Goal: Communication & Community: Answer question/provide support

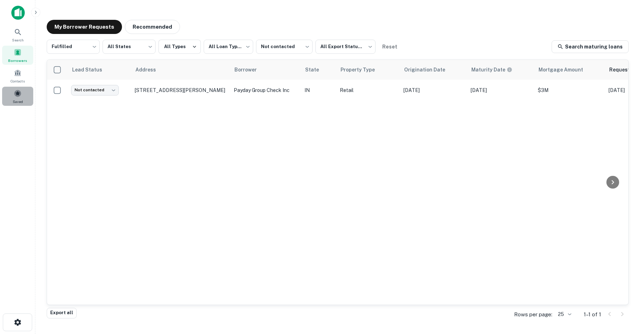
click at [24, 97] on div "Saved" at bounding box center [17, 96] width 31 height 19
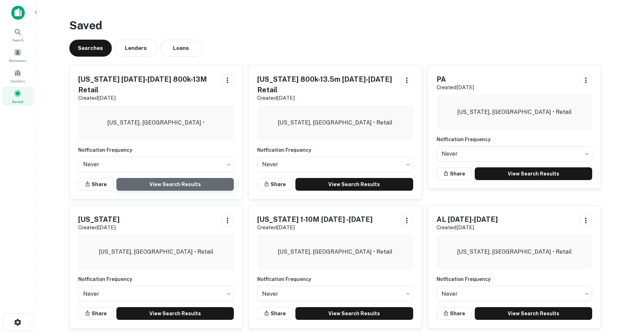
click at [158, 181] on link "View Search Results" at bounding box center [175, 184] width 118 height 13
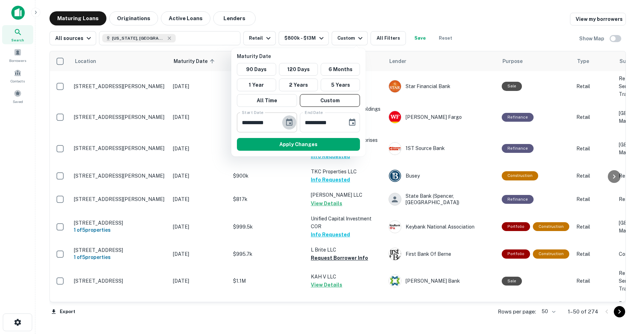
click at [290, 120] on icon "Choose date, selected date is Jan 11, 2026" at bounding box center [289, 121] width 6 height 7
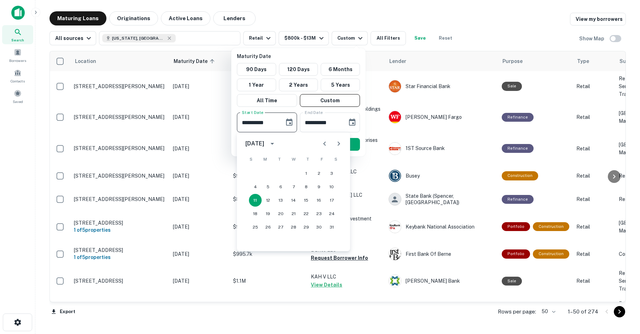
click at [339, 143] on icon "Next month" at bounding box center [339, 143] width 2 height 4
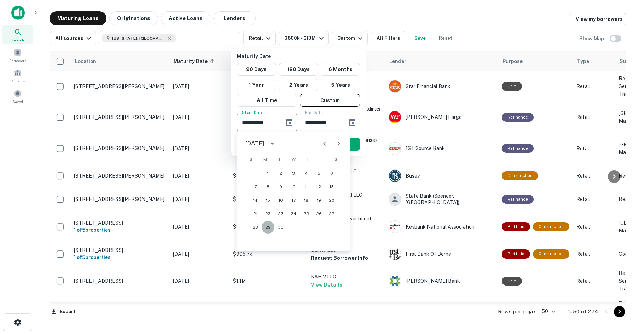
click at [267, 229] on button "29" at bounding box center [268, 227] width 13 height 13
type input "**********"
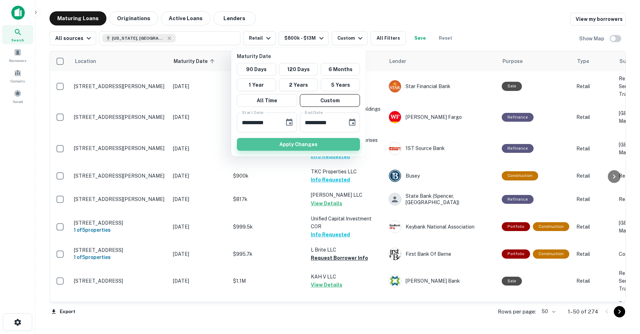
click at [300, 145] on button "Apply Changes" at bounding box center [298, 144] width 123 height 13
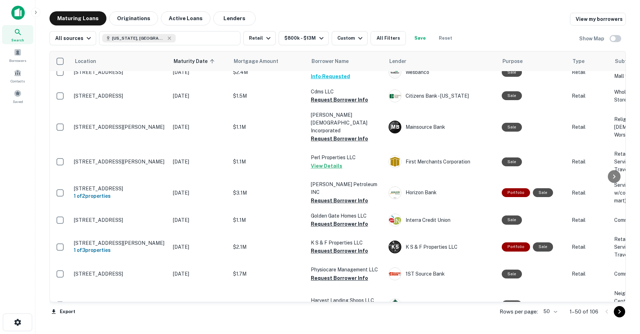
scroll to position [919, 0]
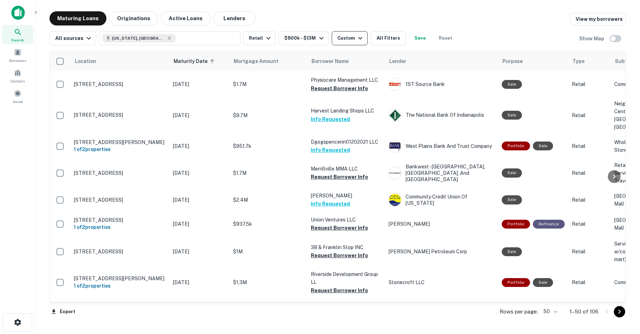
click at [359, 35] on icon "button" at bounding box center [360, 38] width 8 height 8
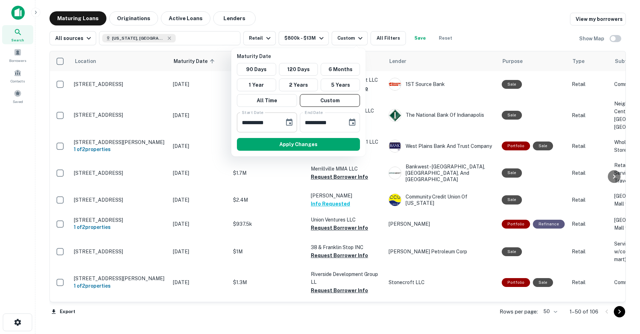
click at [285, 116] on div "**********" at bounding box center [267, 122] width 60 height 20
click at [290, 121] on icon "Choose date, selected date is Jun 29, 2026" at bounding box center [289, 121] width 6 height 7
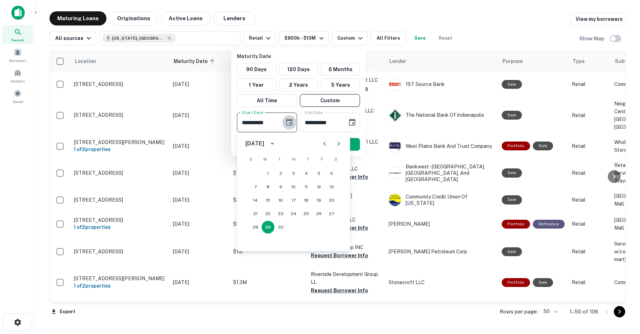
click at [290, 121] on icon "Choose date, selected date is Jun 29, 2026" at bounding box center [289, 121] width 6 height 7
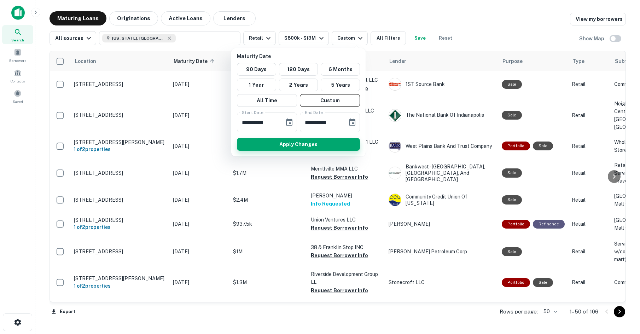
click at [295, 146] on button "Apply Changes" at bounding box center [298, 144] width 123 height 13
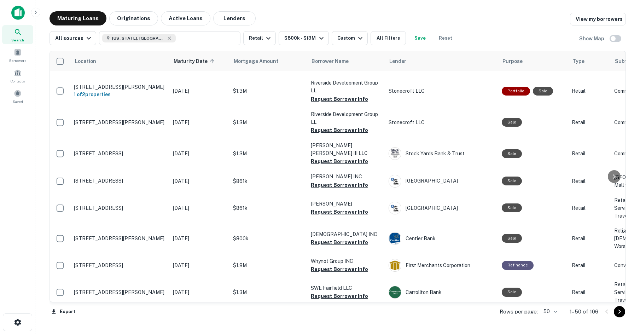
scroll to position [1128, 0]
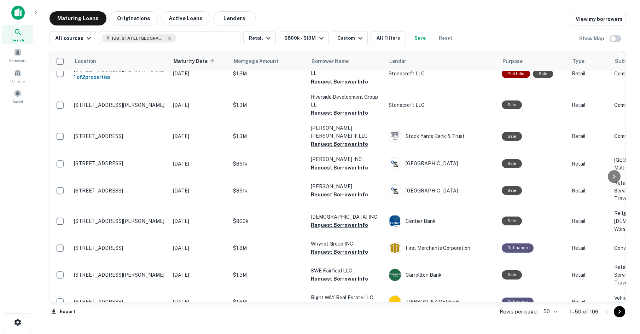
click at [341, 23] on button "Request Borrower Info" at bounding box center [339, 19] width 57 height 8
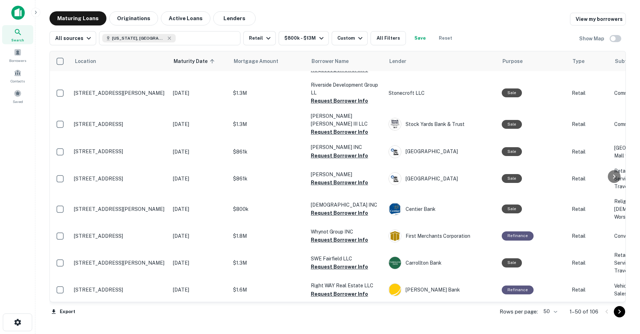
scroll to position [1199, 0]
click at [329, 39] on button "Request Borrower Info" at bounding box center [339, 34] width 57 height 8
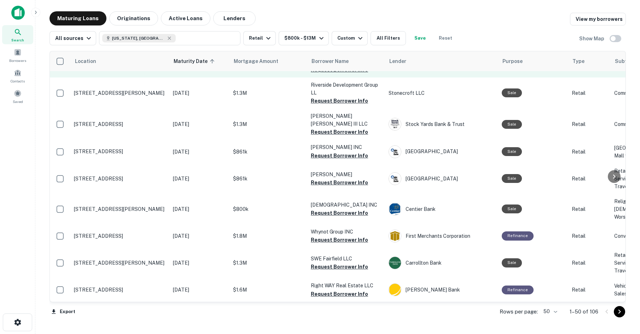
scroll to position [1234, 0]
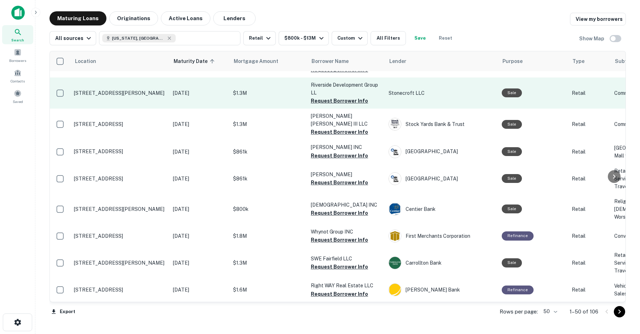
drag, startPoint x: 149, startPoint y: 192, endPoint x: 142, endPoint y: 188, distance: 7.1
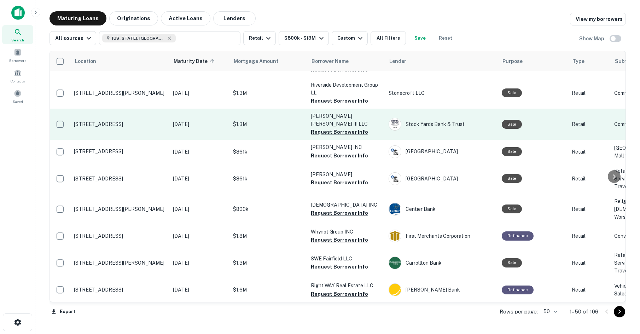
drag, startPoint x: 164, startPoint y: 138, endPoint x: 117, endPoint y: 162, distance: 52.2
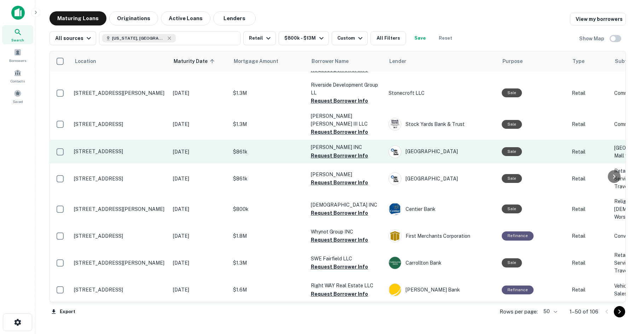
scroll to position [1376, 0]
click at [319, 151] on button "Request Borrower Info" at bounding box center [339, 155] width 57 height 8
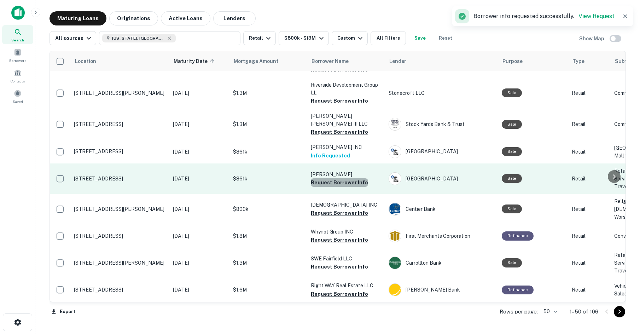
click at [344, 178] on button "Request Borrower Info" at bounding box center [339, 182] width 57 height 8
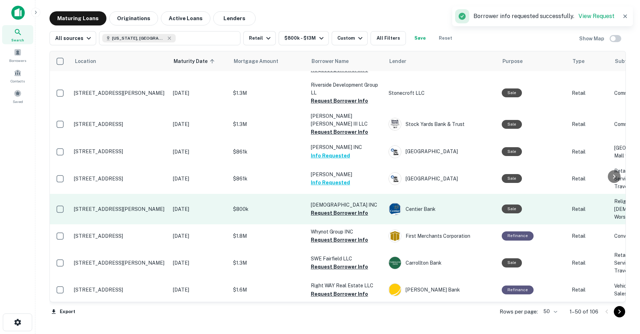
drag, startPoint x: 230, startPoint y: 190, endPoint x: 234, endPoint y: 190, distance: 3.9
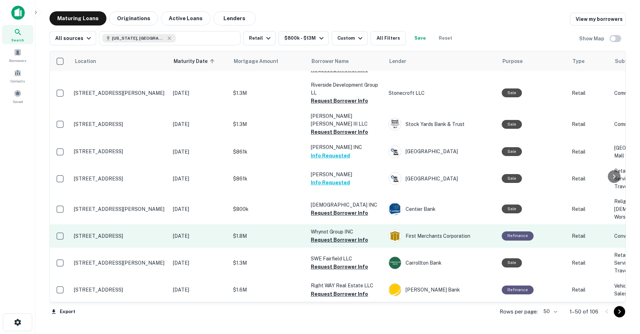
click at [326, 228] on p "Whynot Group INC" at bounding box center [346, 232] width 71 height 8
click at [315, 236] on button "Request Borrower Info" at bounding box center [339, 240] width 57 height 8
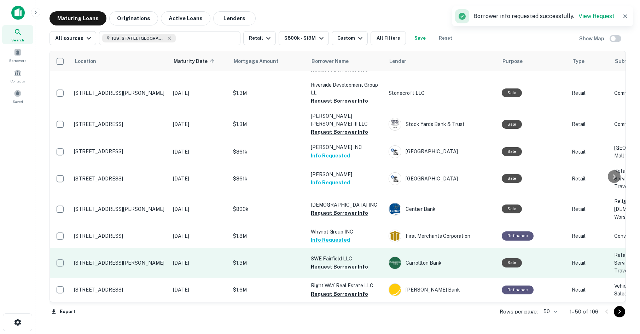
drag, startPoint x: 348, startPoint y: 255, endPoint x: 338, endPoint y: 260, distance: 11.1
click at [348, 262] on button "Request Borrower Info" at bounding box center [339, 266] width 57 height 8
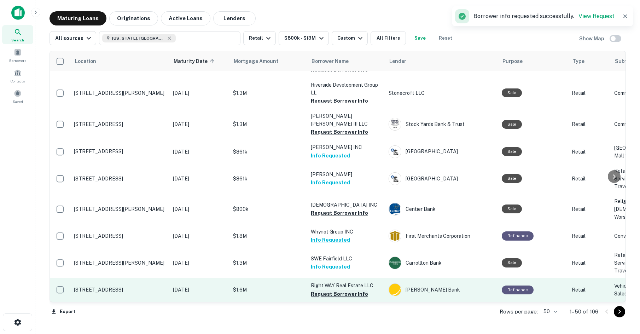
click at [358, 290] on button "Request Borrower Info" at bounding box center [339, 294] width 57 height 8
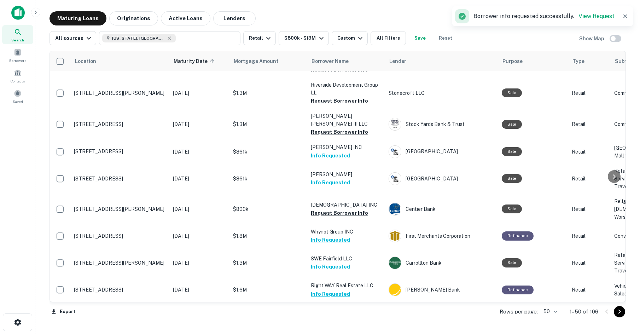
click at [617, 312] on icon "Go to next page" at bounding box center [619, 311] width 8 height 8
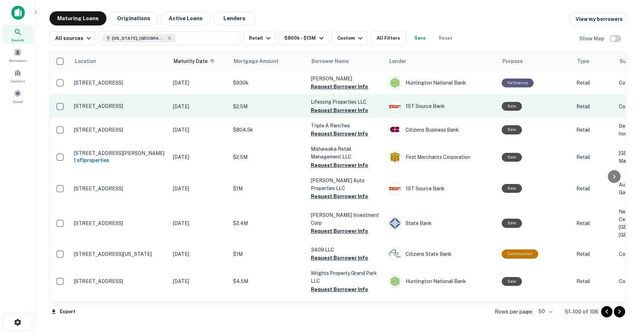
drag, startPoint x: 349, startPoint y: 88, endPoint x: 326, endPoint y: 95, distance: 24.1
click at [349, 88] on button "Request Borrower Info" at bounding box center [339, 86] width 57 height 8
drag, startPoint x: 249, startPoint y: 119, endPoint x: 248, endPoint y: 102, distance: 17.0
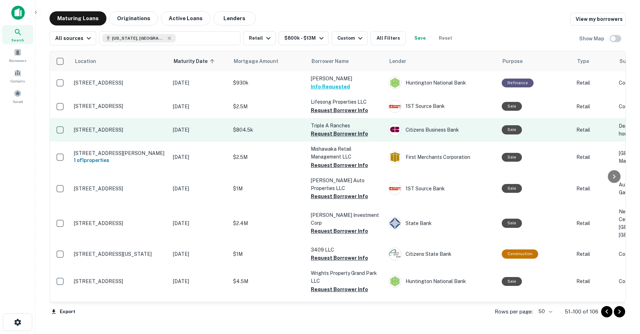
click at [323, 138] on button "Request Borrower Info" at bounding box center [339, 133] width 57 height 8
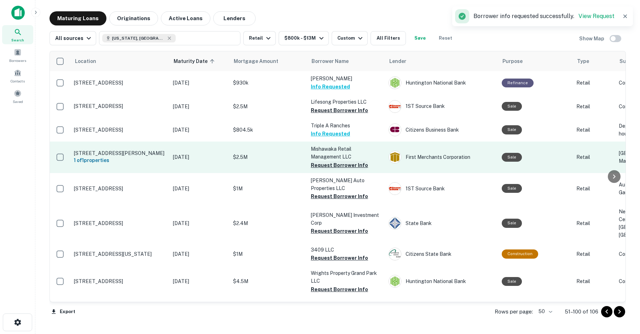
click at [325, 169] on button "Request Borrower Info" at bounding box center [339, 165] width 57 height 8
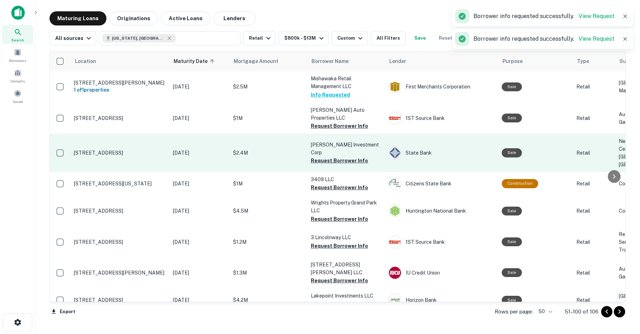
scroll to position [71, 0]
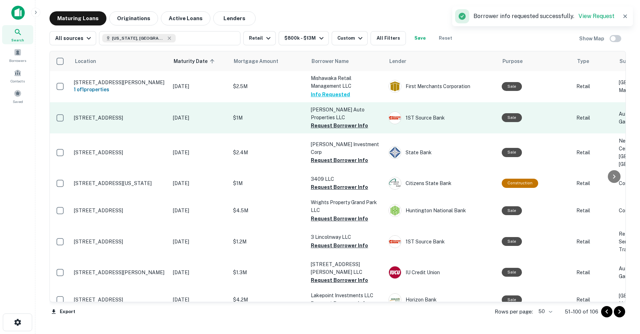
drag, startPoint x: 336, startPoint y: 141, endPoint x: 329, endPoint y: 145, distance: 8.9
click at [336, 130] on button "Request Borrower Info" at bounding box center [339, 125] width 57 height 8
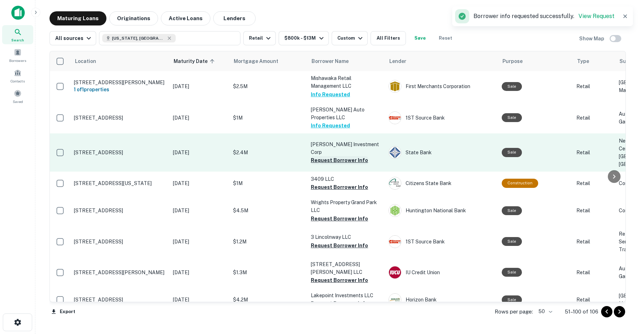
click at [327, 164] on button "Request Borrower Info" at bounding box center [339, 160] width 57 height 8
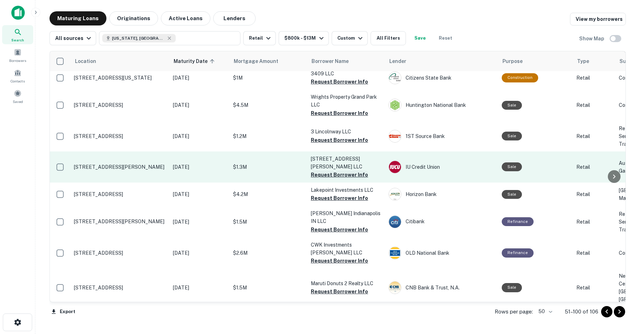
scroll to position [177, 0]
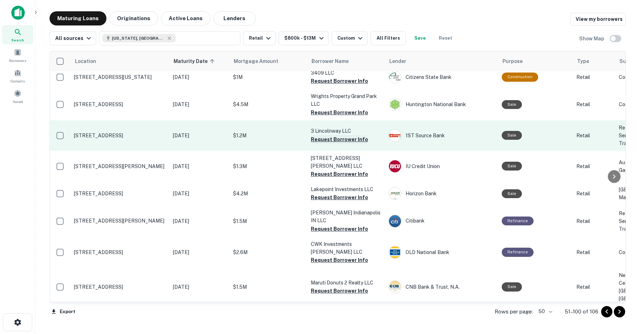
click at [336, 144] on button "Request Borrower Info" at bounding box center [339, 139] width 57 height 8
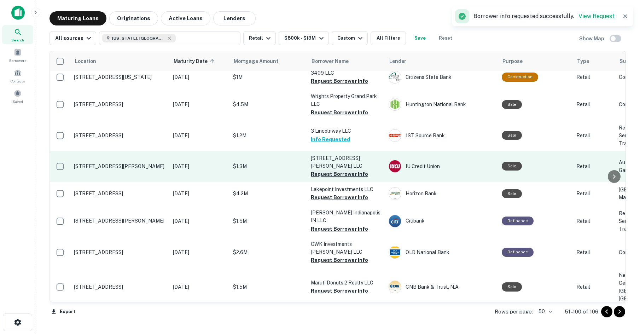
click at [338, 178] on button "Request Borrower Info" at bounding box center [339, 174] width 57 height 8
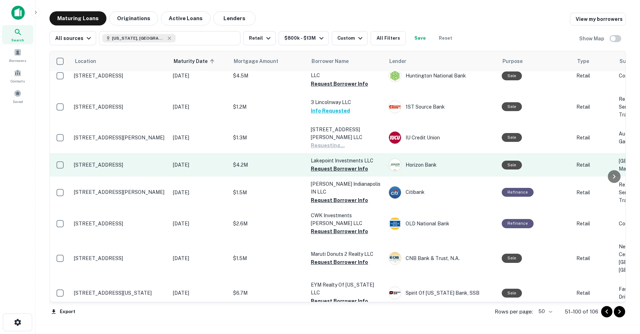
scroll to position [248, 0]
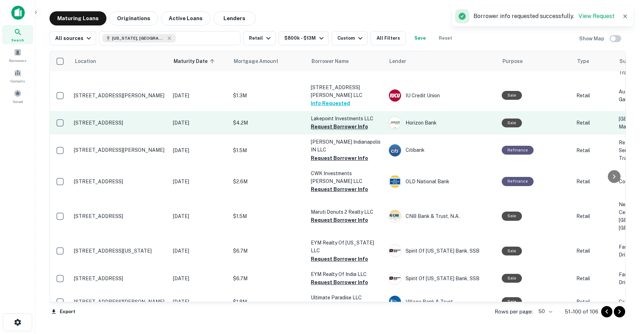
drag, startPoint x: 320, startPoint y: 152, endPoint x: 315, endPoint y: 154, distance: 4.8
click at [320, 131] on button "Request Borrower Info" at bounding box center [339, 126] width 57 height 8
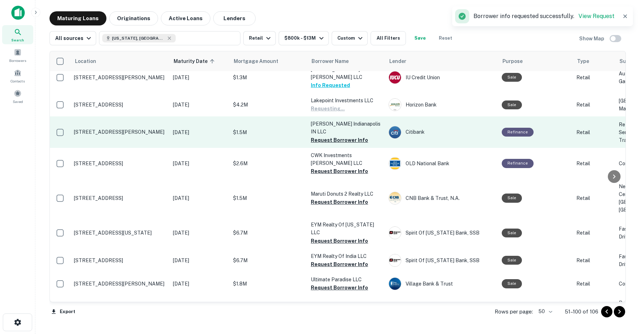
scroll to position [283, 0]
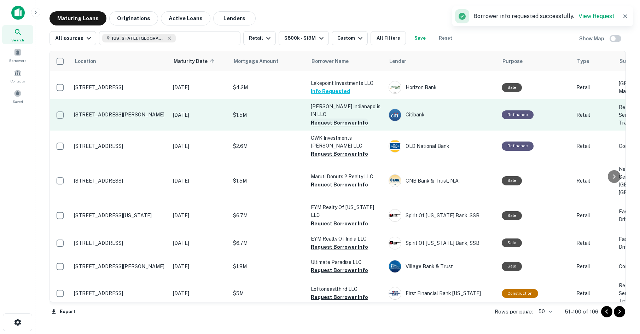
click at [353, 127] on button "Request Borrower Info" at bounding box center [339, 122] width 57 height 8
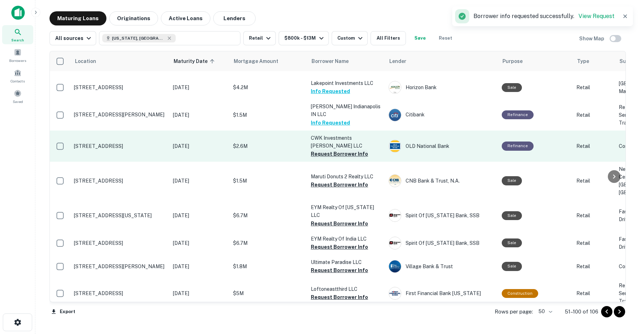
click at [330, 158] on button "Request Borrower Info" at bounding box center [339, 154] width 57 height 8
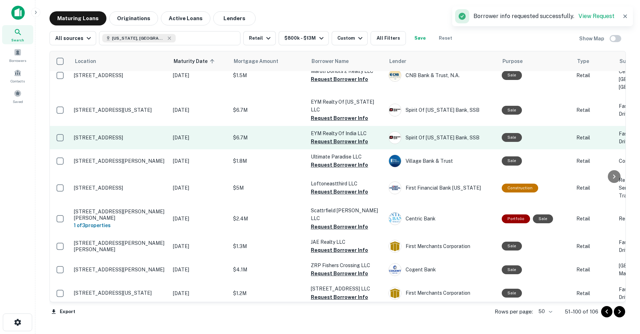
scroll to position [389, 0]
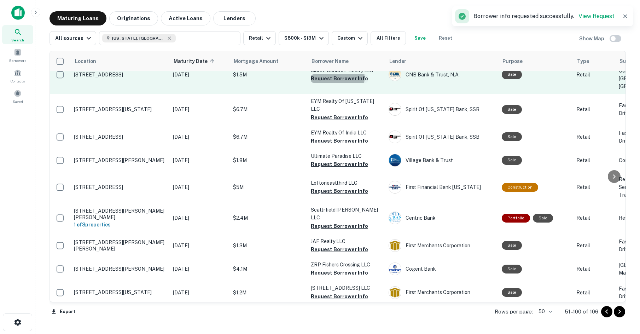
drag, startPoint x: 331, startPoint y: 121, endPoint x: 319, endPoint y: 129, distance: 14.2
click at [331, 83] on button "Request Borrower Info" at bounding box center [339, 78] width 57 height 8
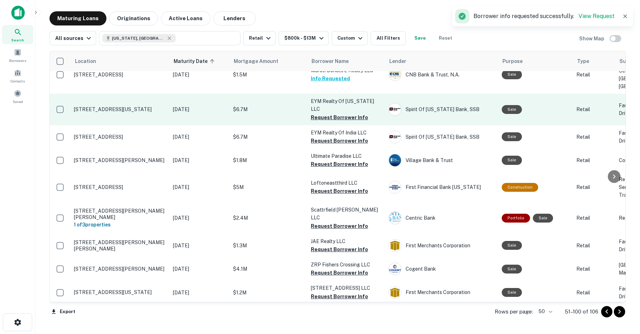
drag, startPoint x: 318, startPoint y: 154, endPoint x: 302, endPoint y: 156, distance: 15.6
click at [318, 122] on button "Request Borrower Info" at bounding box center [339, 117] width 57 height 8
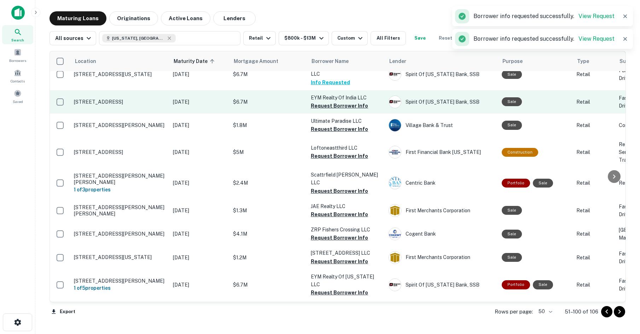
scroll to position [424, 0]
click at [354, 113] on td "EYM Realty Of India LLC Request Borrower Info" at bounding box center [346, 101] width 78 height 23
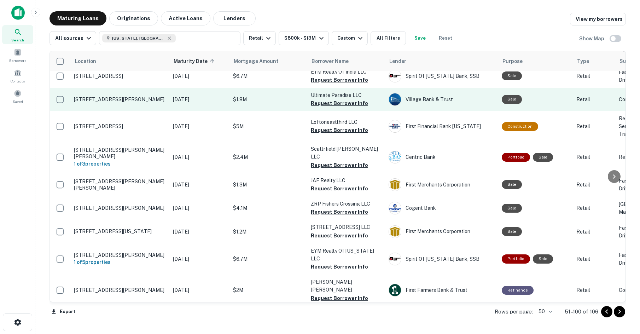
scroll to position [460, 0]
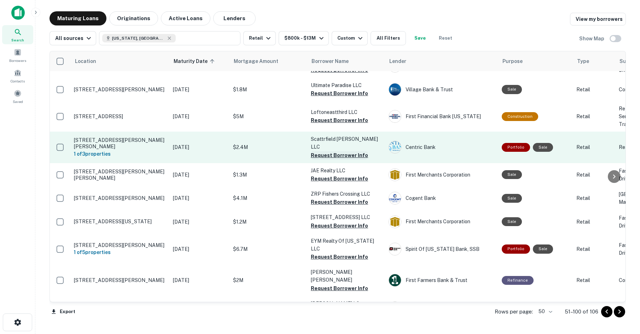
click at [353, 159] on button "Request Borrower Info" at bounding box center [339, 155] width 57 height 8
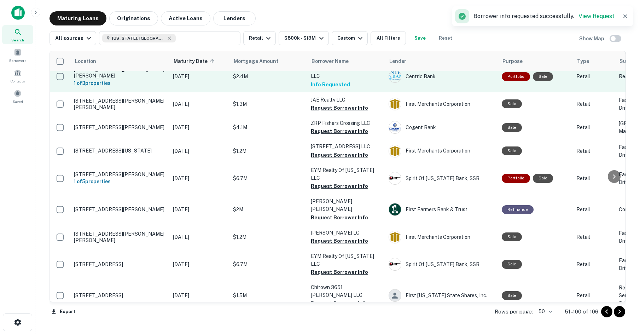
scroll to position [566, 0]
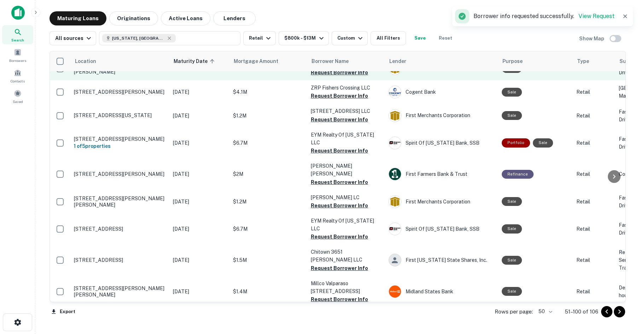
click at [332, 77] on button "Request Borrower Info" at bounding box center [339, 72] width 57 height 8
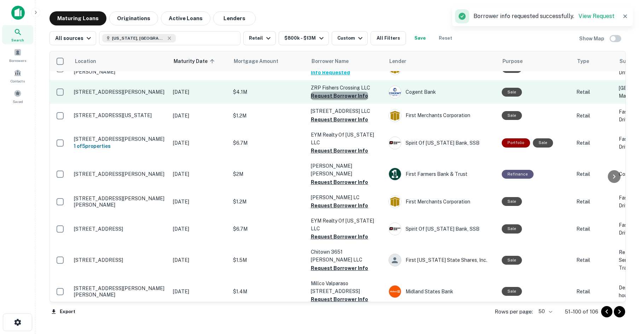
click at [340, 100] on button "Request Borrower Info" at bounding box center [339, 96] width 57 height 8
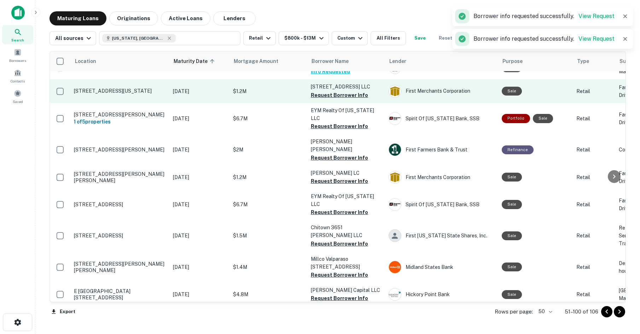
scroll to position [601, 0]
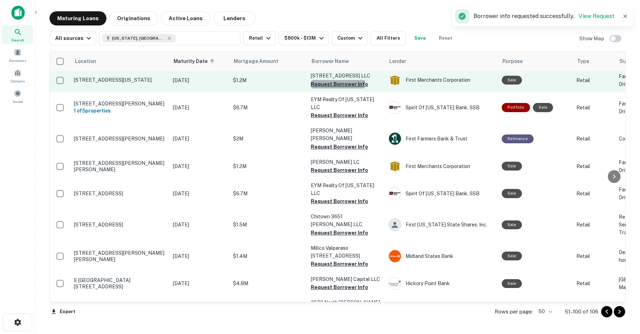
click at [328, 88] on button "Request Borrower Info" at bounding box center [339, 84] width 57 height 8
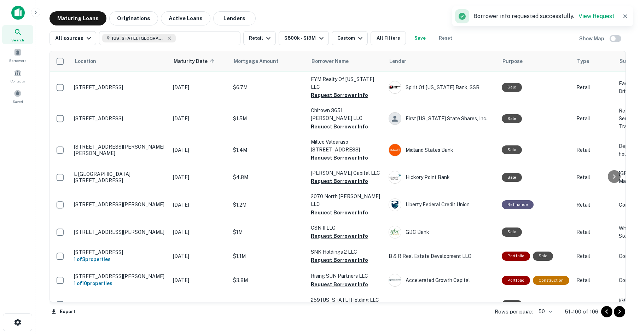
scroll to position [672, 0]
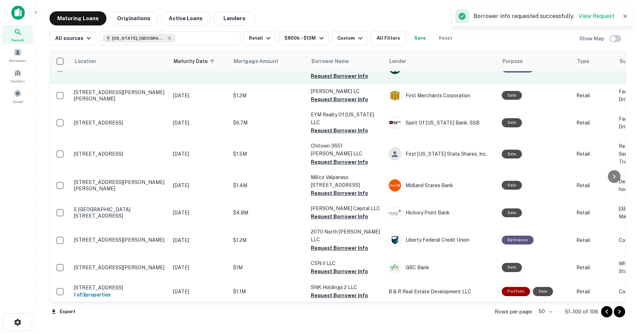
drag, startPoint x: 358, startPoint y: 133, endPoint x: 323, endPoint y: 142, distance: 35.9
click at [358, 49] on button "Request Borrower Info" at bounding box center [339, 44] width 57 height 8
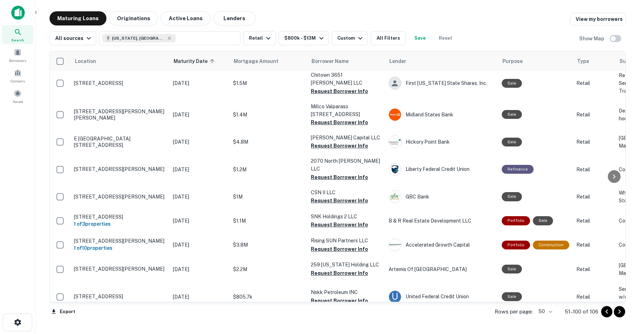
click at [361, 33] on button "Request Borrower Info" at bounding box center [339, 28] width 57 height 8
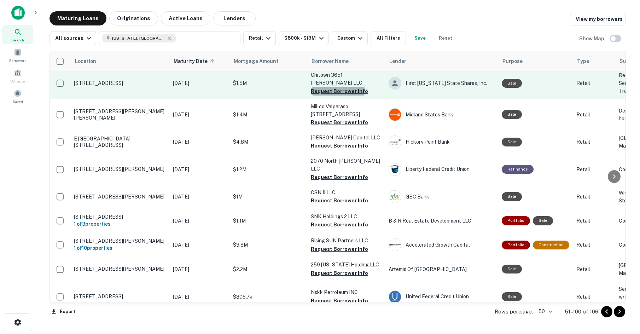
click at [329, 95] on button "Request Borrower Info" at bounding box center [339, 91] width 57 height 8
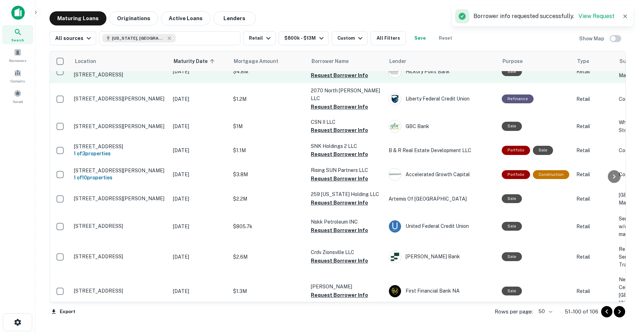
scroll to position [813, 0]
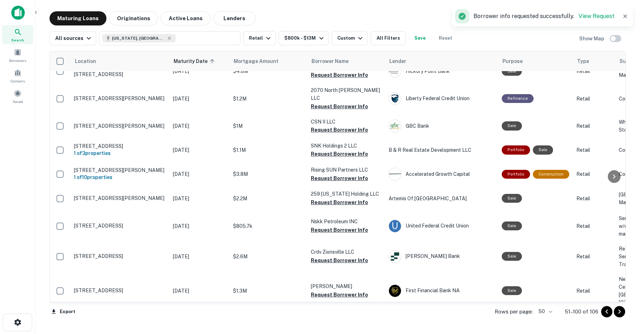
click at [326, 56] on button "Request Borrower Info" at bounding box center [339, 51] width 57 height 8
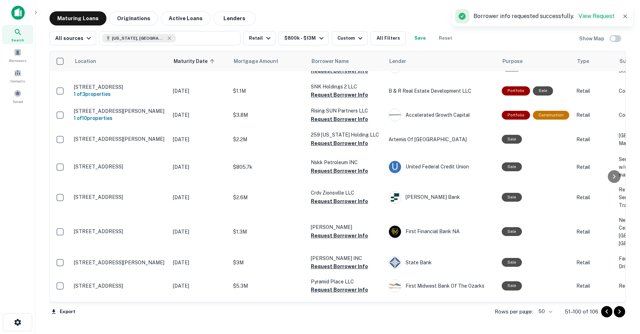
scroll to position [884, 0]
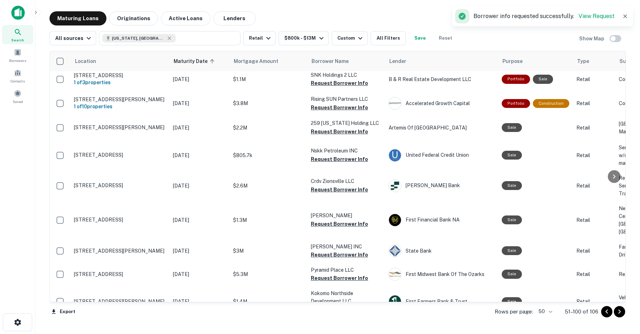
click at [336, 8] on button "Request Borrower Info" at bounding box center [339, 4] width 57 height 8
click at [324, 40] on button "Request Borrower Info" at bounding box center [339, 35] width 57 height 8
click at [333, 63] on button "Request Borrower Info" at bounding box center [339, 59] width 57 height 8
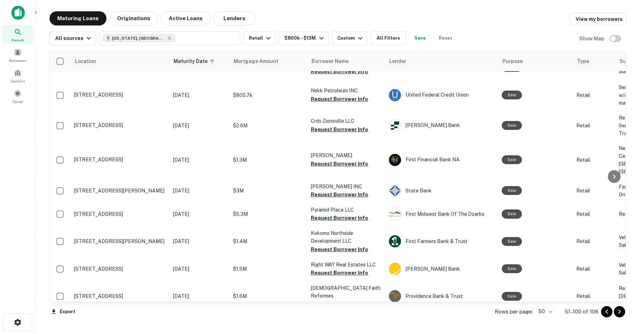
scroll to position [955, 0]
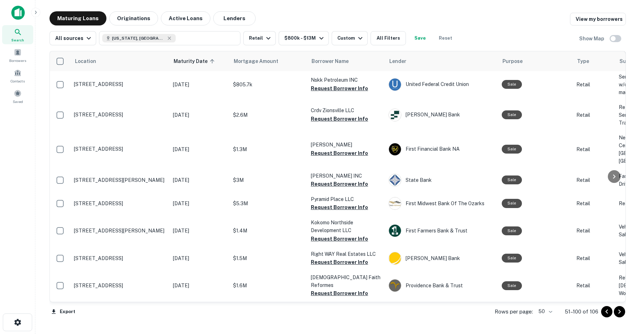
click at [337, 65] on button "Request Borrower Info" at bounding box center [339, 61] width 57 height 8
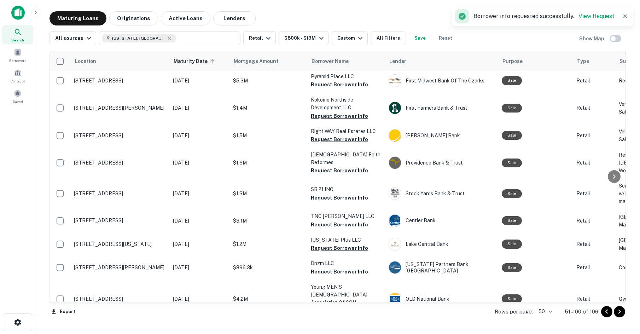
scroll to position [1061, 0]
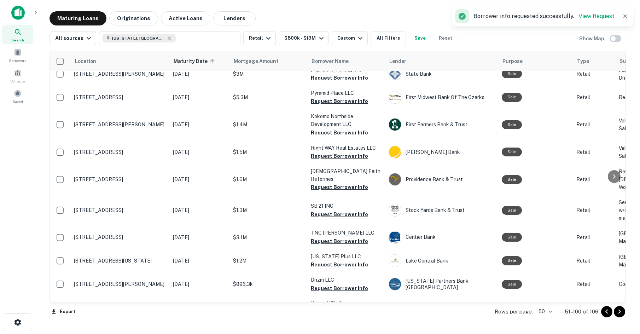
click at [326, 17] on button "Request Borrower Info" at bounding box center [339, 12] width 57 height 8
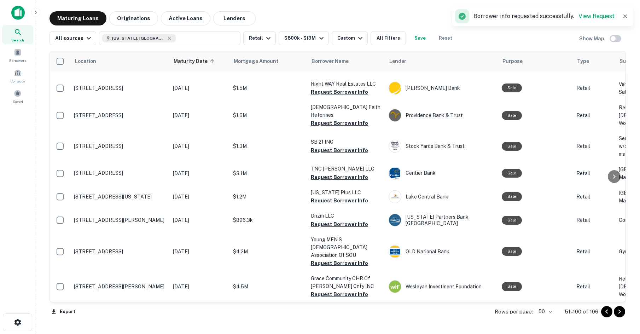
scroll to position [1132, 0]
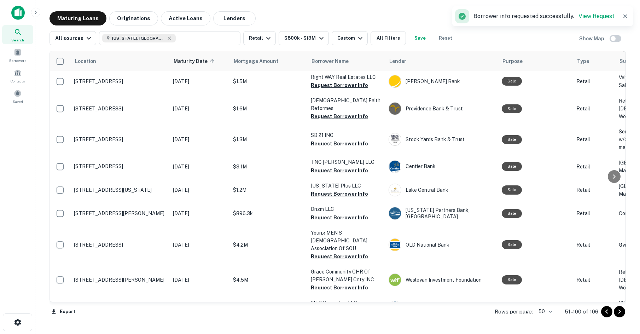
drag, startPoint x: 331, startPoint y: 165, endPoint x: 292, endPoint y: 171, distance: 39.4
click at [331, 11] on button "Request Borrower Info" at bounding box center [339, 7] width 57 height 8
click at [334, 35] on button "Request Borrower Info" at bounding box center [339, 30] width 57 height 8
click at [332, 66] on button "Request Borrower Info" at bounding box center [339, 62] width 57 height 8
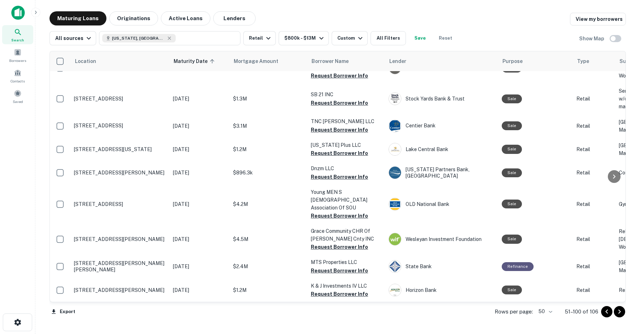
scroll to position [1238, 0]
click at [318, 49] on button "Request Borrower Info" at bounding box center [339, 44] width 57 height 8
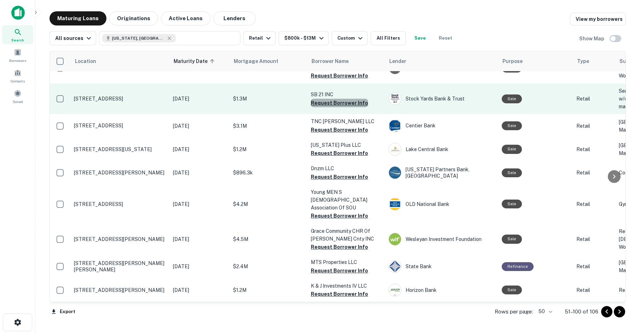
click at [342, 107] on button "Request Borrower Info" at bounding box center [339, 103] width 57 height 8
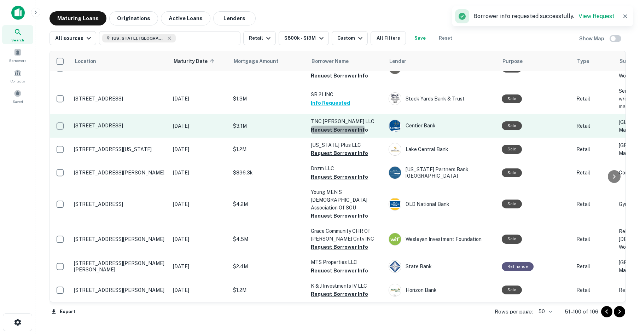
drag, startPoint x: 316, startPoint y: 224, endPoint x: 303, endPoint y: 220, distance: 14.1
click at [316, 134] on button "Request Borrower Info" at bounding box center [339, 130] width 57 height 8
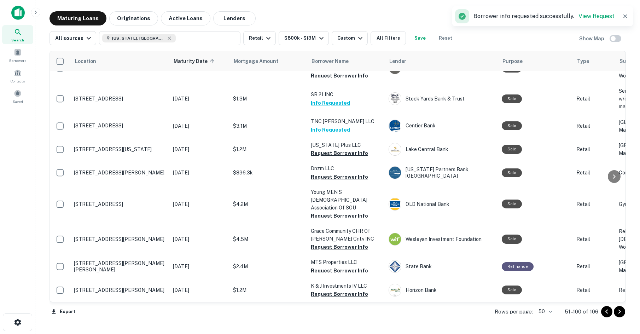
scroll to position [1365, 0]
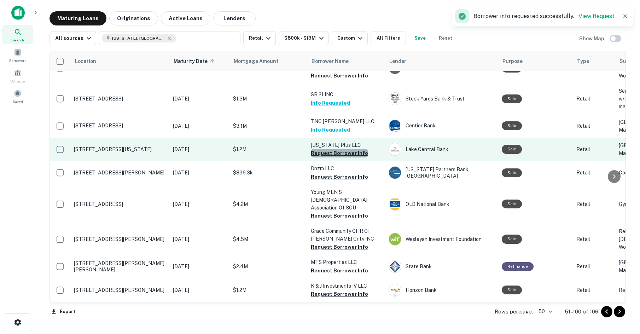
click at [339, 149] on button "Request Borrower Info" at bounding box center [339, 153] width 57 height 8
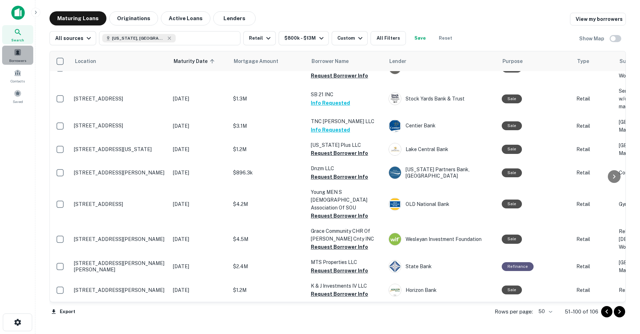
click at [23, 57] on div "Borrowers" at bounding box center [17, 55] width 31 height 19
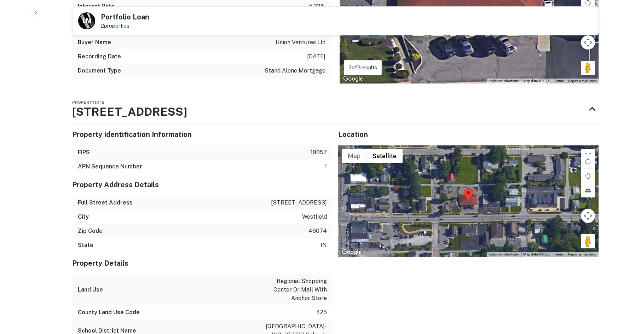
scroll to position [495, 0]
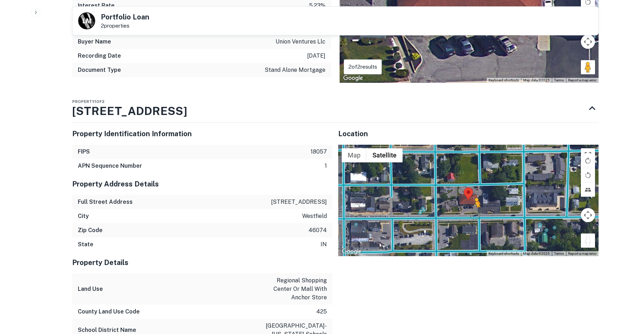
drag, startPoint x: 584, startPoint y: 237, endPoint x: 468, endPoint y: 215, distance: 118.5
click at [468, 215] on div "To activate drag with keyboard, press Alt + Enter. Once in keyboard drag state,…" at bounding box center [468, 201] width 260 height 112
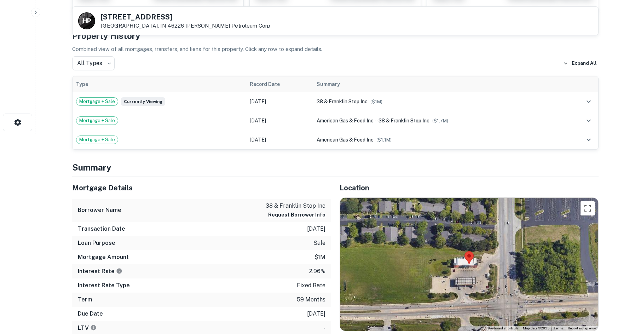
scroll to position [283, 0]
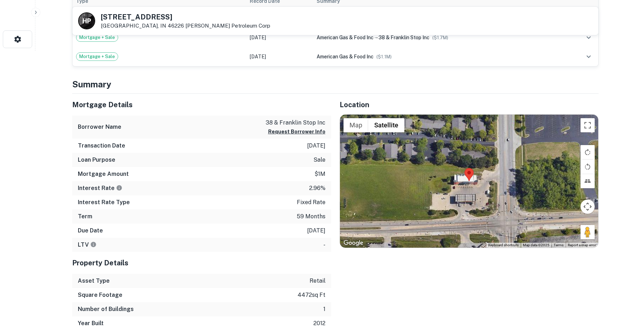
click at [581, 230] on div "Map Terrain Satellite Labels Keyboard shortcuts Map Data Map data ©2025 Map dat…" at bounding box center [469, 181] width 258 height 133
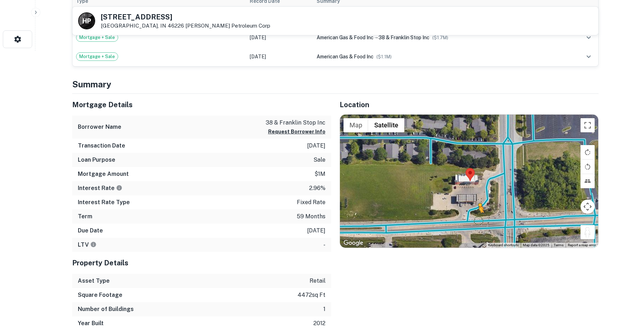
drag, startPoint x: 586, startPoint y: 233, endPoint x: 476, endPoint y: 219, distance: 110.8
click at [476, 219] on div "To activate drag with keyboard, press Alt + Enter. Once in keyboard drag state,…" at bounding box center [469, 181] width 258 height 133
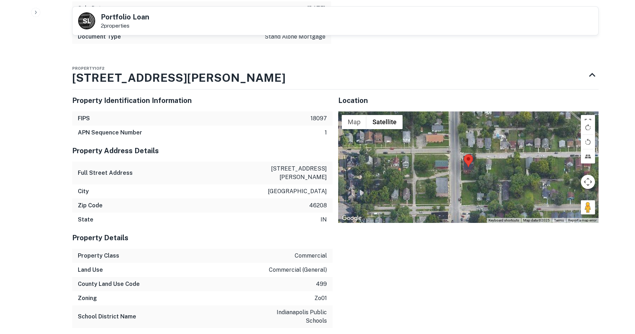
scroll to position [707, 0]
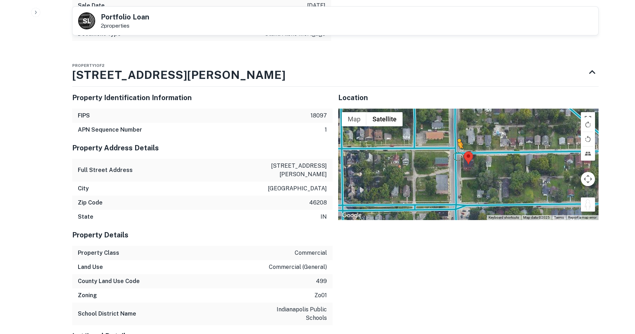
drag, startPoint x: 586, startPoint y: 208, endPoint x: 457, endPoint y: 156, distance: 139.0
click at [457, 156] on div "To activate drag with keyboard, press Alt + Enter. Once in keyboard drag state,…" at bounding box center [468, 165] width 260 height 112
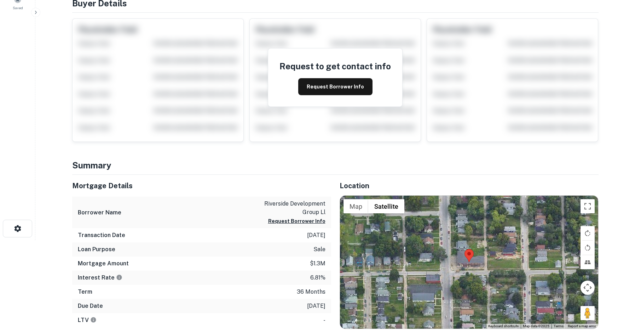
scroll to position [177, 0]
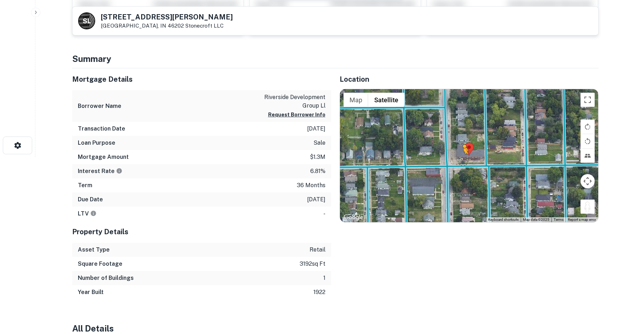
drag, startPoint x: 586, startPoint y: 206, endPoint x: 461, endPoint y: 159, distance: 133.1
click at [461, 159] on div "To activate drag with keyboard, press Alt + Enter. Once in keyboard drag state,…" at bounding box center [469, 155] width 258 height 133
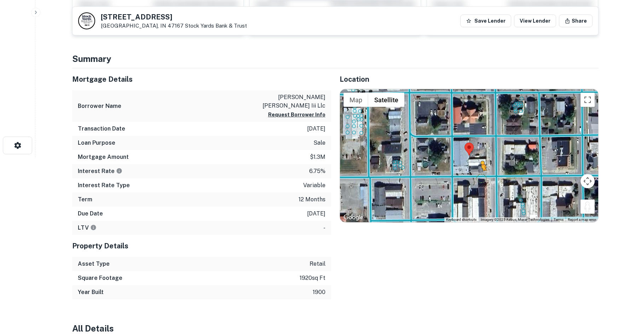
drag, startPoint x: 580, startPoint y: 206, endPoint x: 477, endPoint y: 173, distance: 107.7
click at [479, 176] on div "To activate drag with keyboard, press Alt + Enter. Once in keyboard drag state,…" at bounding box center [469, 155] width 258 height 133
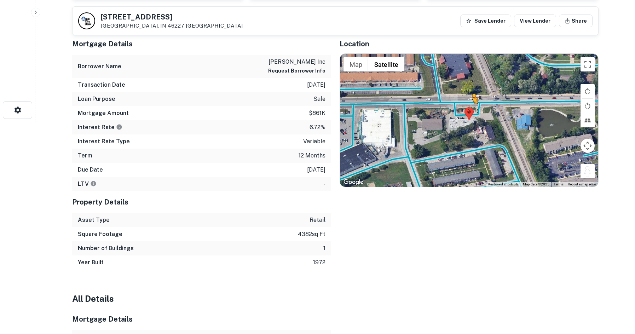
drag, startPoint x: 586, startPoint y: 168, endPoint x: 470, endPoint y: 109, distance: 130.2
click at [470, 109] on div "To activate drag with keyboard, press Alt + Enter. Once in keyboard drag state,…" at bounding box center [469, 120] width 258 height 133
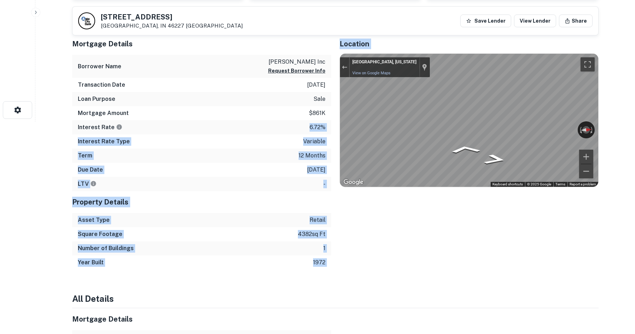
click at [450, 126] on div "Mortgage Details Borrower Name bob tiplick inc Request Borrower Info Transactio…" at bounding box center [331, 151] width 535 height 237
click at [284, 143] on div "Interest Rate Type variable" at bounding box center [201, 141] width 259 height 14
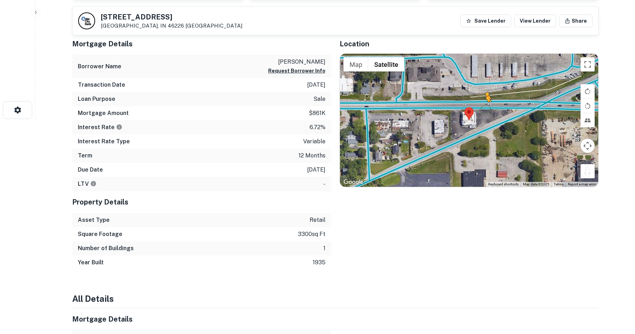
drag, startPoint x: 592, startPoint y: 172, endPoint x: 483, endPoint y: 107, distance: 126.9
click at [483, 107] on div "To activate drag with keyboard, press Alt + Enter. Once in keyboard drag state,…" at bounding box center [469, 120] width 258 height 133
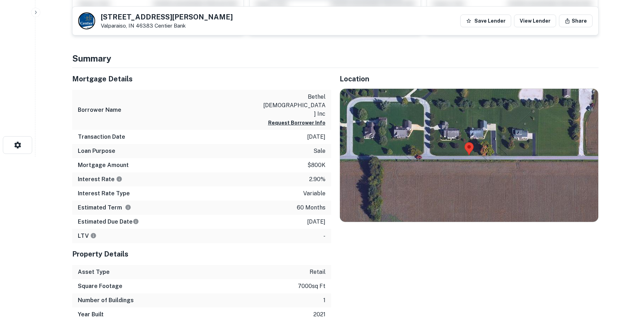
scroll to position [177, 0]
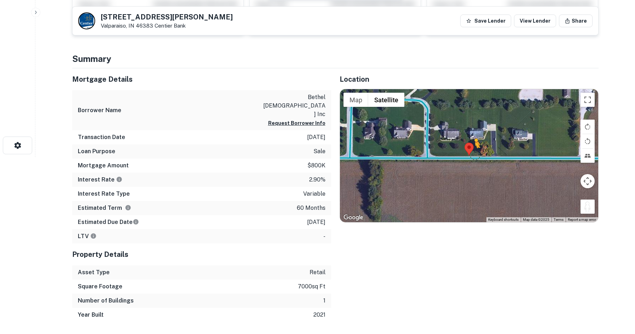
drag, startPoint x: 592, startPoint y: 212, endPoint x: 471, endPoint y: 155, distance: 133.8
click at [471, 155] on div "To activate drag with keyboard, press Alt + Enter. Once in keyboard drag state,…" at bounding box center [469, 155] width 258 height 133
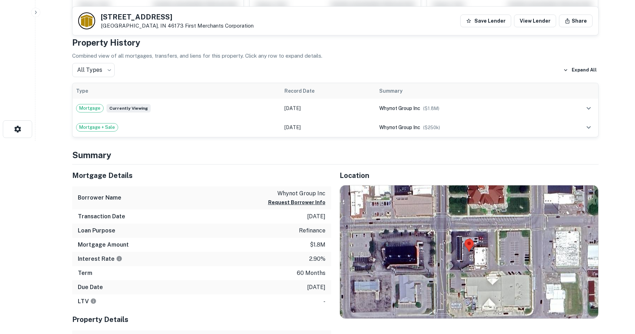
scroll to position [248, 0]
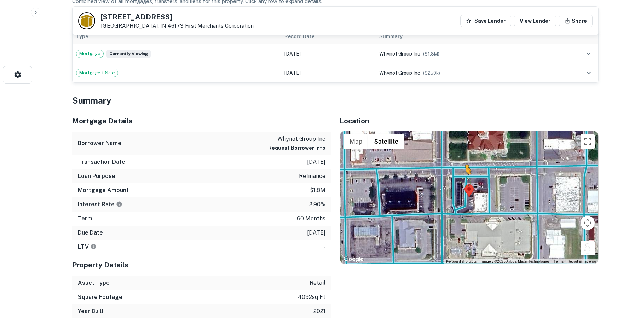
drag, startPoint x: 582, startPoint y: 250, endPoint x: 454, endPoint y: 178, distance: 147.4
click at [454, 178] on div "To activate drag with keyboard, press Alt + Enter. Once in keyboard drag state,…" at bounding box center [469, 197] width 258 height 133
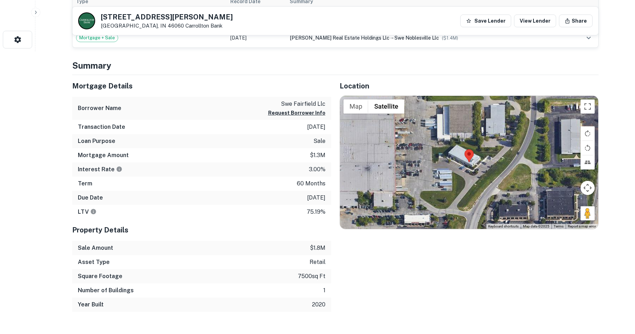
scroll to position [283, 0]
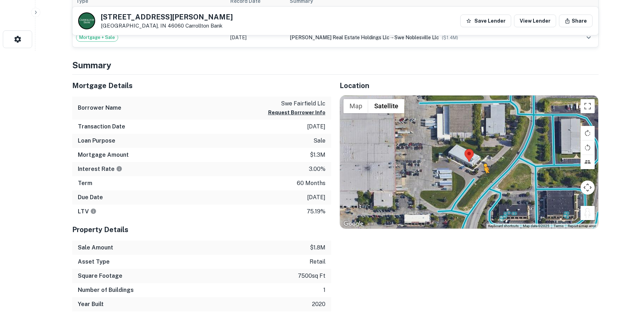
drag, startPoint x: 561, startPoint y: 203, endPoint x: 462, endPoint y: 176, distance: 102.1
click at [464, 177] on div "To activate drag with keyboard, press Alt + Enter. Once in keyboard drag state,…" at bounding box center [469, 161] width 258 height 133
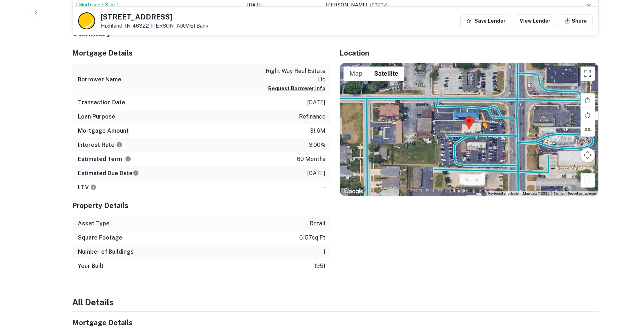
drag, startPoint x: 587, startPoint y: 179, endPoint x: 479, endPoint y: 134, distance: 117.8
click at [479, 134] on div "To activate drag with keyboard, press Alt + Enter. Once in keyboard drag state,…" at bounding box center [469, 129] width 258 height 133
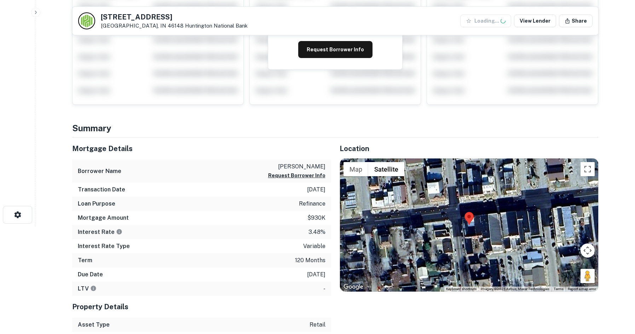
scroll to position [141, 0]
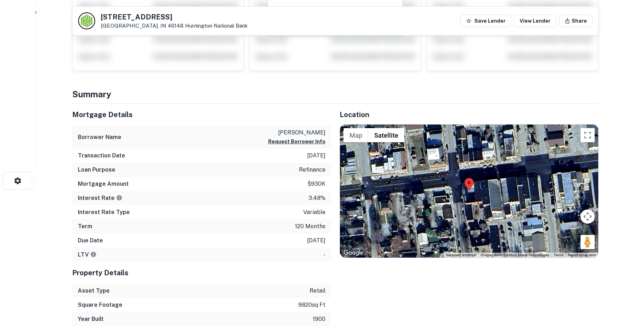
drag, startPoint x: 584, startPoint y: 244, endPoint x: 505, endPoint y: 194, distance: 93.5
click at [484, 176] on div "Map Terrain Satellite Labels Keyboard shortcuts Map Data Imagery ©2025 Airbus, …" at bounding box center [469, 190] width 258 height 133
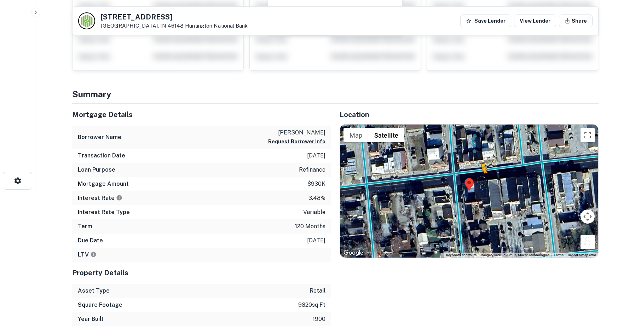
drag, startPoint x: 586, startPoint y: 244, endPoint x: 469, endPoint y: 176, distance: 135.3
click at [469, 176] on div "To activate drag with keyboard, press Alt + Enter. Once in keyboard drag state,…" at bounding box center [469, 190] width 258 height 133
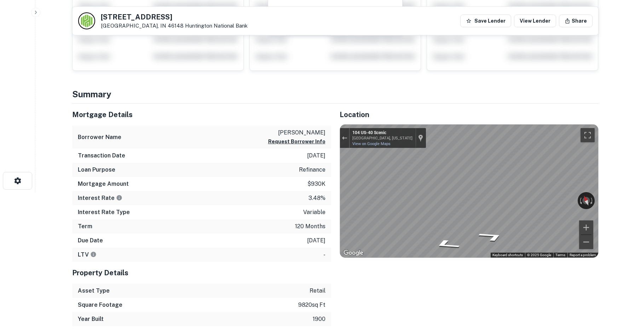
click at [302, 206] on div "Mortgage Details Borrower Name huffman david s Request Borrower Info Transactio…" at bounding box center [331, 215] width 535 height 222
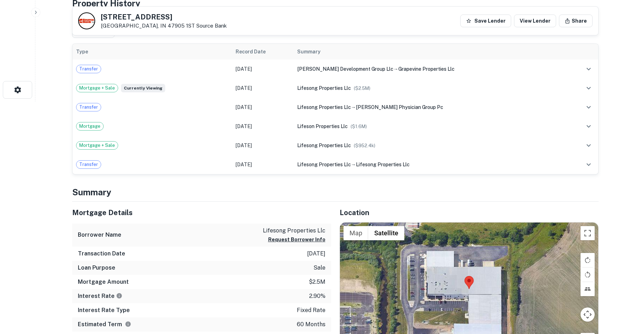
scroll to position [365, 0]
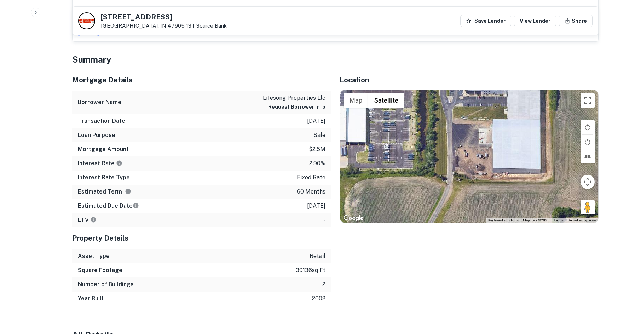
drag, startPoint x: 454, startPoint y: 189, endPoint x: 489, endPoint y: 112, distance: 84.6
click at [489, 112] on div at bounding box center [469, 156] width 258 height 133
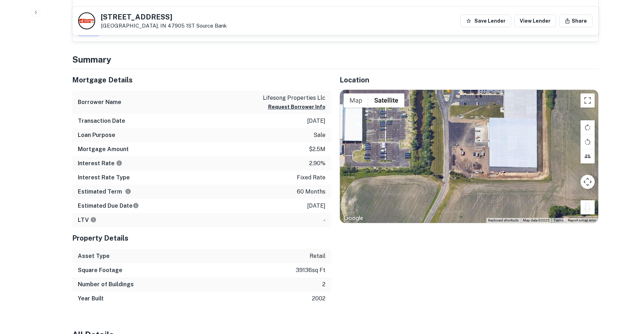
drag, startPoint x: 588, startPoint y: 210, endPoint x: 445, endPoint y: 103, distance: 179.0
click at [444, 100] on div "To activate drag with keyboard, press Alt + Enter. Once in keyboard drag state,…" at bounding box center [469, 156] width 258 height 133
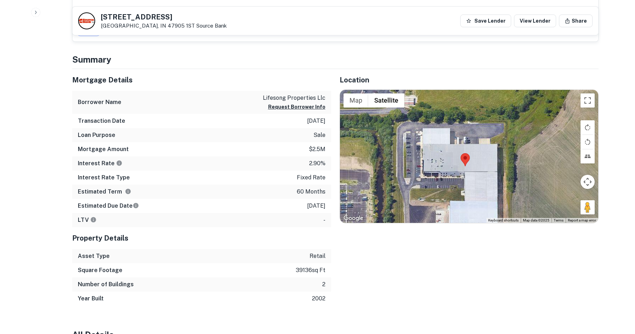
drag, startPoint x: 465, startPoint y: 138, endPoint x: 425, endPoint y: 225, distance: 94.9
click at [425, 225] on div "Location ← Move left → Move right ↑ Move up ↓ Move down + Zoom in - Zoom out Ho…" at bounding box center [464, 187] width 267 height 237
drag, startPoint x: 585, startPoint y: 209, endPoint x: 426, endPoint y: 132, distance: 176.5
click at [426, 132] on div "To activate drag with keyboard, press Alt + Enter. Once in keyboard drag state,…" at bounding box center [469, 156] width 258 height 133
drag, startPoint x: 591, startPoint y: 210, endPoint x: 396, endPoint y: 108, distance: 219.9
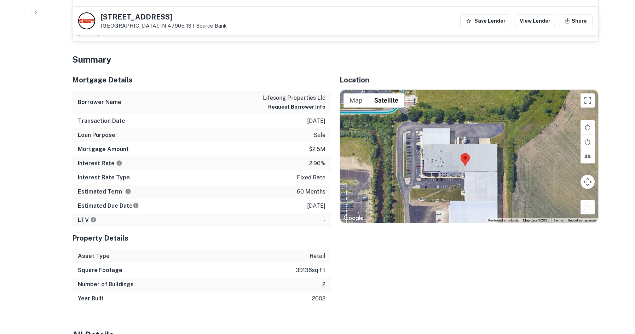
click at [396, 108] on div "To activate drag with keyboard, press Alt + Enter. Once in keyboard drag state,…" at bounding box center [469, 156] width 258 height 133
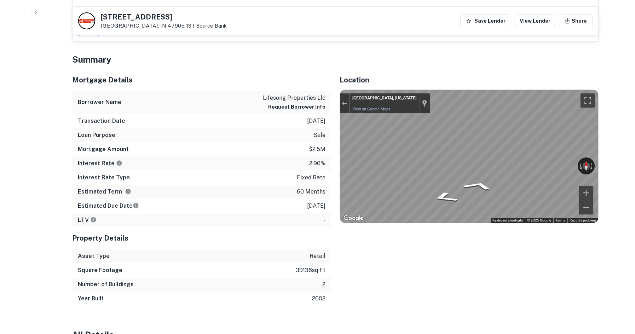
click at [273, 147] on div "Mortgage Details Borrower Name lifesong properties llc Request Borrower Info Tr…" at bounding box center [331, 187] width 535 height 237
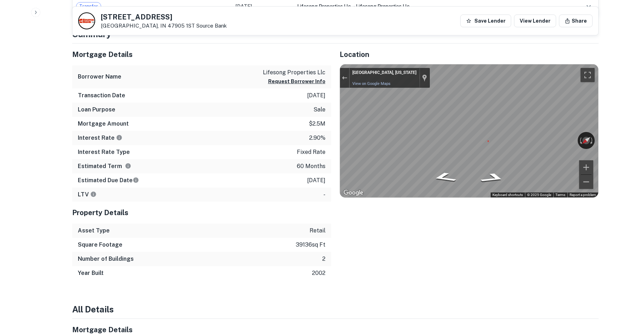
scroll to position [400, 0]
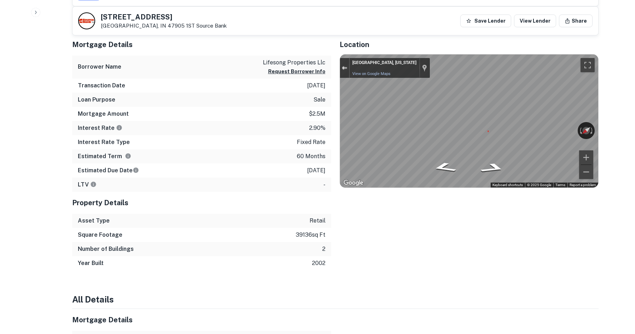
click at [340, 68] on button "Exit the Street View" at bounding box center [344, 68] width 9 height 10
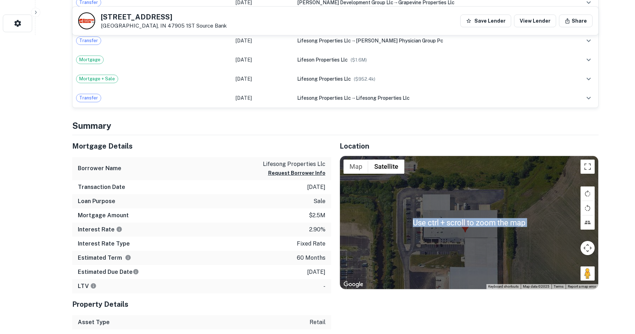
scroll to position [294, 0]
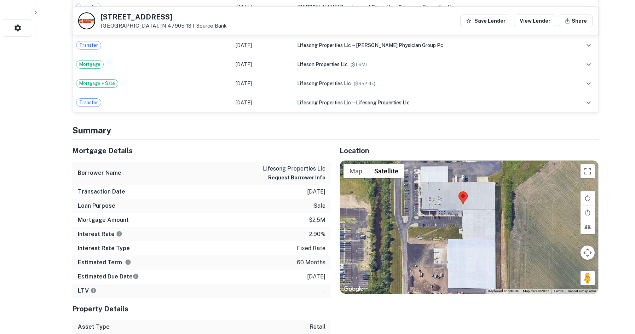
drag, startPoint x: 439, startPoint y: 179, endPoint x: 435, endPoint y: 129, distance: 50.7
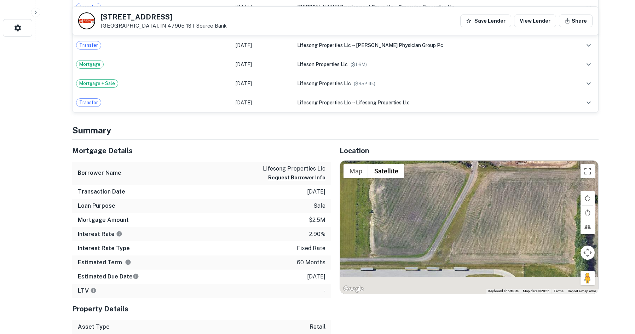
drag, startPoint x: 509, startPoint y: 200, endPoint x: 543, endPoint y: 163, distance: 50.3
click at [543, 163] on div "No data available." at bounding box center [469, 227] width 258 height 133
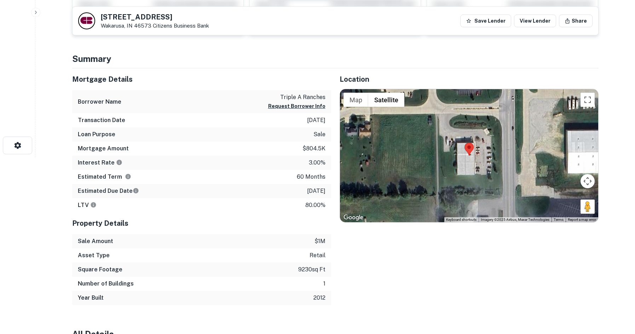
drag, startPoint x: 586, startPoint y: 207, endPoint x: 596, endPoint y: 202, distance: 11.1
click at [493, 145] on div "Map Terrain Satellite Labels Keyboard shortcuts Map Data Imagery ©2025 Airbus, …" at bounding box center [469, 155] width 258 height 133
drag, startPoint x: 590, startPoint y: 205, endPoint x: 506, endPoint y: 141, distance: 105.1
click at [506, 141] on div "To activate drag with keyboard, press Alt + Enter. Once in keyboard drag state,…" at bounding box center [469, 155] width 258 height 133
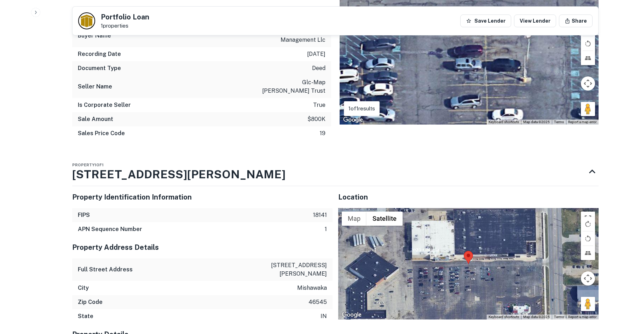
scroll to position [707, 0]
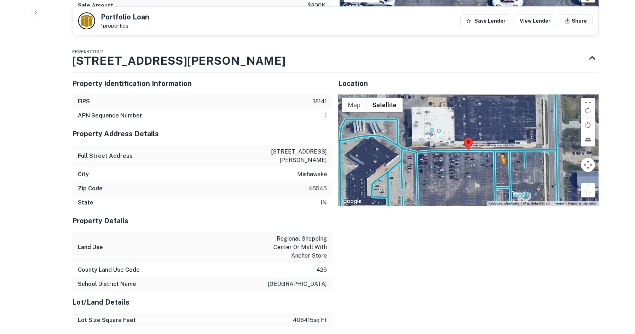
drag, startPoint x: 591, startPoint y: 181, endPoint x: 494, endPoint y: 165, distance: 98.6
click at [494, 165] on div "To activate drag with keyboard, press Alt + Enter. Once in keyboard drag state,…" at bounding box center [468, 150] width 260 height 112
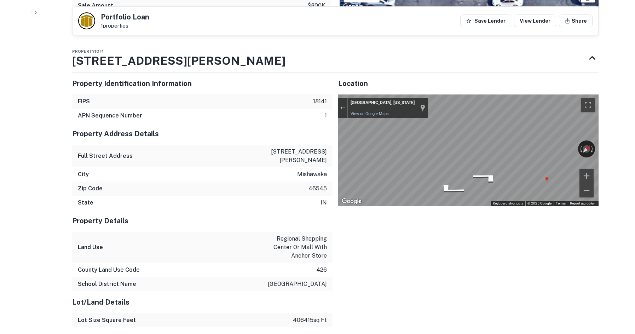
click at [435, 141] on div "← Move left → Move right ↑ Move up ↓ Move down + Zoom in - Zoom out Mishawaka, …" at bounding box center [468, 150] width 260 height 112
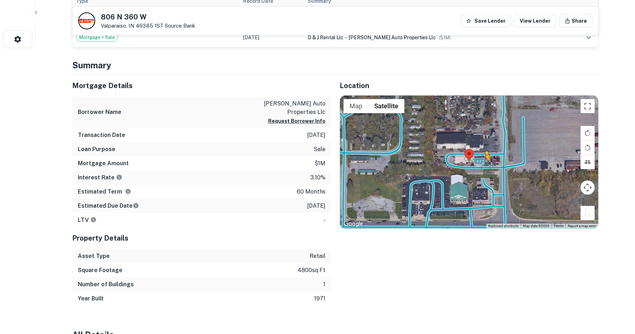
drag, startPoint x: 590, startPoint y: 211, endPoint x: 484, endPoint y: 168, distance: 114.0
click at [484, 168] on div "To activate drag with keyboard, press Alt + Enter. Once in keyboard drag state,…" at bounding box center [469, 161] width 258 height 133
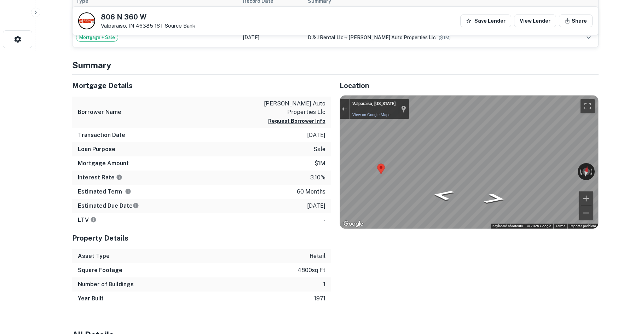
click at [306, 167] on div "Mortgage Details Borrower Name kaiser auto properties llc Request Borrower Info…" at bounding box center [331, 190] width 535 height 231
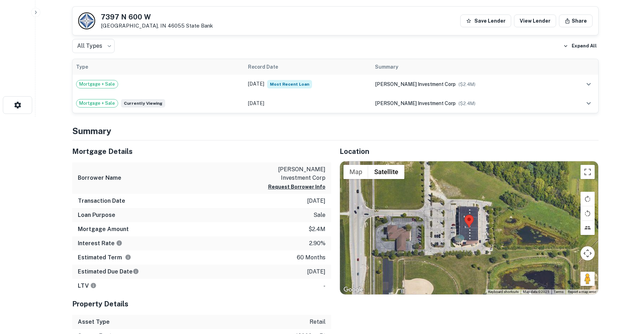
scroll to position [283, 0]
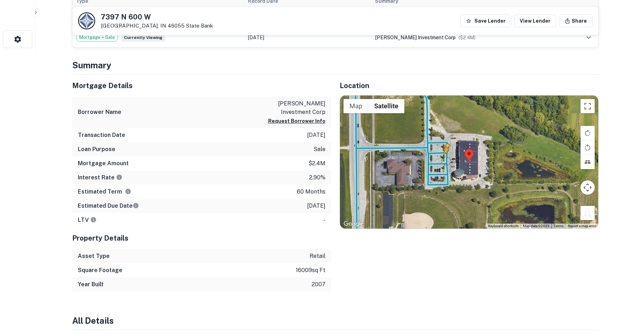
drag, startPoint x: 586, startPoint y: 214, endPoint x: 444, endPoint y: 160, distance: 151.8
click at [444, 160] on div "To activate drag with keyboard, press Alt + Enter. Once in keyboard drag state,…" at bounding box center [469, 161] width 258 height 133
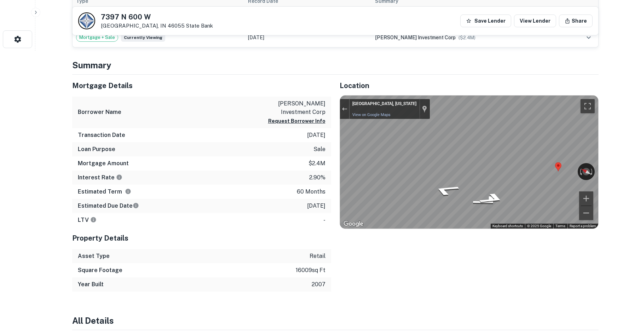
click at [333, 159] on div "Location ← Move left → Move right ↑ Move up ↓ Move down + Zoom in - Zoom out Ho…" at bounding box center [464, 183] width 267 height 217
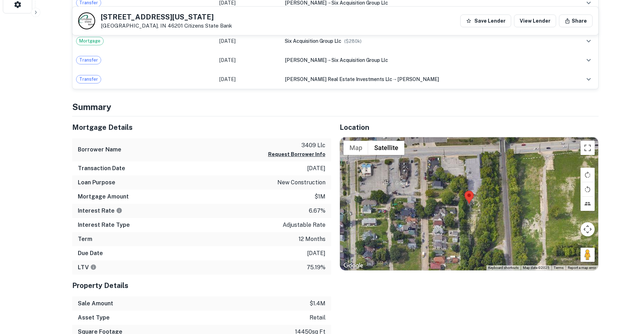
scroll to position [318, 0]
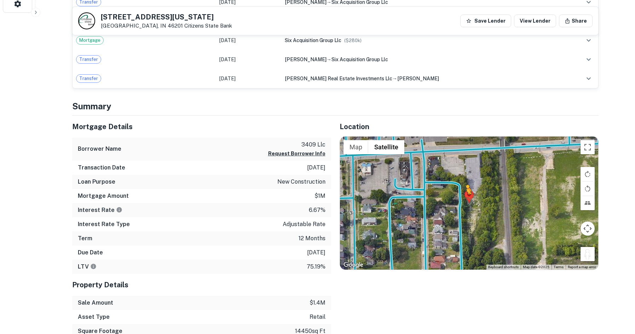
drag, startPoint x: 590, startPoint y: 259, endPoint x: 458, endPoint y: 194, distance: 147.2
click at [458, 194] on div "To activate drag with keyboard, press Alt + Enter. Once in keyboard drag state,…" at bounding box center [469, 203] width 258 height 133
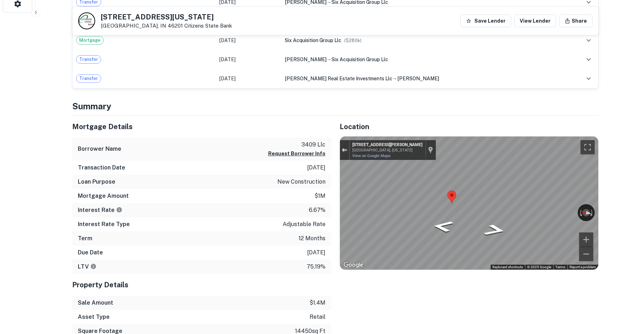
click at [341, 148] on button "Exit the Street View" at bounding box center [344, 150] width 9 height 10
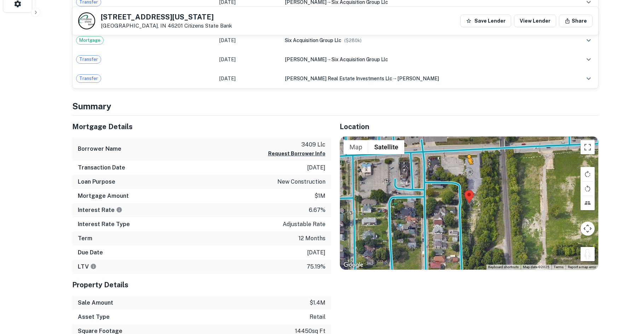
drag, startPoint x: 592, startPoint y: 255, endPoint x: 438, endPoint y: 180, distance: 171.0
click at [439, 180] on div "To activate drag with keyboard, press Alt + Enter. Once in keyboard drag state,…" at bounding box center [469, 203] width 258 height 133
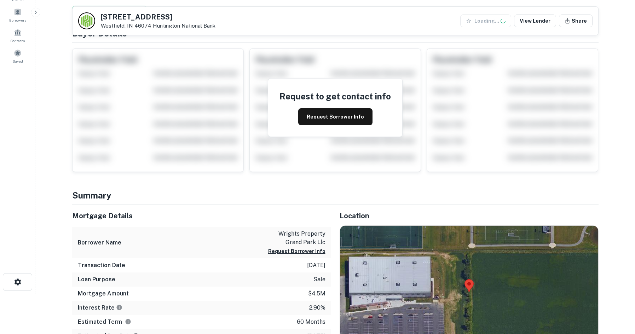
scroll to position [177, 0]
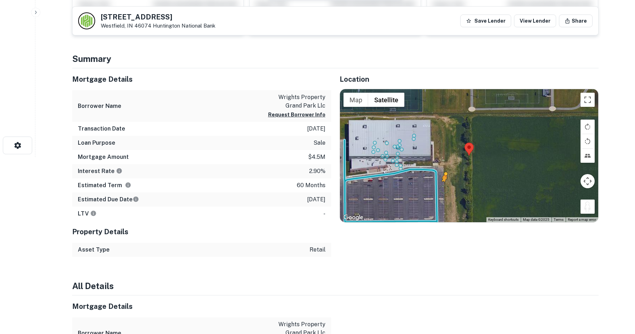
drag, startPoint x: 587, startPoint y: 208, endPoint x: 438, endPoint y: 196, distance: 150.1
click at [438, 196] on div "To activate drag with keyboard, press Alt + Enter. Once in keyboard drag state,…" at bounding box center [469, 155] width 258 height 133
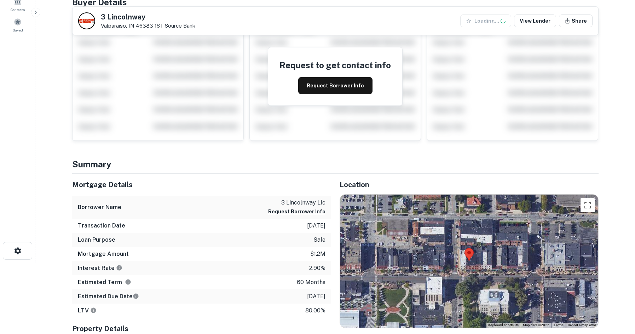
scroll to position [141, 0]
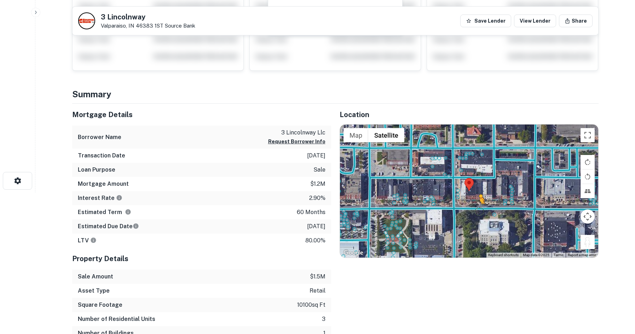
drag, startPoint x: 585, startPoint y: 239, endPoint x: 475, endPoint y: 209, distance: 114.2
click at [475, 209] on div "To activate drag with keyboard, press Alt + Enter. Once in keyboard drag state,…" at bounding box center [469, 190] width 258 height 133
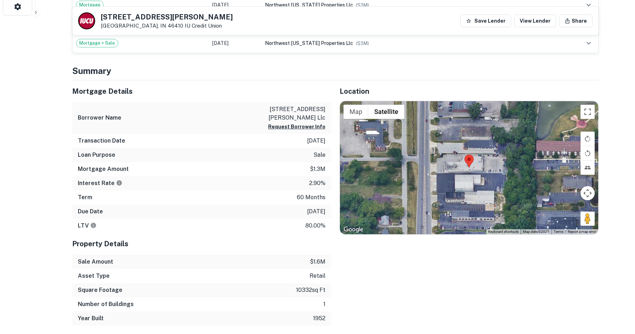
scroll to position [318, 0]
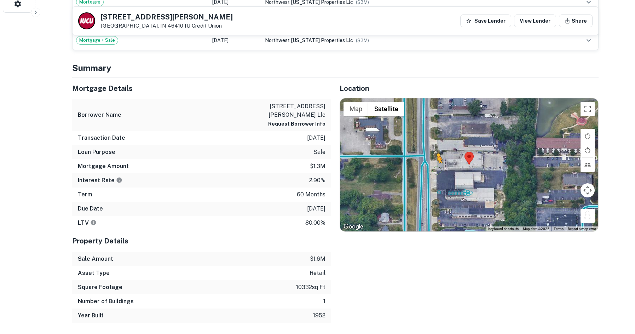
drag, startPoint x: 586, startPoint y: 217, endPoint x: 432, endPoint y: 168, distance: 161.7
click at [432, 168] on div "To activate drag with keyboard, press Alt + Enter. Once in keyboard drag state,…" at bounding box center [469, 164] width 258 height 133
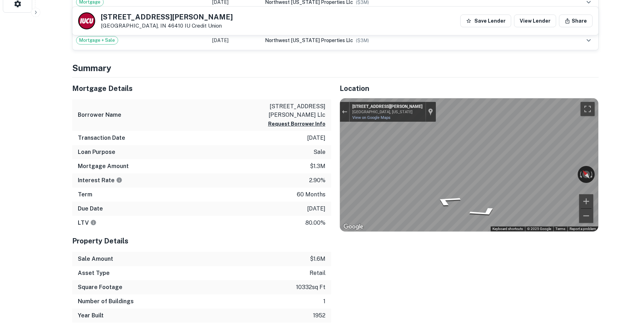
click at [334, 176] on div "Location ← Move left → Move right ↑ Move up ↓ Move down + Zoom in - Zoom out Ho…" at bounding box center [464, 199] width 267 height 245
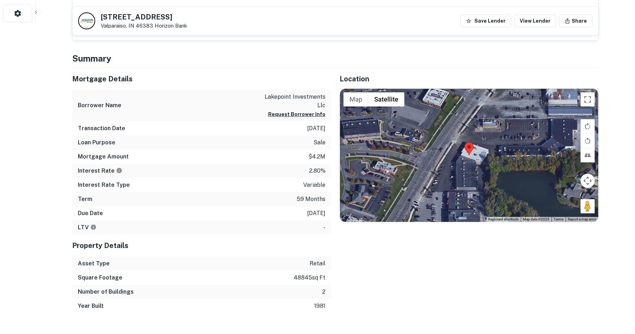
scroll to position [318, 0]
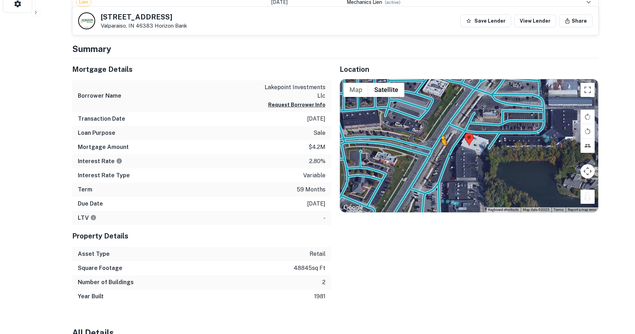
drag, startPoint x: 586, startPoint y: 197, endPoint x: 441, endPoint y: 153, distance: 151.6
click at [441, 153] on div "To activate drag with keyboard, press Alt + Enter. Once in keyboard drag state,…" at bounding box center [469, 145] width 258 height 133
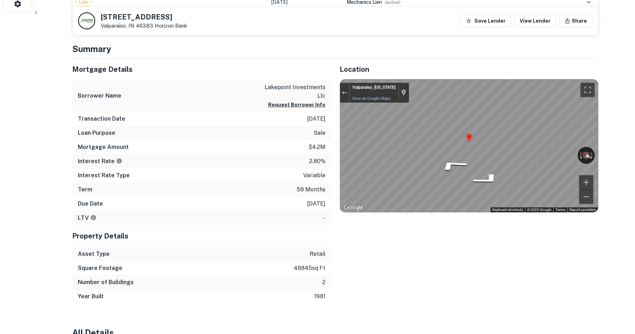
click at [337, 140] on div "Location ← Move left → Move right ↑ Move up ↓ Move down + Zoom in - Zoom out Ho…" at bounding box center [464, 180] width 267 height 245
click at [313, 140] on div "Mortgage Details Borrower Name lakepoint investments llc Request Borrower Info …" at bounding box center [331, 180] width 535 height 245
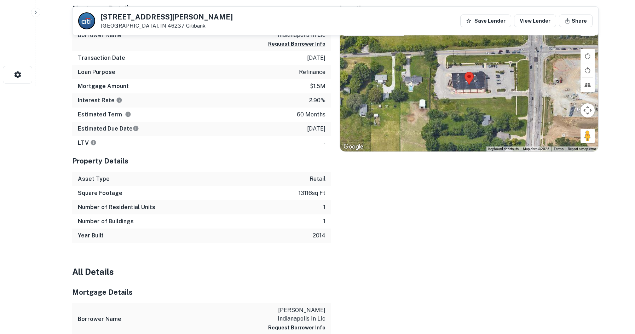
drag, startPoint x: 584, startPoint y: 136, endPoint x: 500, endPoint y: 92, distance: 95.1
click at [463, 75] on div "Map Terrain Satellite Labels Keyboard shortcuts Map Data Map data ©2025 Map dat…" at bounding box center [469, 84] width 258 height 133
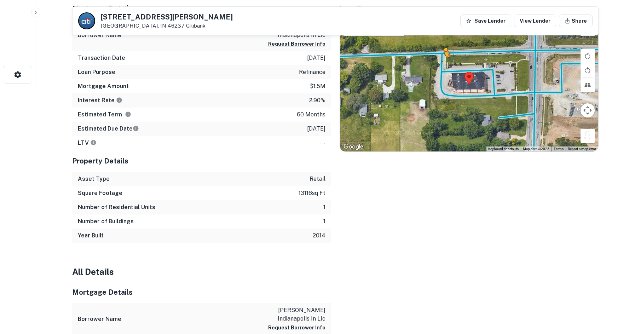
drag, startPoint x: 586, startPoint y: 132, endPoint x: 437, endPoint y: 63, distance: 163.6
click at [437, 63] on div "To activate drag with keyboard, press Alt + Enter. Once in keyboard drag state,…" at bounding box center [469, 84] width 258 height 133
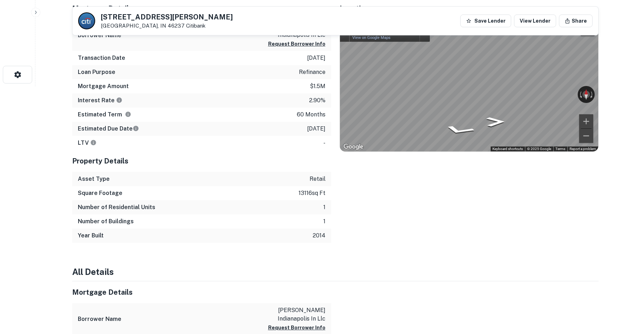
drag, startPoint x: 535, startPoint y: 89, endPoint x: 279, endPoint y: 115, distance: 258.0
click at [279, 115] on div "Mortgage Details Borrower Name cole cv indianapolis in llc Request Borrower Inf…" at bounding box center [331, 120] width 535 height 245
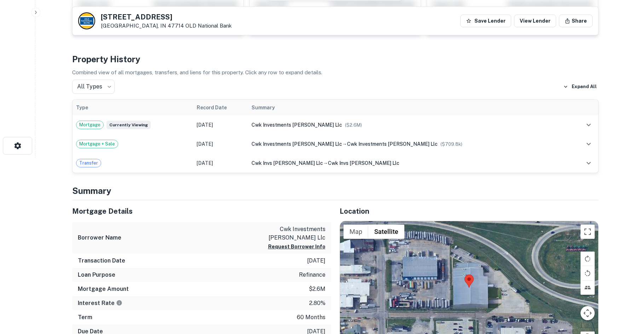
scroll to position [248, 0]
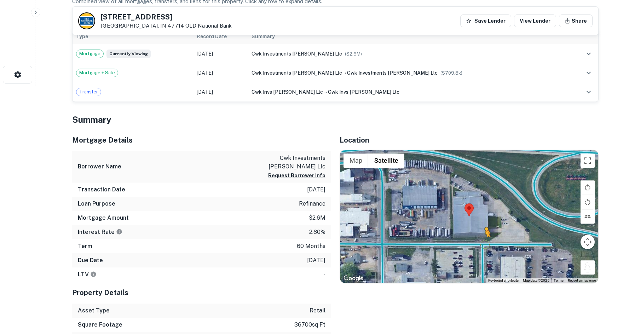
drag, startPoint x: 589, startPoint y: 272, endPoint x: 475, endPoint y: 245, distance: 117.3
click at [475, 245] on div "To activate drag with keyboard, press Alt + Enter. Once in keyboard drag state,…" at bounding box center [469, 216] width 258 height 133
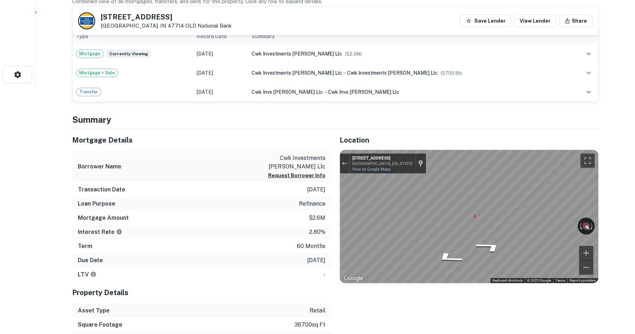
click at [337, 222] on div "Location ← Move left → Move right ↑ Move up ↓ Move down + Zoom in - Zoom out Ho…" at bounding box center [464, 237] width 267 height 217
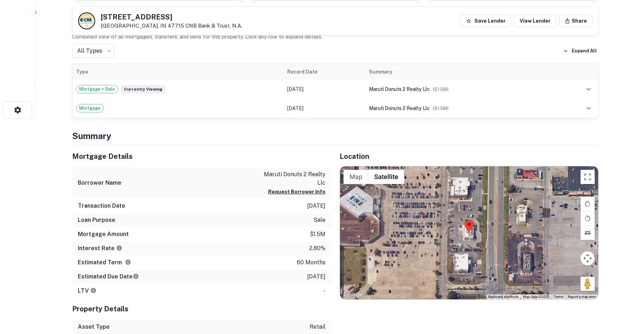
scroll to position [248, 0]
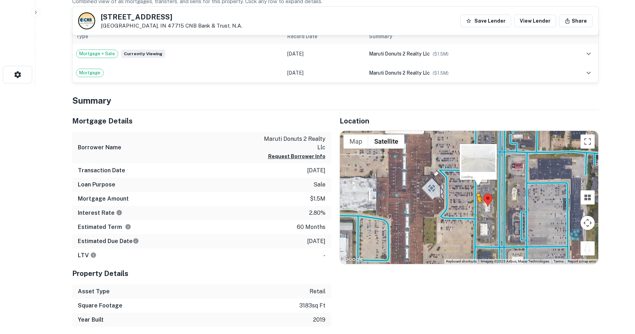
drag, startPoint x: 588, startPoint y: 251, endPoint x: 471, endPoint y: 206, distance: 125.5
click at [471, 206] on div "To activate drag with keyboard, press Alt + Enter. Once in keyboard drag state,…" at bounding box center [469, 197] width 258 height 133
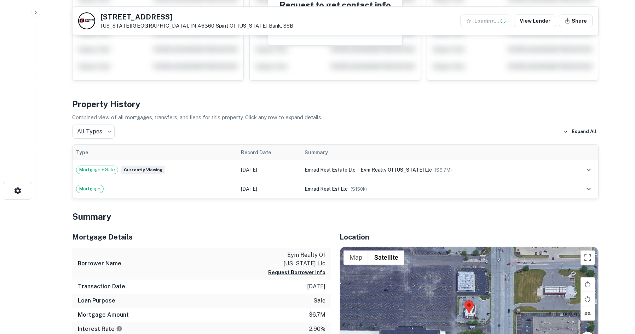
scroll to position [248, 0]
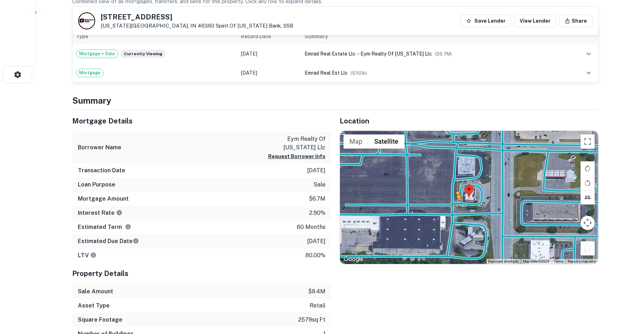
drag, startPoint x: 588, startPoint y: 251, endPoint x: 454, endPoint y: 208, distance: 141.1
click at [454, 208] on div "To activate drag with keyboard, press Alt + Enter. Once in keyboard drag state,…" at bounding box center [469, 197] width 258 height 133
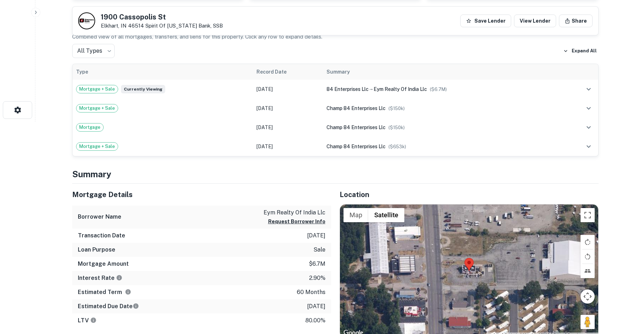
scroll to position [318, 0]
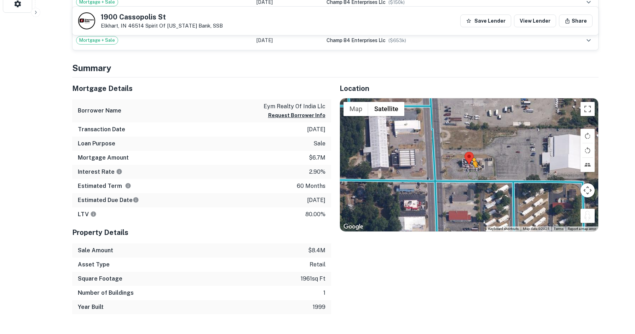
drag, startPoint x: 584, startPoint y: 216, endPoint x: 461, endPoint y: 172, distance: 129.9
click at [461, 172] on div "To activate drag with keyboard, press Alt + Enter. Once in keyboard drag state,…" at bounding box center [469, 164] width 258 height 133
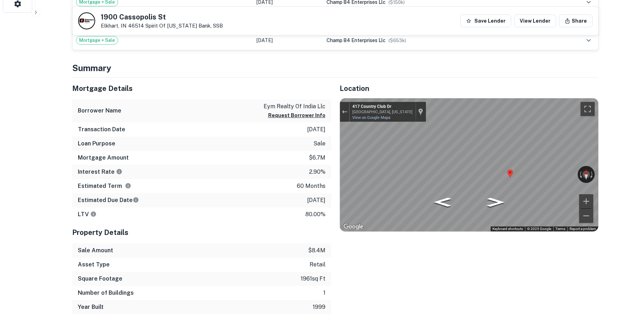
click at [479, 172] on div "Map" at bounding box center [469, 164] width 258 height 133
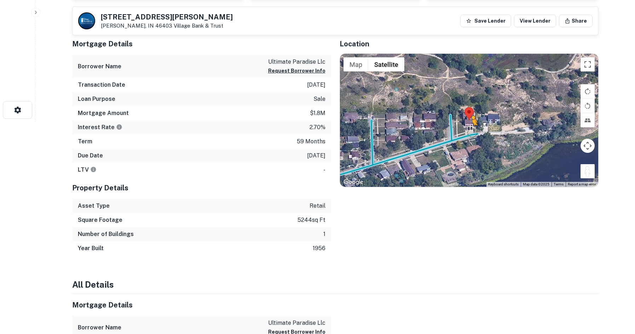
drag, startPoint x: 585, startPoint y: 175, endPoint x: 471, endPoint y: 133, distance: 121.4
click at [471, 133] on div "To activate drag with keyboard, press Alt + Enter. Once in keyboard drag state,…" at bounding box center [469, 120] width 258 height 133
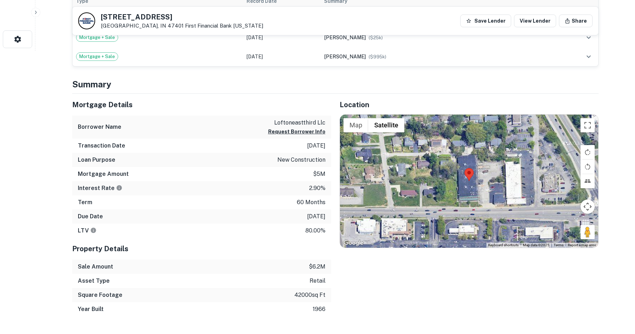
drag, startPoint x: 586, startPoint y: 235, endPoint x: 532, endPoint y: 202, distance: 63.6
click at [522, 201] on div "Map Terrain Satellite Labels Keyboard shortcuts Map Data Map data ©2025 Map dat…" at bounding box center [469, 181] width 258 height 133
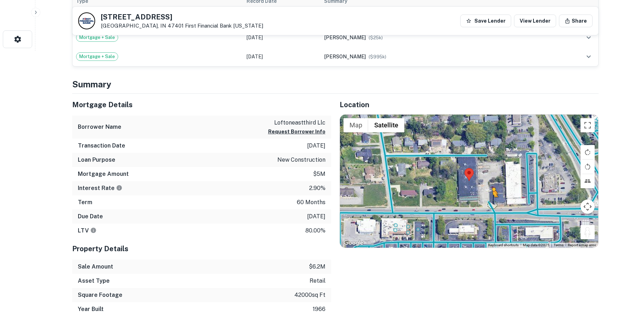
drag, startPoint x: 584, startPoint y: 228, endPoint x: 492, endPoint y: 204, distance: 95.1
click at [492, 204] on div "To activate drag with keyboard, press Alt + Enter. Once in keyboard drag state,…" at bounding box center [469, 181] width 258 height 133
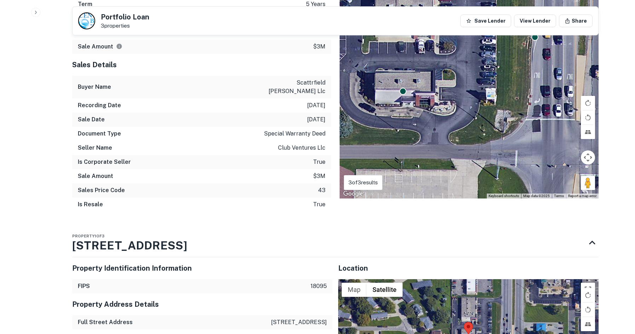
scroll to position [424, 0]
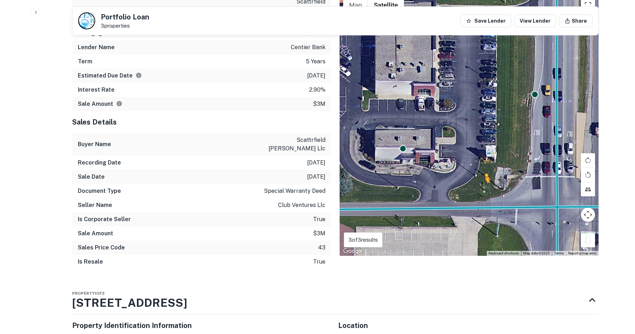
drag, startPoint x: 589, startPoint y: 237, endPoint x: 460, endPoint y: 205, distance: 133.2
click at [460, 205] on div "To activate drag with keyboard, press Alt + Enter. Once in keyboard drag state,…" at bounding box center [468, 125] width 259 height 261
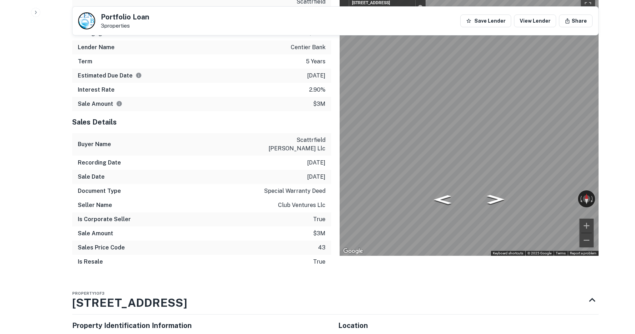
scroll to position [419, 0]
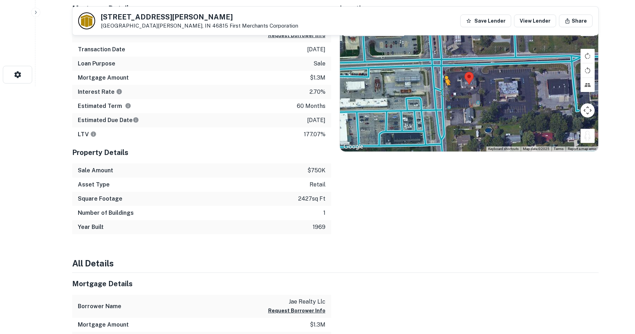
drag, startPoint x: 585, startPoint y: 137, endPoint x: 454, endPoint y: 91, distance: 138.7
click at [443, 91] on div "To activate drag with keyboard, press Alt + Enter. Once in keyboard drag state,…" at bounding box center [469, 84] width 258 height 133
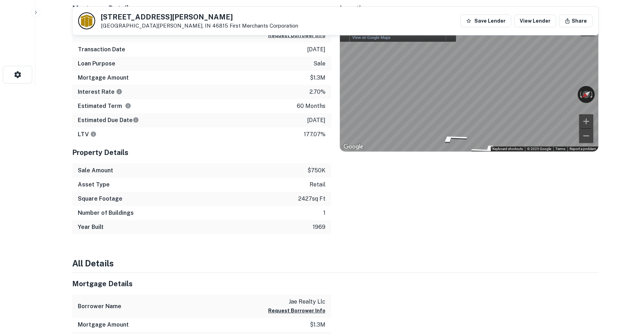
click at [290, 116] on div "Mortgage Details Borrower Name jae realty llc Request Borrower Info Transaction…" at bounding box center [331, 116] width 535 height 237
click at [319, 106] on div "Mortgage Details Borrower Name jae realty llc Request Borrower Info Transaction…" at bounding box center [331, 116] width 535 height 237
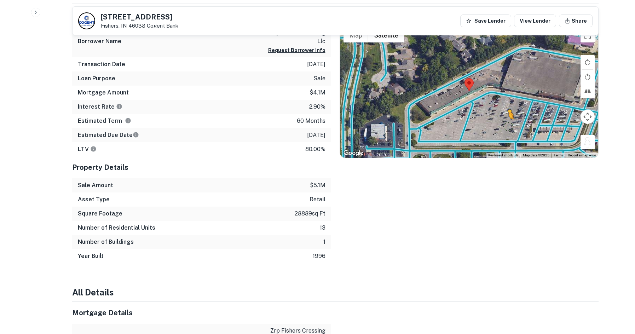
drag, startPoint x: 580, startPoint y: 141, endPoint x: 468, endPoint y: 112, distance: 115.9
click at [468, 112] on div "To activate drag with keyboard, press Alt + Enter. Once in keyboard drag state,…" at bounding box center [469, 91] width 258 height 133
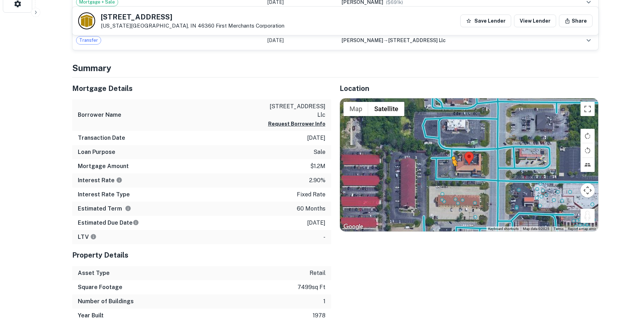
drag, startPoint x: 589, startPoint y: 217, endPoint x: 449, endPoint y: 176, distance: 146.0
click at [449, 176] on div "To activate drag with keyboard, press Alt + Enter. Once in keyboard drag state,…" at bounding box center [469, 164] width 258 height 133
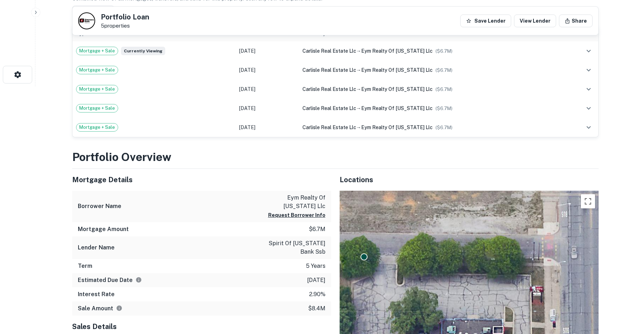
scroll to position [389, 0]
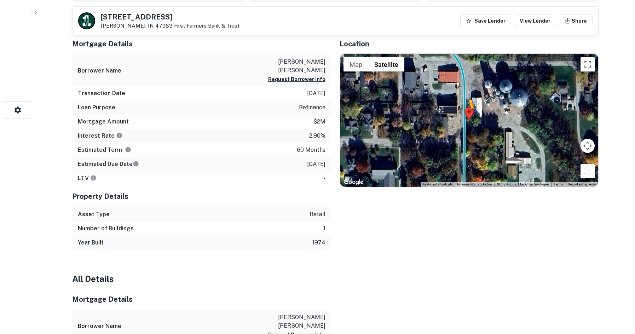
drag, startPoint x: 584, startPoint y: 175, endPoint x: 465, endPoint y: 117, distance: 132.2
click at [465, 117] on div "To activate drag with keyboard, press Alt + Enter. Once in keyboard drag state,…" at bounding box center [469, 120] width 258 height 133
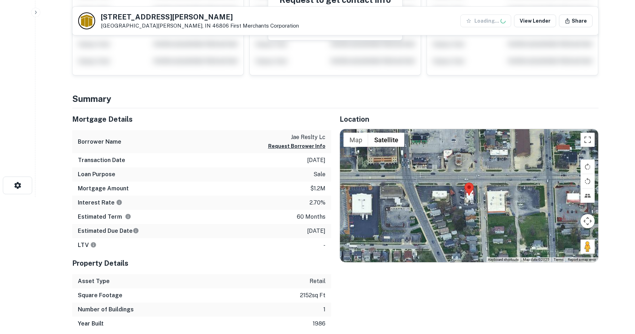
scroll to position [177, 0]
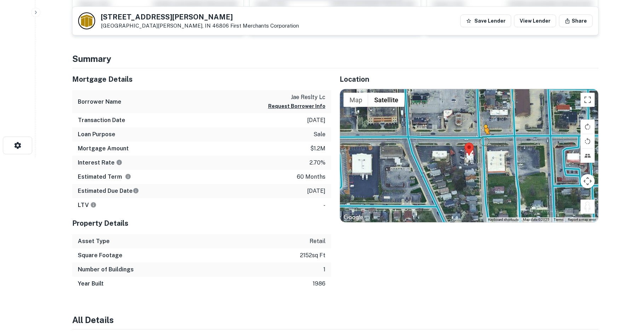
drag, startPoint x: 590, startPoint y: 206, endPoint x: 483, endPoint y: 141, distance: 124.6
click at [483, 141] on div "To activate drag with keyboard, press Alt + Enter. Once in keyboard drag state,…" at bounding box center [469, 155] width 258 height 133
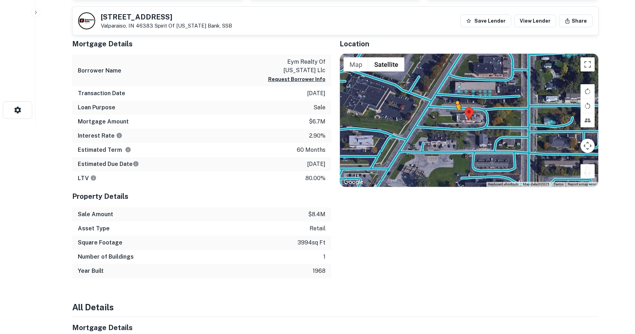
drag, startPoint x: 589, startPoint y: 176, endPoint x: 445, endPoint y: 121, distance: 154.8
click at [445, 121] on div "To activate drag with keyboard, press Alt + Enter. Once in keyboard drag state,…" at bounding box center [469, 120] width 258 height 133
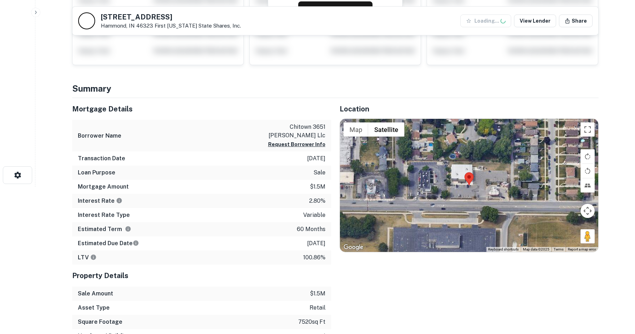
scroll to position [212, 0]
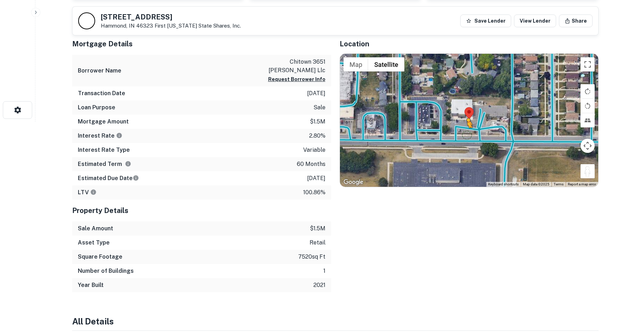
drag, startPoint x: 589, startPoint y: 175, endPoint x: 465, endPoint y: 132, distance: 131.4
click at [465, 132] on div "To activate drag with keyboard, press Alt + Enter. Once in keyboard drag state,…" at bounding box center [469, 120] width 258 height 133
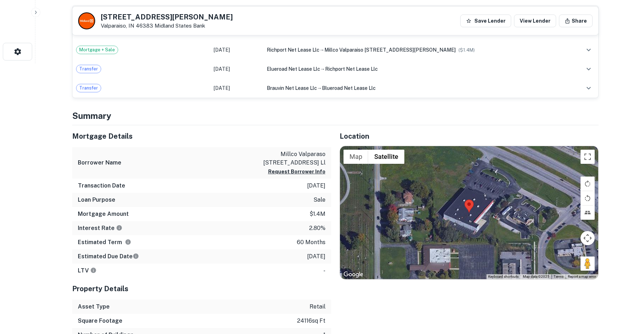
scroll to position [283, 0]
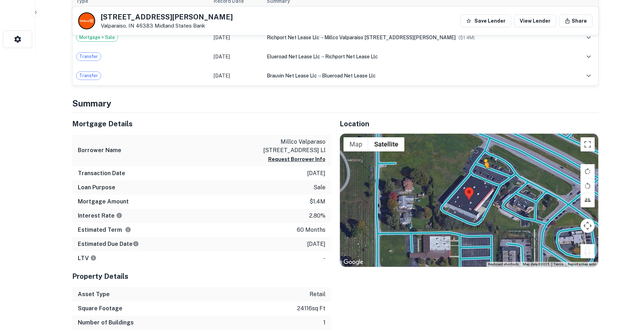
drag, startPoint x: 588, startPoint y: 255, endPoint x: 482, endPoint y: 173, distance: 133.9
click at [482, 173] on div "To activate drag with keyboard, press Alt + Enter. Once in keyboard drag state,…" at bounding box center [469, 200] width 258 height 133
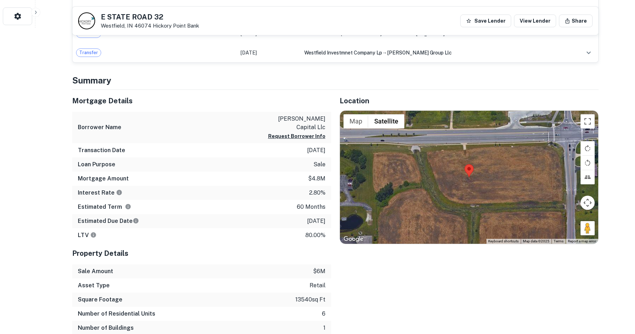
scroll to position [318, 0]
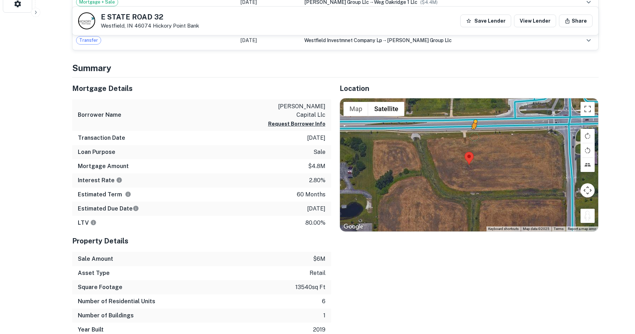
drag, startPoint x: 588, startPoint y: 215, endPoint x: 462, endPoint y: 129, distance: 152.1
click at [462, 129] on div "To activate drag with keyboard, press Alt + Enter. Once in keyboard drag state,…" at bounding box center [469, 164] width 258 height 133
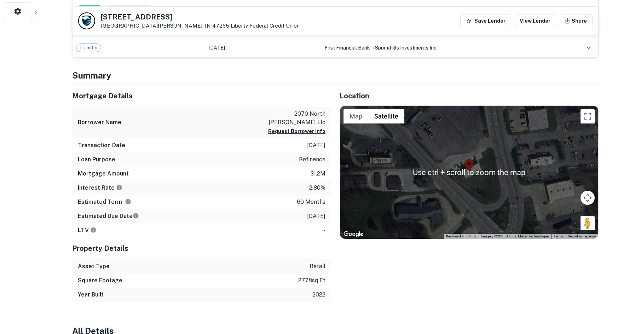
scroll to position [318, 0]
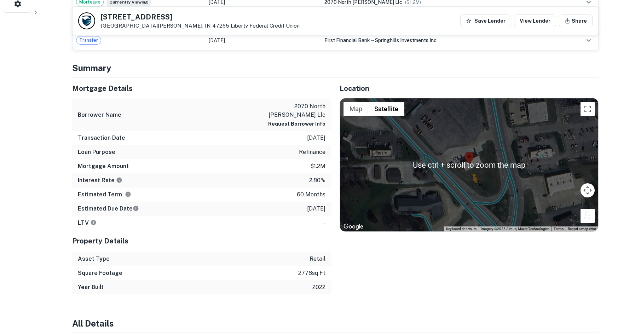
drag, startPoint x: 588, startPoint y: 216, endPoint x: 460, endPoint y: 187, distance: 131.2
click at [461, 188] on div "To activate drag with keyboard, press Alt + Enter. Once in keyboard drag state,…" at bounding box center [469, 164] width 258 height 133
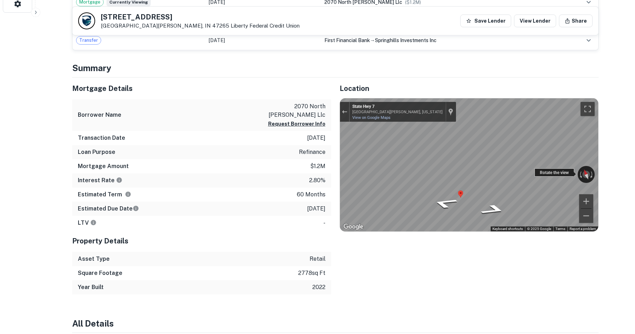
click at [445, 166] on div "← Move left → Move right ↑ Move up ↓ Move down + Zoom in - Zoom out [GEOGRAPHIC…" at bounding box center [469, 164] width 258 height 133
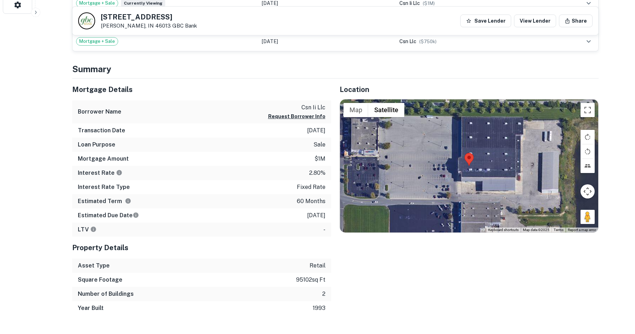
scroll to position [318, 0]
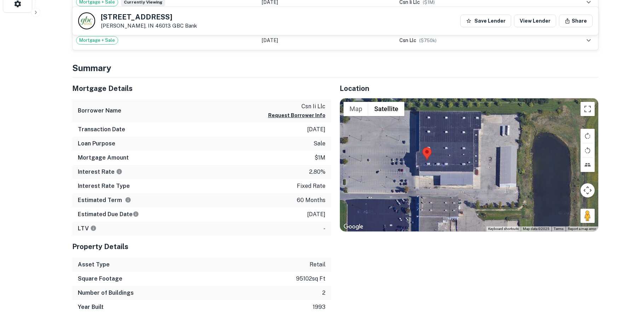
drag, startPoint x: 578, startPoint y: 215, endPoint x: 584, endPoint y: 211, distance: 7.7
click at [584, 211] on div "Map Terrain Satellite Labels Keyboard shortcuts Map Data Map data ©2025 Map dat…" at bounding box center [469, 164] width 258 height 133
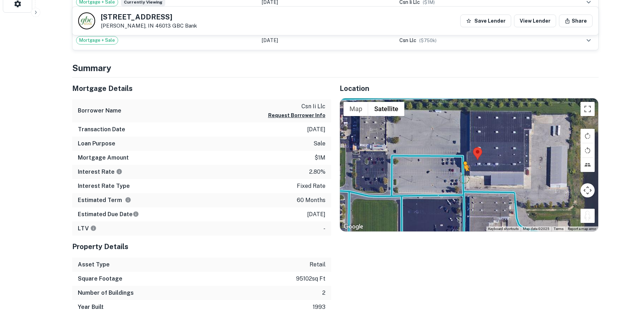
drag, startPoint x: 584, startPoint y: 215, endPoint x: 439, endPoint y: 169, distance: 151.6
click at [439, 170] on div "To activate drag with keyboard, press Alt + Enter. Once in keyboard drag state,…" at bounding box center [469, 164] width 258 height 133
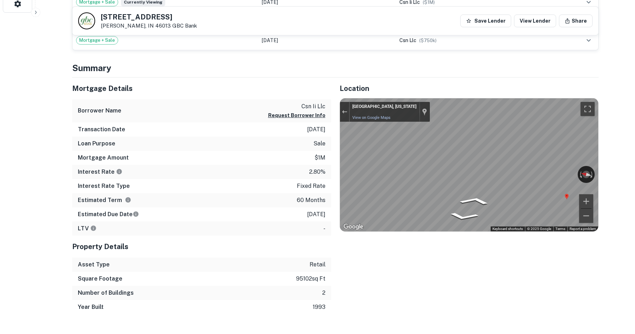
click at [284, 182] on div "Mortgage Details Borrower Name csn ii llc Request Borrower Info Transaction Dat…" at bounding box center [331, 195] width 535 height 237
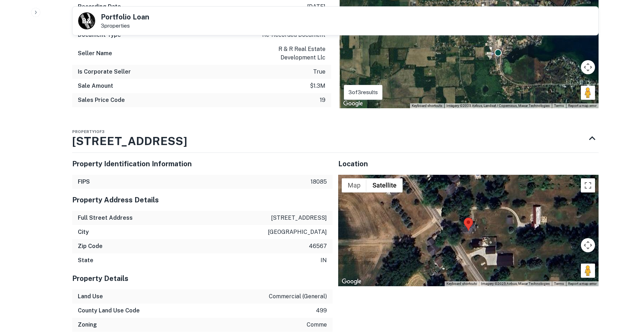
scroll to position [672, 0]
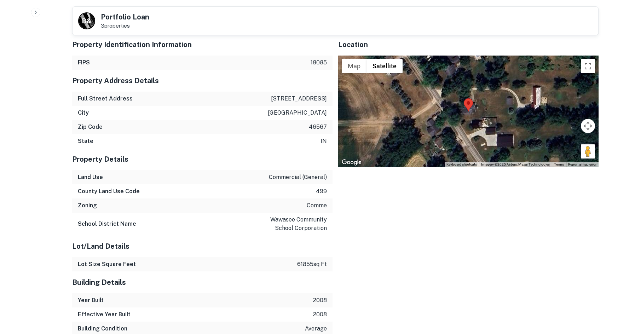
drag, startPoint x: 593, startPoint y: 148, endPoint x: 457, endPoint y: 116, distance: 140.0
click at [457, 116] on div "Map Terrain Satellite Labels Keyboard shortcuts Map Data Imagery ©2025 Airbus, …" at bounding box center [468, 112] width 260 height 112
drag, startPoint x: 587, startPoint y: 152, endPoint x: 450, endPoint y: 122, distance: 140.0
click at [450, 122] on div "Map Terrain Satellite Labels Keyboard shortcuts Map Data Imagery ©2025 Airbus, …" at bounding box center [468, 112] width 260 height 112
drag, startPoint x: 588, startPoint y: 147, endPoint x: 451, endPoint y: 113, distance: 142.0
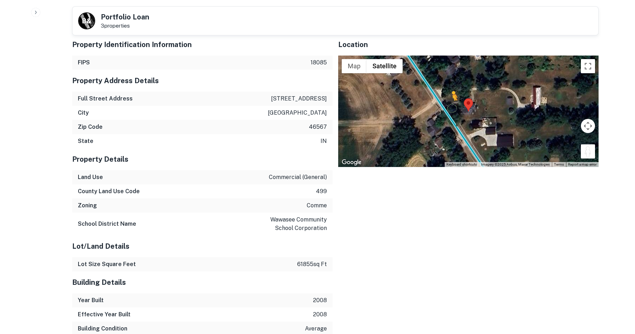
click at [451, 113] on div "To activate drag with keyboard, press Alt + Enter. Once in keyboard drag state,…" at bounding box center [468, 112] width 260 height 112
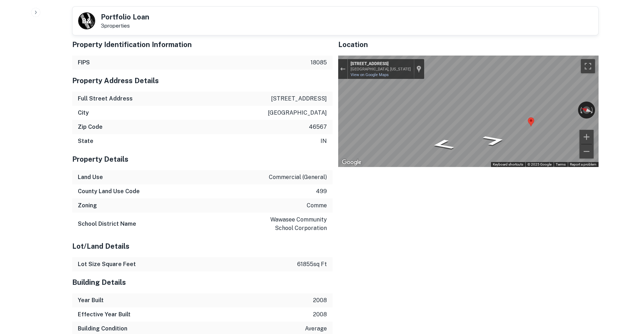
click at [223, 114] on div "Property Identification Information FIPS 18085 Property Address Details Full St…" at bounding box center [332, 235] width 532 height 414
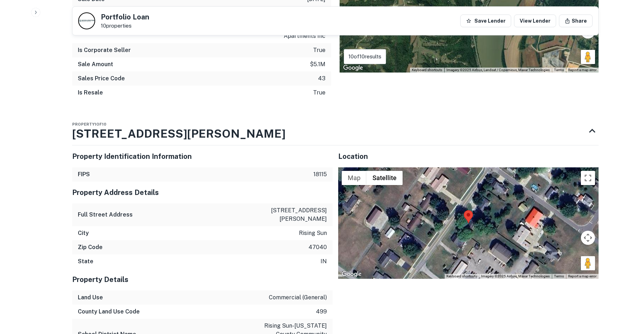
scroll to position [778, 0]
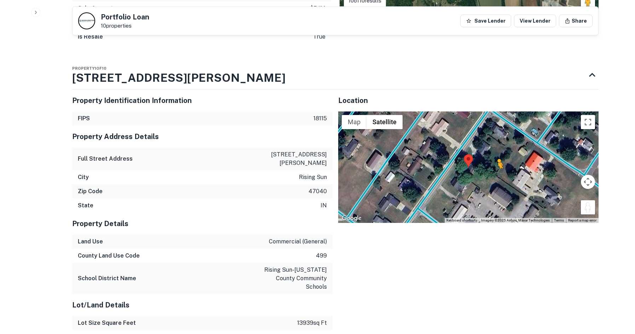
drag, startPoint x: 587, startPoint y: 208, endPoint x: 448, endPoint y: 168, distance: 144.3
click at [448, 168] on div "To activate drag with keyboard, press Alt + Enter. Once in keyboard drag state,…" at bounding box center [468, 167] width 260 height 112
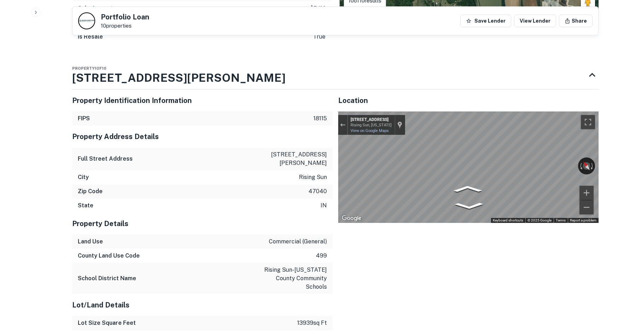
click at [264, 172] on div "Property Identification Information FIPS 18115 Property Address Details Full St…" at bounding box center [332, 312] width 532 height 457
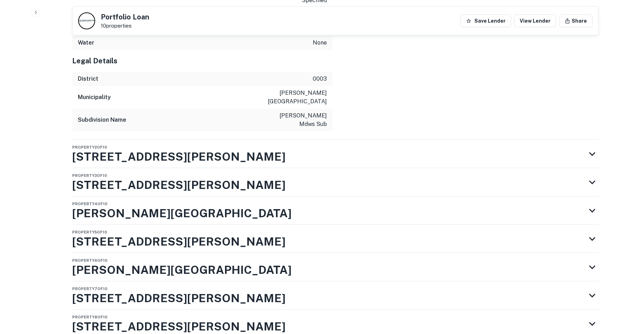
scroll to position [1248, 0]
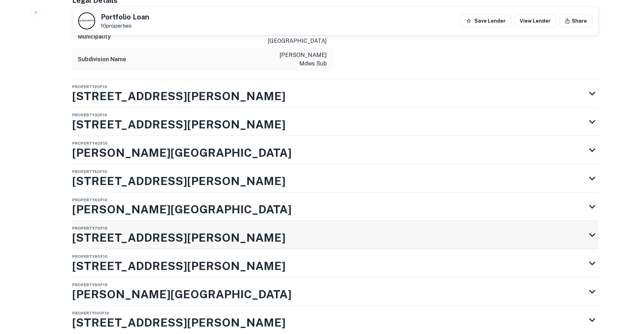
click at [261, 221] on div "Property 7 of 10 2170 Glen Meadow Dr" at bounding box center [328, 235] width 513 height 28
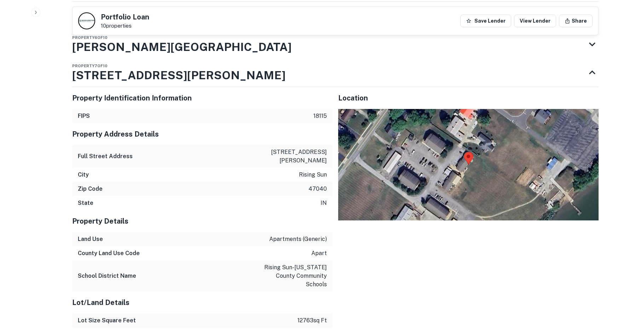
scroll to position [1425, 0]
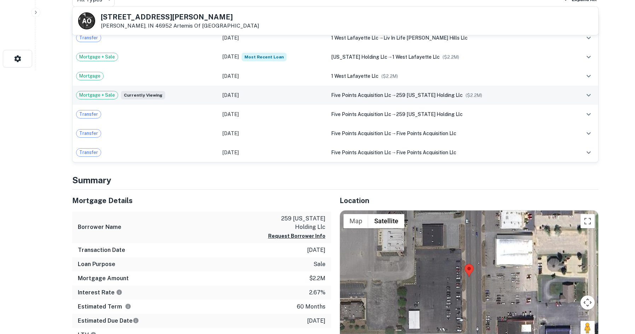
scroll to position [389, 0]
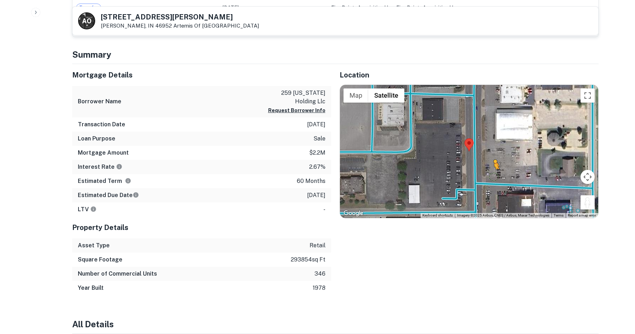
drag, startPoint x: 587, startPoint y: 205, endPoint x: 471, endPoint y: 159, distance: 124.0
click at [471, 159] on div "To activate drag with keyboard, press Alt + Enter. Once in keyboard drag state,…" at bounding box center [469, 151] width 258 height 133
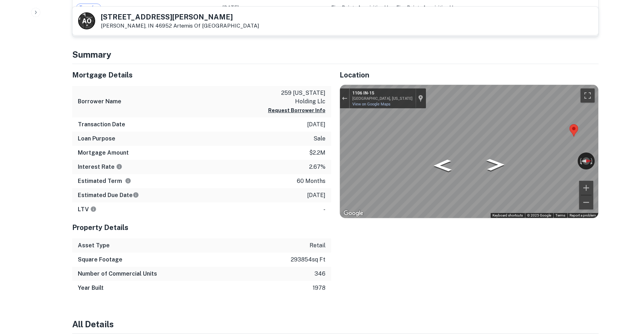
click at [497, 199] on div "Map" at bounding box center [469, 151] width 258 height 133
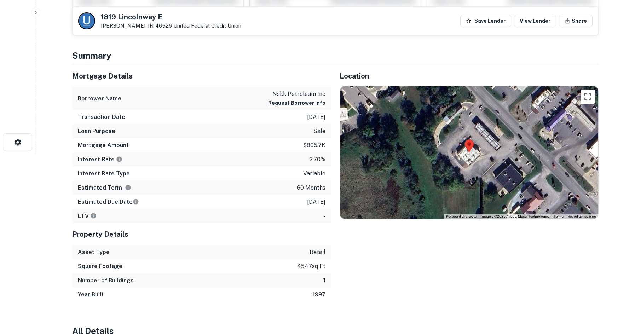
scroll to position [212, 0]
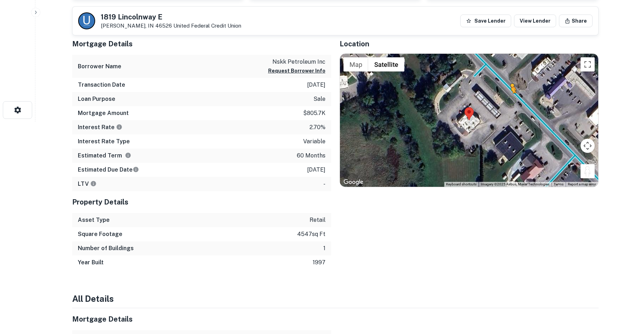
drag, startPoint x: 590, startPoint y: 175, endPoint x: 501, endPoint y: 88, distance: 124.0
click at [501, 89] on div "To activate drag with keyboard, press Alt + Enter. Once in keyboard drag state,…" at bounding box center [469, 120] width 258 height 133
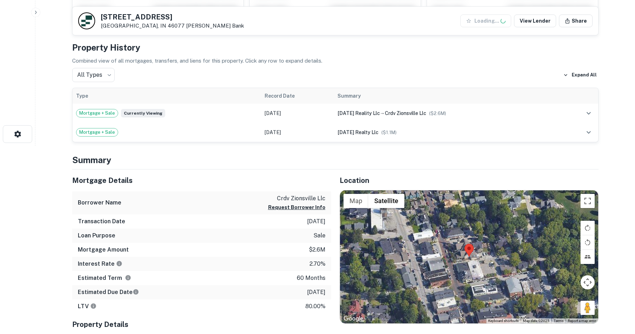
scroll to position [248, 0]
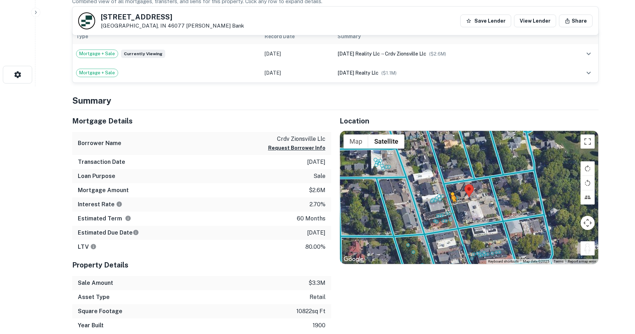
drag, startPoint x: 593, startPoint y: 247, endPoint x: 450, endPoint y: 209, distance: 147.5
click at [450, 209] on div "To activate drag with keyboard, press Alt + Enter. Once in keyboard drag state,…" at bounding box center [469, 197] width 258 height 133
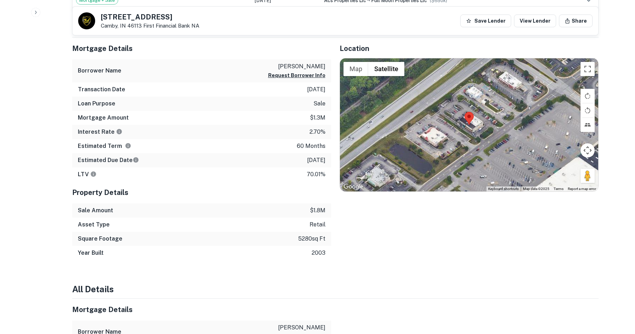
scroll to position [389, 0]
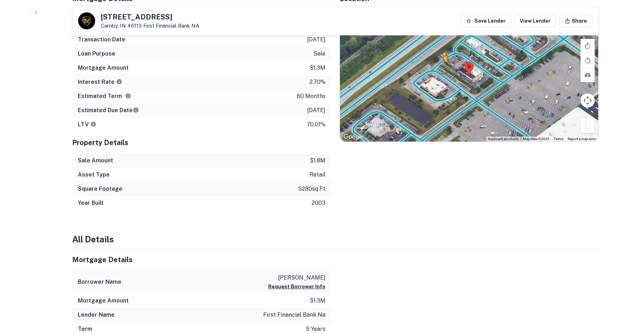
drag, startPoint x: 591, startPoint y: 122, endPoint x: 437, endPoint y: 66, distance: 163.7
click at [437, 66] on div "To activate drag with keyboard, press Alt + Enter. Once in keyboard drag state,…" at bounding box center [469, 74] width 258 height 133
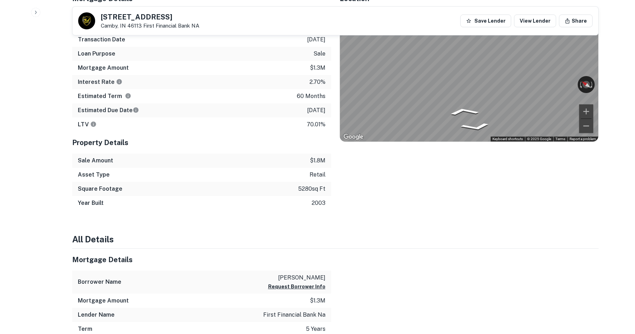
click at [230, 102] on div "Mortgage Details Borrower Name witzling david Request Borrower Info Transaction…" at bounding box center [331, 99] width 535 height 222
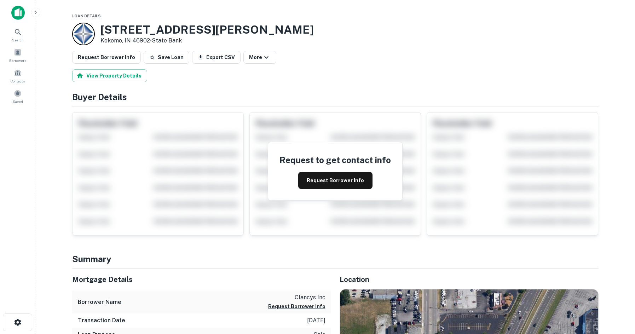
scroll to position [177, 0]
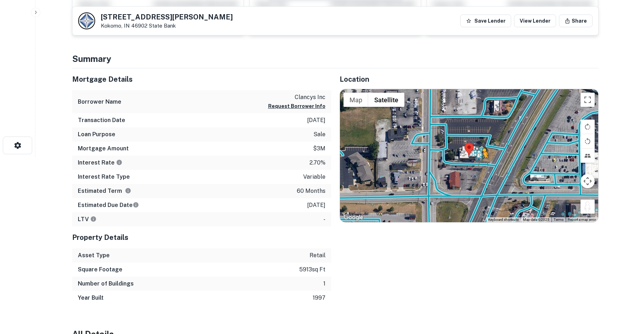
drag, startPoint x: 591, startPoint y: 211, endPoint x: 480, endPoint y: 162, distance: 121.1
click at [480, 162] on div "To activate drag with keyboard, press Alt + Enter. Once in keyboard drag state,…" at bounding box center [469, 155] width 258 height 133
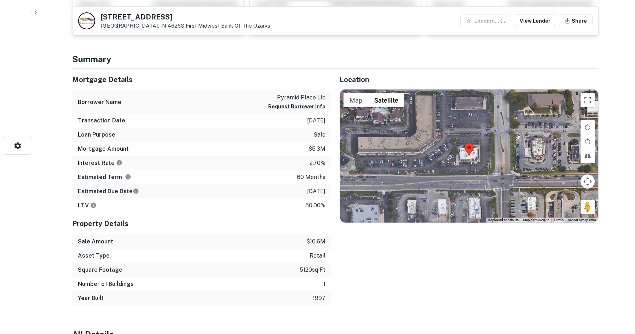
scroll to position [177, 0]
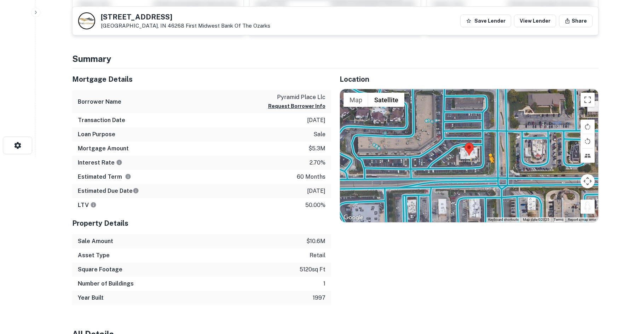
drag, startPoint x: 589, startPoint y: 203, endPoint x: 472, endPoint y: 169, distance: 121.9
click at [472, 169] on div "To activate drag with keyboard, press Alt + Enter. Once in keyboard drag state,…" at bounding box center [469, 155] width 258 height 133
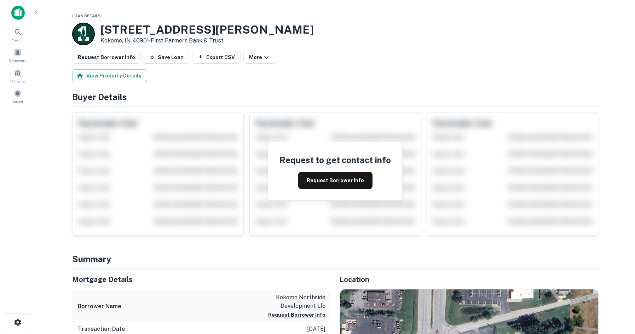
scroll to position [212, 0]
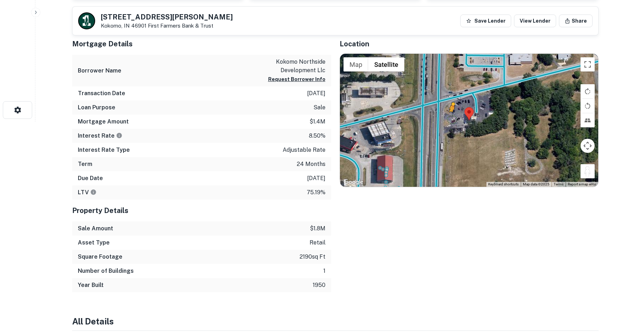
drag, startPoint x: 591, startPoint y: 171, endPoint x: 450, endPoint y: 119, distance: 150.0
click at [450, 119] on div "To activate drag with keyboard, press Alt + Enter. Once in keyboard drag state,…" at bounding box center [469, 120] width 258 height 133
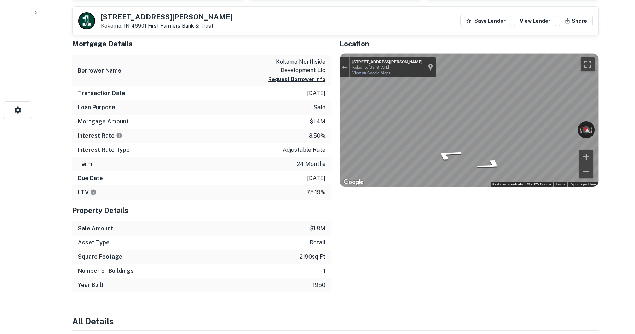
click at [270, 123] on div "Mortgage Details Borrower Name kokomo northside development llc Request Borrowe…" at bounding box center [331, 162] width 535 height 259
click at [368, 72] on div "← Move left → Move right ↑ Move up ↓ Move down + Zoom in - Zoom out [STREET_ADD…" at bounding box center [469, 120] width 258 height 133
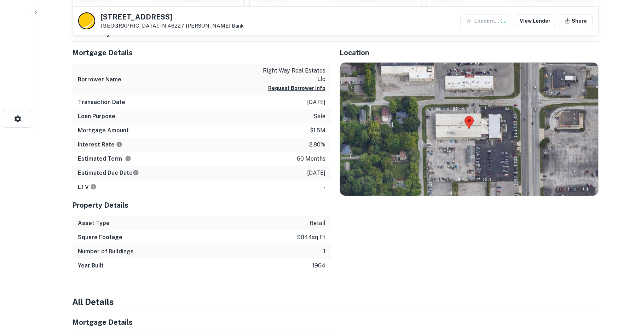
scroll to position [212, 0]
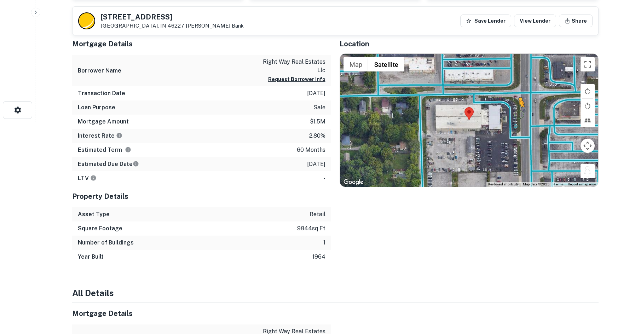
drag, startPoint x: 582, startPoint y: 174, endPoint x: 517, endPoint y: 112, distance: 89.0
click at [518, 113] on div "To activate drag with keyboard, press Alt + Enter. Once in keyboard drag state,…" at bounding box center [469, 120] width 258 height 133
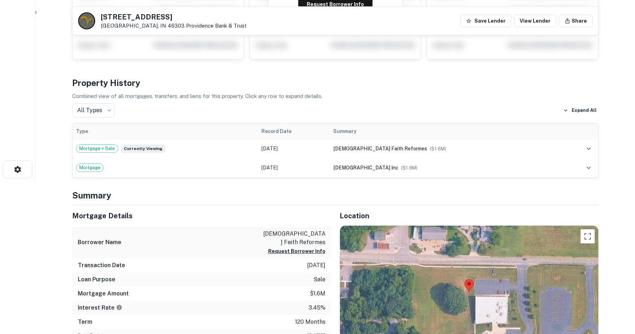
scroll to position [294, 0]
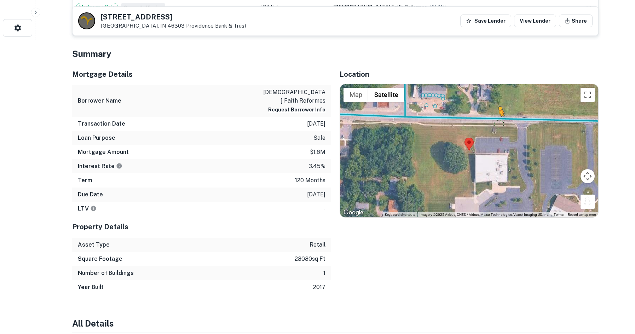
drag, startPoint x: 584, startPoint y: 203, endPoint x: 499, endPoint y: 122, distance: 117.3
click at [499, 122] on div "To activate drag with keyboard, press Alt + Enter. Once in keyboard drag state,…" at bounding box center [469, 150] width 258 height 133
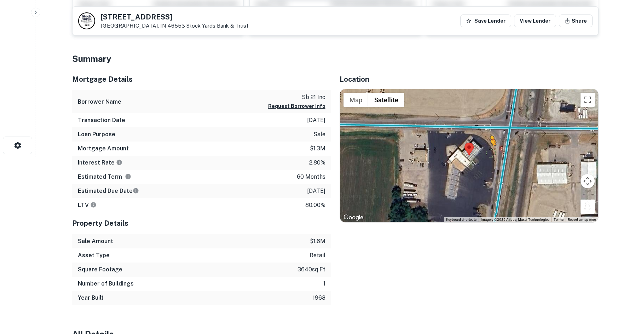
drag, startPoint x: 594, startPoint y: 211, endPoint x: 503, endPoint y: 163, distance: 103.3
click at [503, 163] on div "To activate drag with keyboard, press Alt + Enter. Once in keyboard drag state,…" at bounding box center [469, 155] width 258 height 133
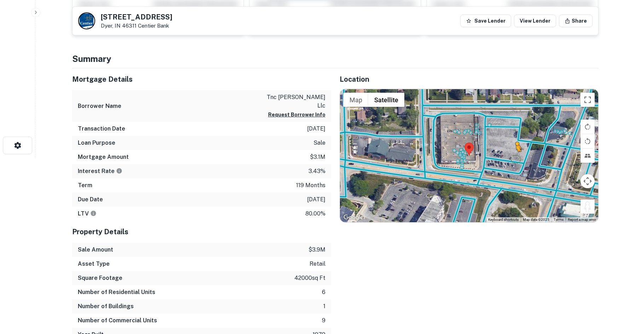
drag, startPoint x: 592, startPoint y: 209, endPoint x: 511, endPoint y: 166, distance: 92.2
click at [511, 166] on div "To activate drag with keyboard, press Alt + Enter. Once in keyboard drag state,…" at bounding box center [469, 155] width 258 height 133
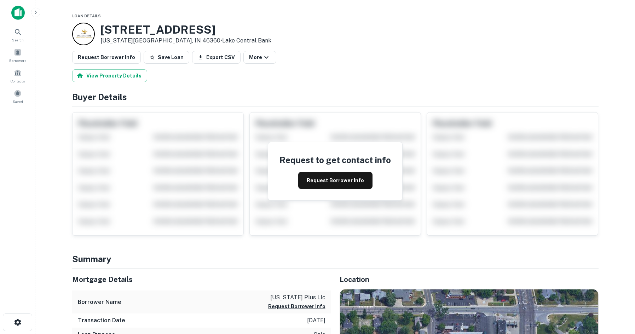
scroll to position [177, 0]
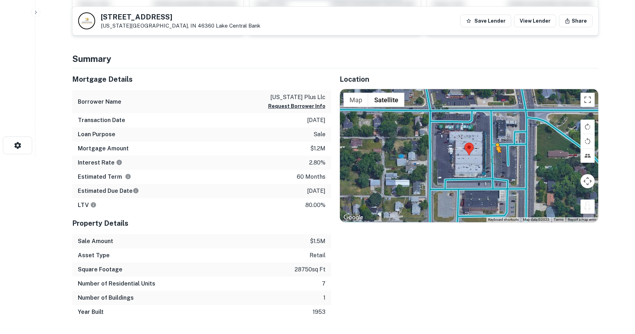
drag, startPoint x: 587, startPoint y: 205, endPoint x: 495, endPoint y: 160, distance: 102.8
click at [495, 160] on div "To activate drag with keyboard, press Alt + Enter. Once in keyboard drag state,…" at bounding box center [469, 155] width 258 height 133
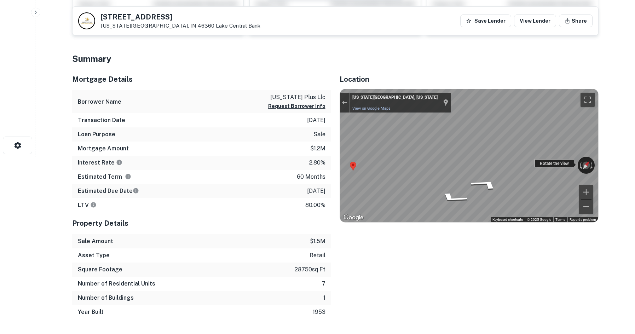
click at [573, 160] on div "← Move left → Move right ↑ Move up ↓ Move down + Zoom in - Zoom out Michigan Ci…" at bounding box center [469, 155] width 258 height 133
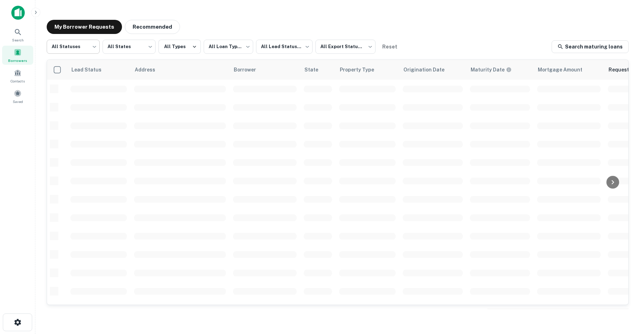
click at [64, 45] on body "**********" at bounding box center [320, 167] width 640 height 334
click at [82, 88] on li "Fulfilled" at bounding box center [73, 90] width 53 height 13
type input "*********"
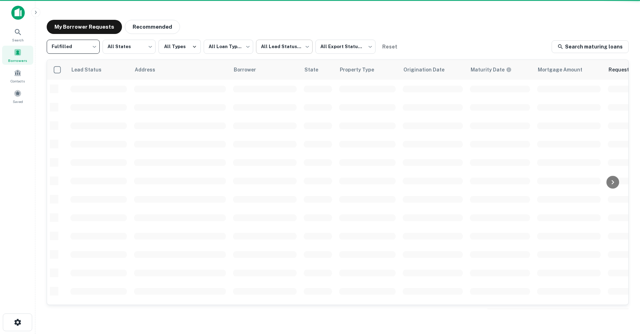
click at [284, 47] on body "**********" at bounding box center [320, 167] width 640 height 334
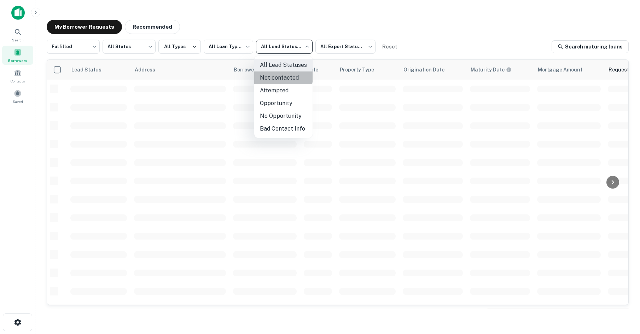
click at [278, 77] on li "Not contacted" at bounding box center [283, 77] width 58 height 13
type input "****"
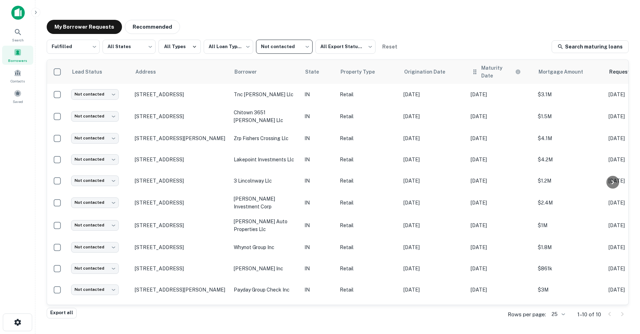
click at [480, 67] on div "Maturity Date" at bounding box center [500, 72] width 59 height 16
click at [494, 68] on h6 "Maturity Date" at bounding box center [497, 72] width 33 height 16
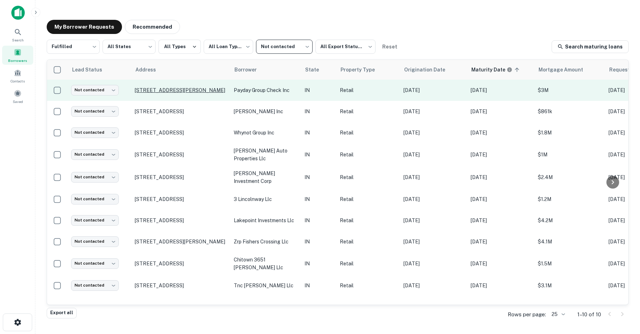
click at [178, 89] on p "633 W Ridge Rd # 639 Gary, IN 46408" at bounding box center [181, 90] width 92 height 6
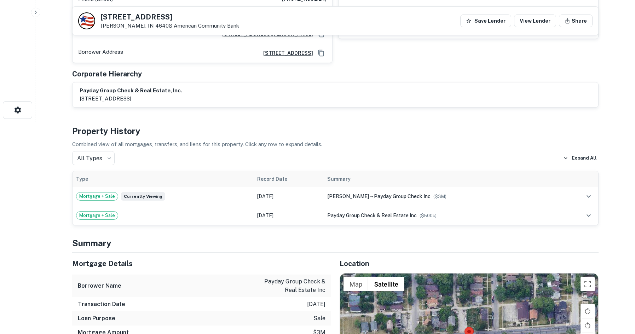
scroll to position [389, 0]
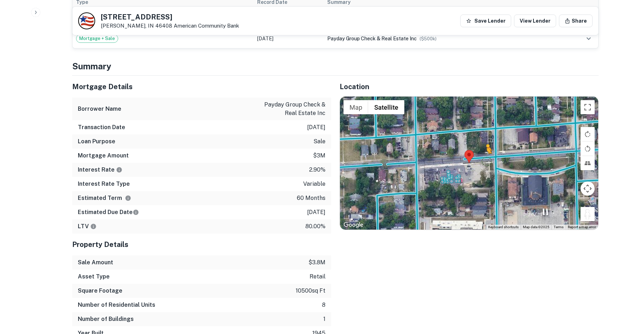
drag, startPoint x: 585, startPoint y: 208, endPoint x: 475, endPoint y: 151, distance: 124.5
click at [480, 152] on div "To activate drag with keyboard, press Alt + Enter. Once in keyboard drag state,…" at bounding box center [469, 163] width 258 height 133
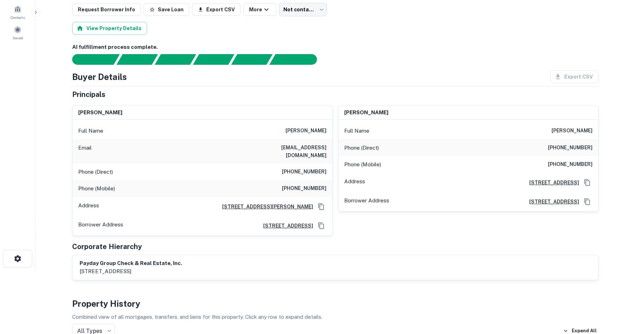
scroll to position [71, 0]
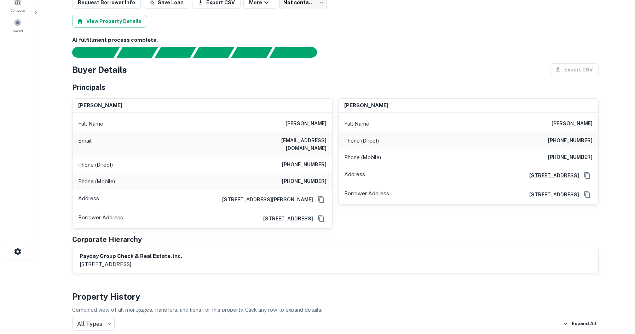
click at [304, 177] on h6 "(219) 805-1699" at bounding box center [304, 181] width 45 height 8
copy h6 "(219) 805-1699"
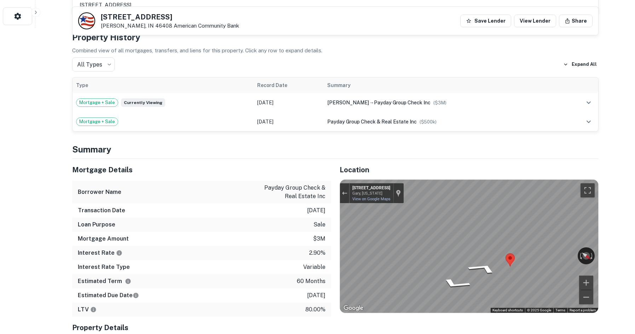
scroll to position [318, 0]
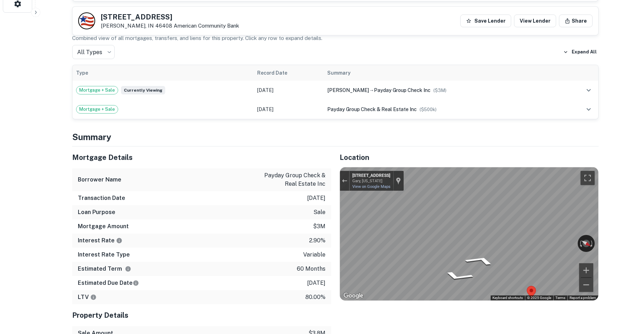
click at [319, 223] on div "Mortgage Details Borrower Name payday group check & real estate inc Transaction…" at bounding box center [331, 278] width 535 height 265
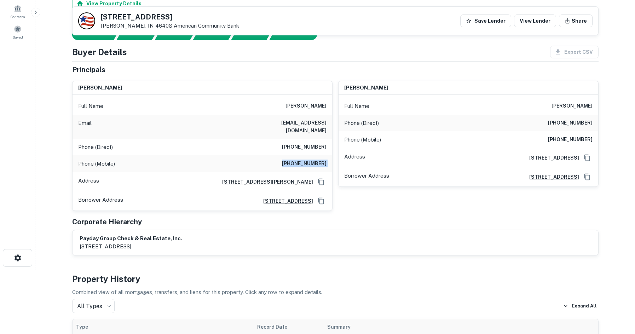
scroll to position [0, 0]
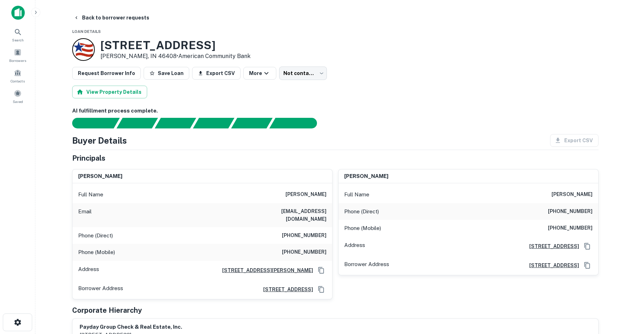
click at [301, 79] on body "Search Borrowers Contacts Saved Back to borrower requests Loan Details 633 W RI…" at bounding box center [317, 167] width 635 height 334
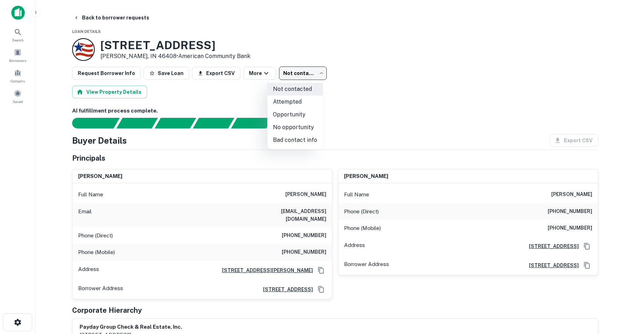
click at [295, 135] on li "Bad contact info" at bounding box center [295, 140] width 56 height 13
type input "**********"
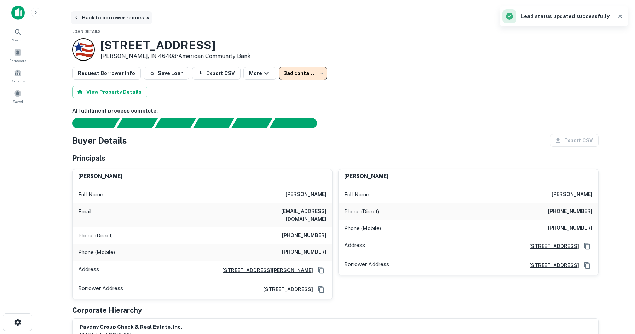
click at [137, 14] on button "Back to borrower requests" at bounding box center [111, 17] width 81 height 13
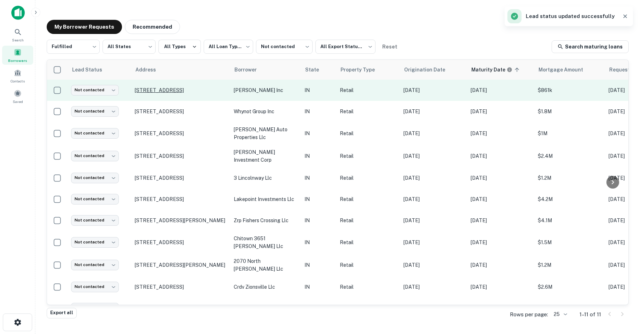
click at [197, 90] on p "2633 E Stop 11 Rd Indianapolis, IN 46227" at bounding box center [181, 90] width 92 height 6
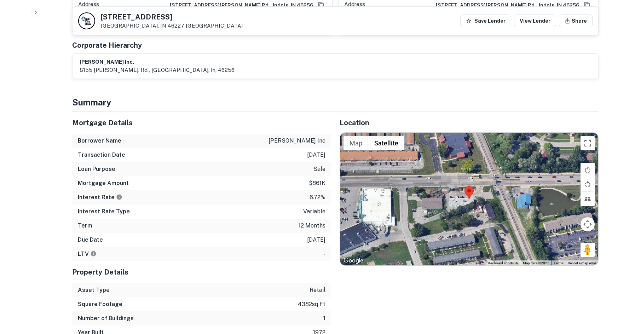
scroll to position [460, 0]
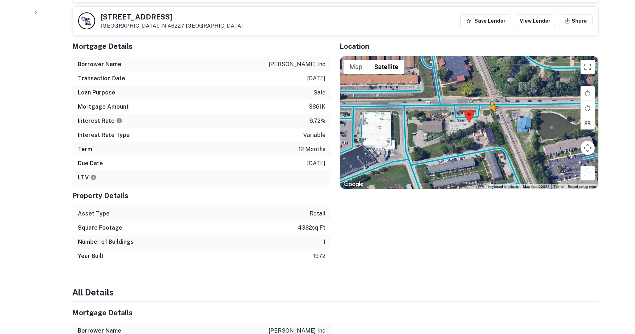
drag, startPoint x: 585, startPoint y: 168, endPoint x: 470, endPoint y: 108, distance: 129.4
click at [482, 111] on div "To activate drag with keyboard, press Alt + Enter. Once in keyboard drag state,…" at bounding box center [469, 122] width 258 height 133
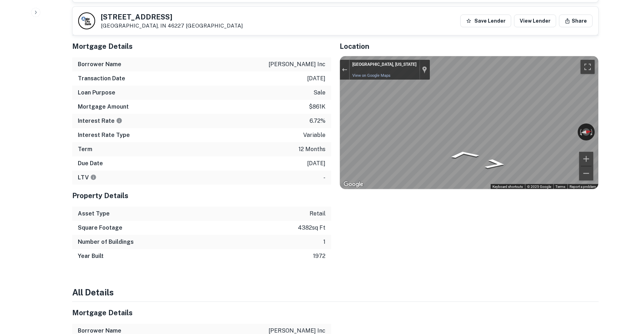
click at [539, 124] on div "← Move left → Move right ↑ Move up ↓ Move down + Zoom in - Zoom out Indianapoli…" at bounding box center [469, 122] width 258 height 133
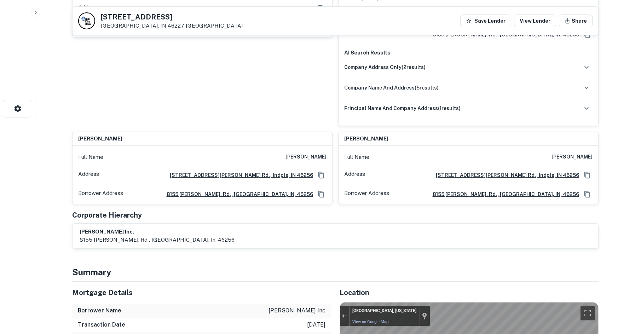
scroll to position [106, 0]
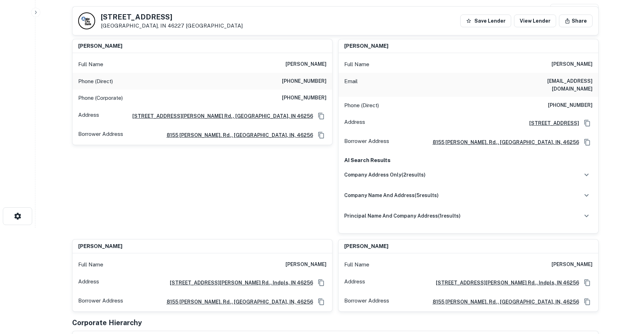
click at [309, 82] on h6 "(317) 889-7452" at bounding box center [304, 81] width 45 height 8
copy h6 "(317) 889-7452"
drag, startPoint x: 275, startPoint y: 185, endPoint x: 295, endPoint y: 173, distance: 23.3
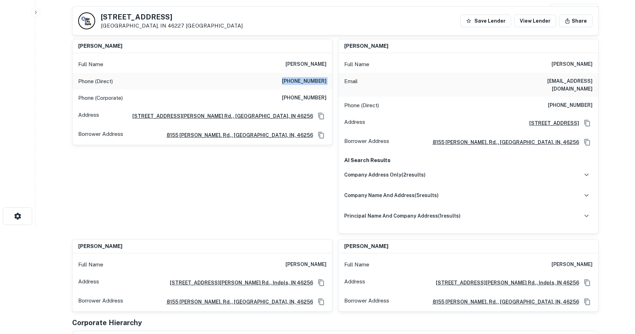
click at [275, 185] on div "robert j. tiplick Full Name robert j. tiplick Phone (Direct) (317) 889-7452 Pho…" at bounding box center [199, 133] width 266 height 200
click at [567, 101] on h6 "(317) 603-1460" at bounding box center [570, 105] width 45 height 8
copy h6 "(317) 603-1460"
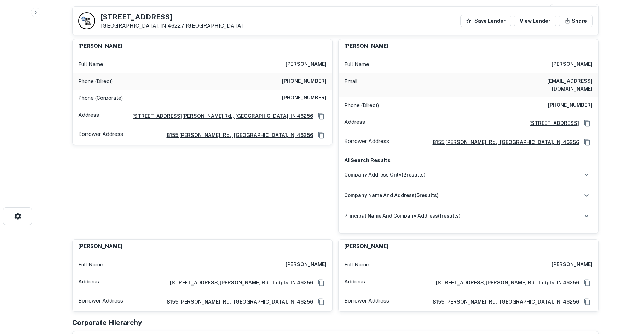
click at [288, 193] on div "robert j. tiplick Full Name robert j. tiplick Phone (Direct) (317) 889-7452 Pho…" at bounding box center [199, 133] width 266 height 200
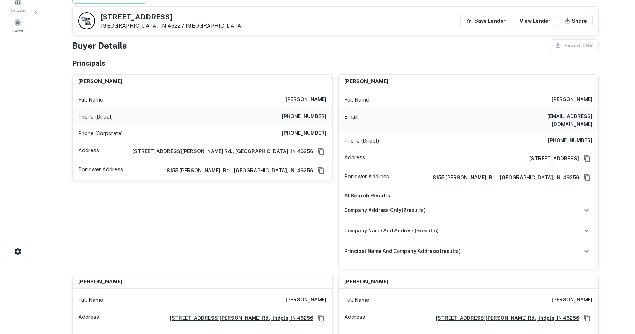
click at [307, 137] on h6 "(850) 321-6658" at bounding box center [304, 133] width 45 height 8
click at [307, 135] on h6 "(850) 321-6658" at bounding box center [304, 133] width 45 height 8
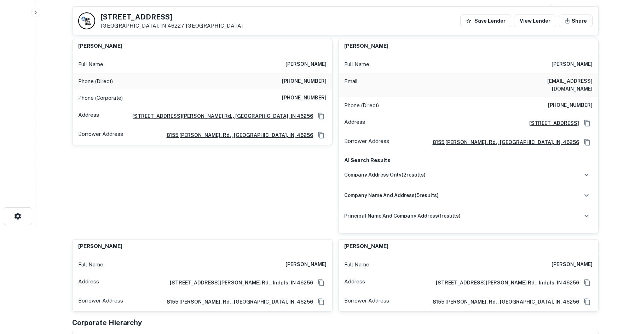
click at [324, 198] on div "robert j. tiplick Full Name robert j. tiplick Phone (Direct) (317) 889-7452 Pho…" at bounding box center [199, 133] width 266 height 200
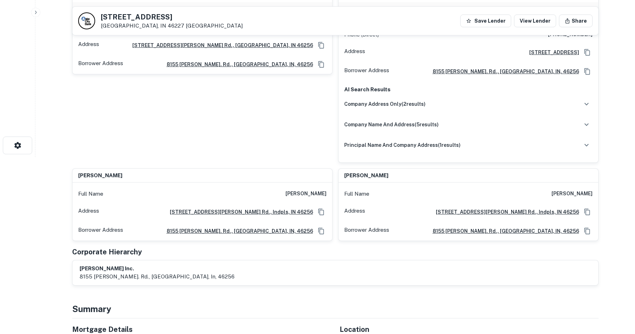
scroll to position [354, 0]
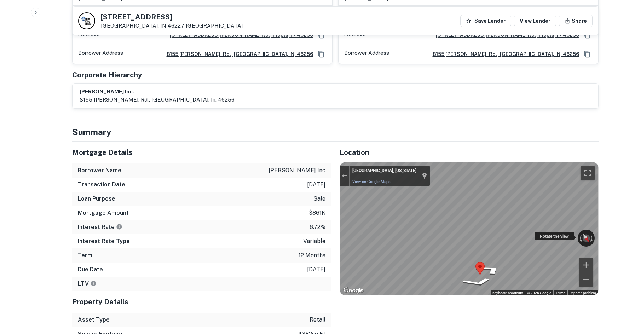
click at [490, 232] on div "← Move left → Move right ↑ Move up ↓ Move down + Zoom in - Zoom out Indianapoli…" at bounding box center [469, 228] width 258 height 133
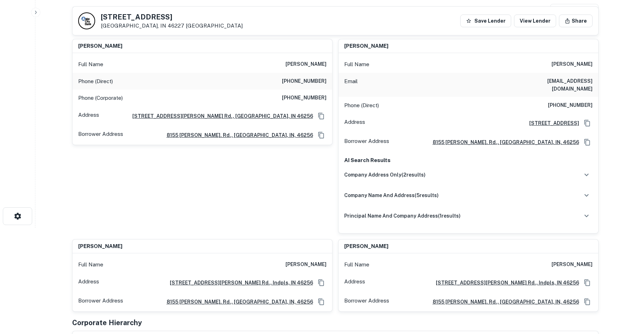
scroll to position [0, 0]
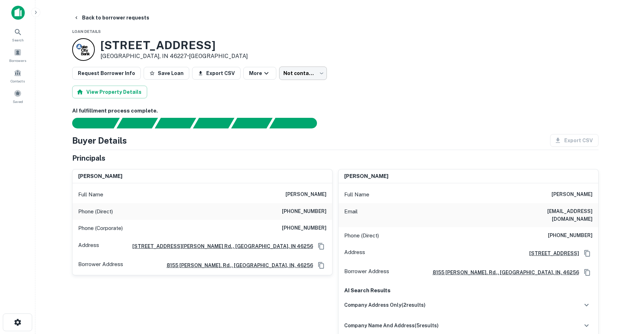
click at [305, 67] on body "Search Borrowers Contacts Saved Back to borrower requests Loan Details 2633 E S…" at bounding box center [317, 167] width 635 height 334
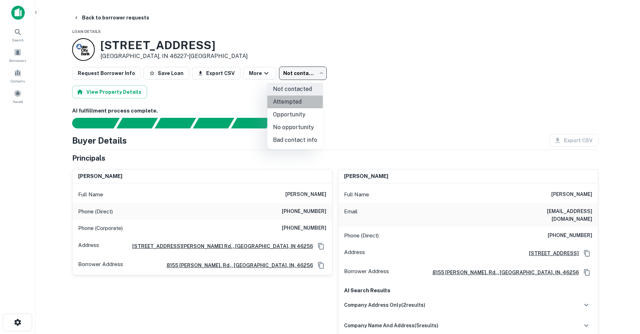
click at [302, 99] on li "Attempted" at bounding box center [295, 101] width 56 height 13
type input "*********"
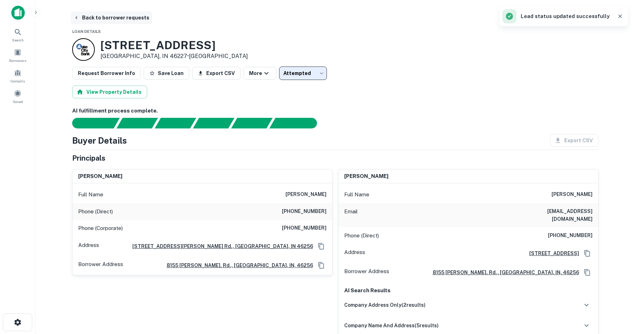
click at [135, 18] on button "Back to borrower requests" at bounding box center [111, 17] width 81 height 13
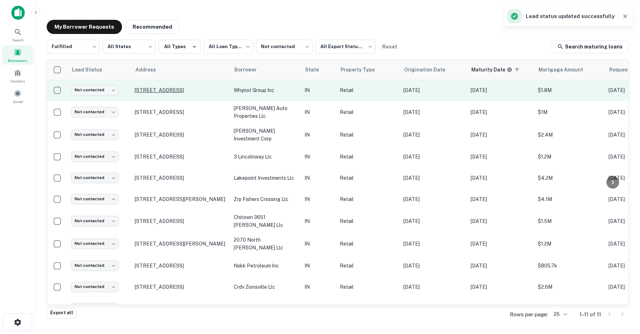
click at [194, 93] on p "104 S Main St Rushville, IN 46173" at bounding box center [181, 90] width 92 height 6
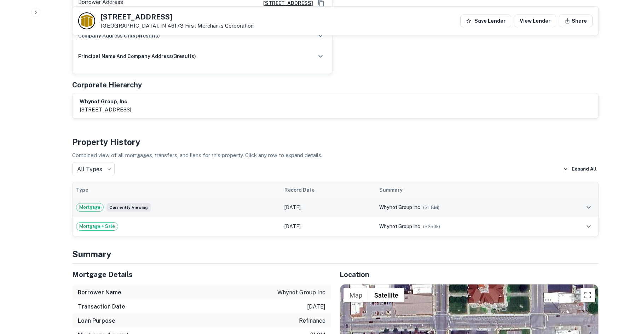
scroll to position [637, 0]
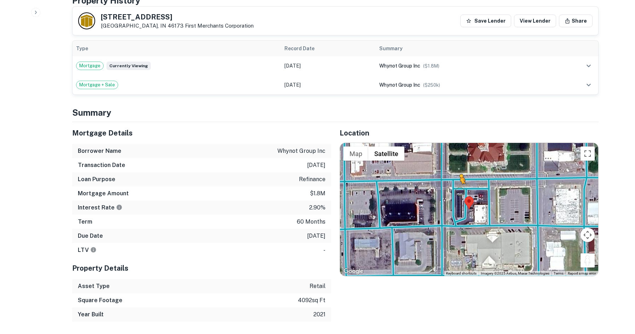
drag, startPoint x: 584, startPoint y: 220, endPoint x: 459, endPoint y: 152, distance: 142.7
click at [459, 152] on div "To activate drag with keyboard, press Alt + Enter. Once in keyboard drag state,…" at bounding box center [469, 209] width 258 height 133
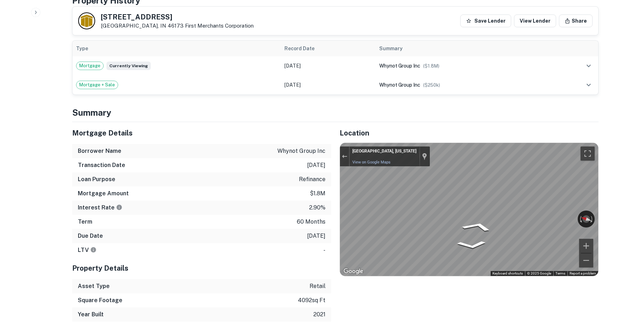
click at [287, 152] on div "Mortgage Details Borrower Name whynot group inc Transaction Date 8/9/2021 Loan …" at bounding box center [331, 221] width 535 height 199
click at [251, 158] on div "Mortgage Details Borrower Name whynot group inc Transaction Date 8/9/2021 Loan …" at bounding box center [331, 221] width 535 height 199
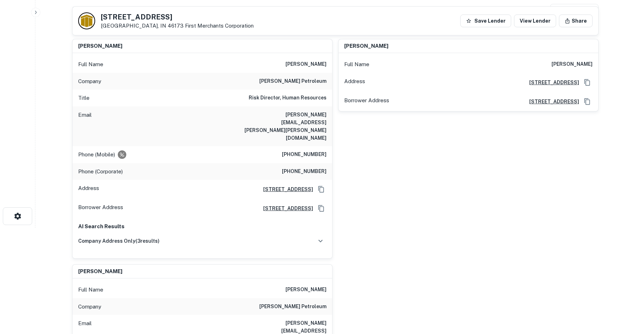
scroll to position [71, 0]
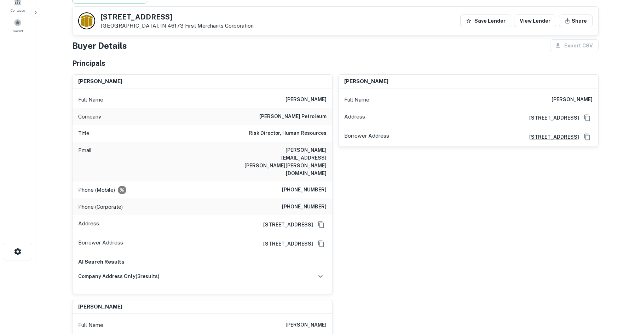
click at [310, 186] on h6 "(765) 561-0880" at bounding box center [304, 190] width 45 height 8
copy h6 "(765) 561-0880"
click at [385, 208] on div "jan lynne hackleman Full Name jan lynne hackleman Address 10757 N Lung Lane, Sy…" at bounding box center [465, 181] width 266 height 225
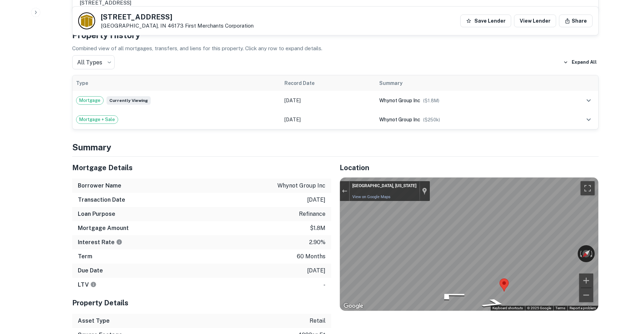
scroll to position [601, 0]
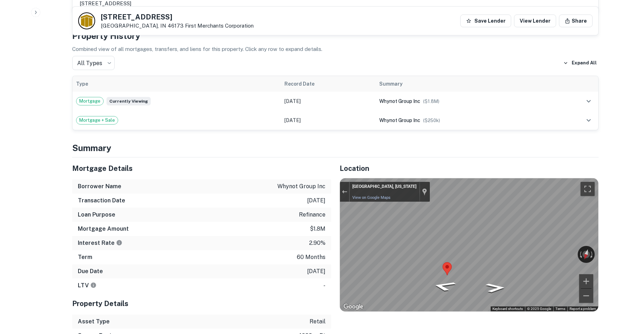
click at [234, 169] on div "Mortgage Details Borrower Name whynot group inc Transaction Date 8/9/2021 Loan …" at bounding box center [331, 256] width 535 height 199
click at [457, 256] on icon "Go Southwest" at bounding box center [450, 265] width 53 height 18
click at [607, 182] on div "Back to borrower requests 104 S Main St Rushville, IN 46173 First Merchants Cor…" at bounding box center [335, 294] width 543 height 1769
drag, startPoint x: 471, startPoint y: 204, endPoint x: 586, endPoint y: 217, distance: 115.6
click at [591, 213] on div "← Move left → Move right ↑ Move up ↓ Move down + Zoom in - Zoom out 100 S Main …" at bounding box center [469, 244] width 258 height 133
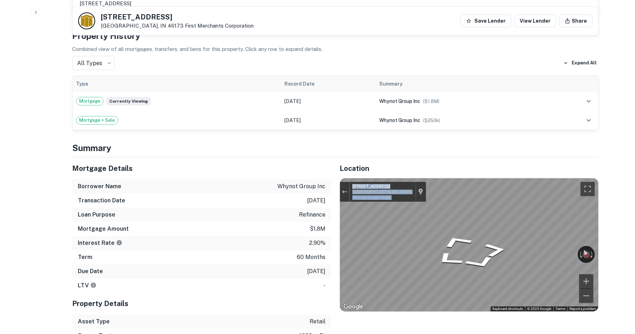
click at [601, 184] on div "Back to borrower requests 104 S Main St Rushville, IN 46173 First Merchants Cor…" at bounding box center [335, 294] width 543 height 1769
click at [339, 215] on div "Location ← Move left → Move right ↑ Move up ↓ Move down + Zoom in - Zoom out Ho…" at bounding box center [464, 256] width 267 height 199
click at [289, 193] on div "Transaction Date 8/9/2021" at bounding box center [201, 200] width 259 height 14
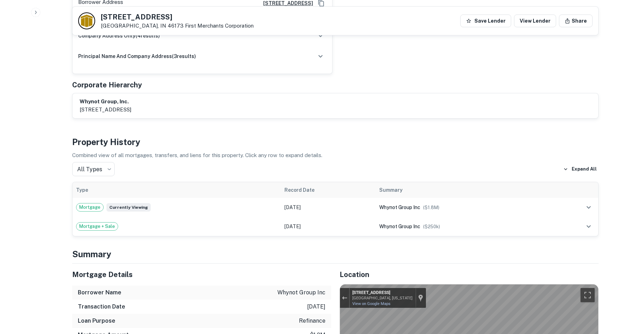
scroll to position [283, 0]
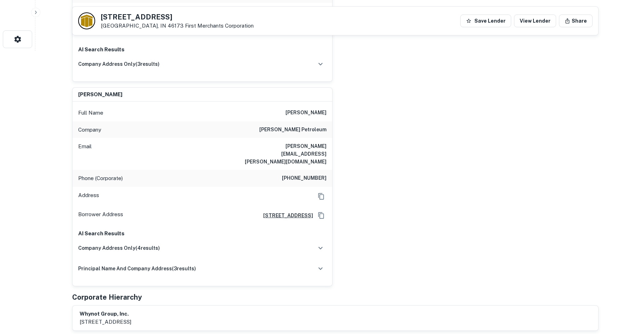
click at [305, 174] on h6 "(765) 932-3224" at bounding box center [304, 178] width 45 height 8
copy h6 "(765) 932-3224"
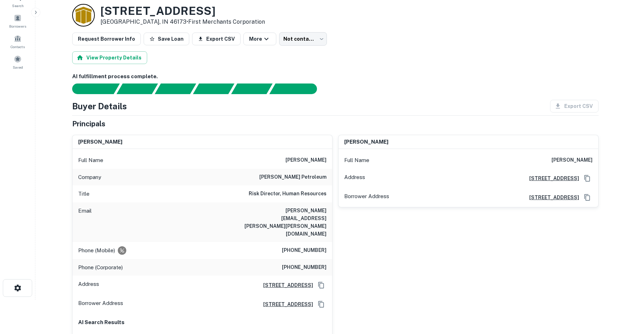
scroll to position [0, 0]
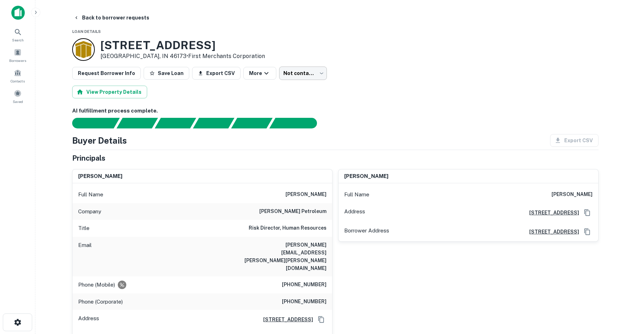
click at [312, 73] on body "Search Borrowers Contacts Saved Back to borrower requests Loan Details 104 S Ma…" at bounding box center [317, 167] width 635 height 334
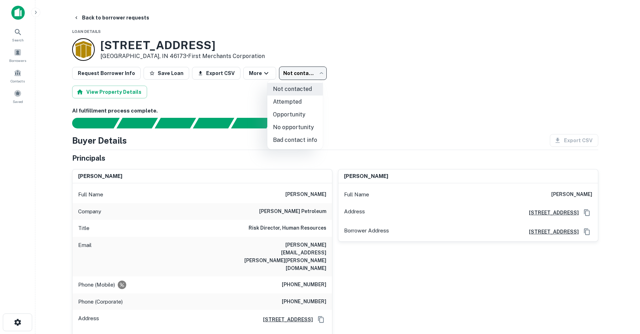
click at [298, 101] on li "Attempted" at bounding box center [295, 101] width 56 height 13
type input "*********"
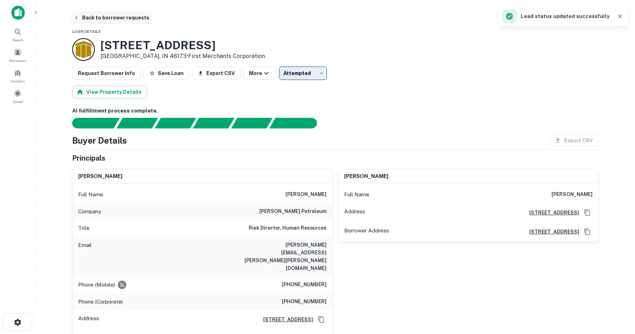
click at [127, 18] on button "Back to borrower requests" at bounding box center [111, 17] width 81 height 13
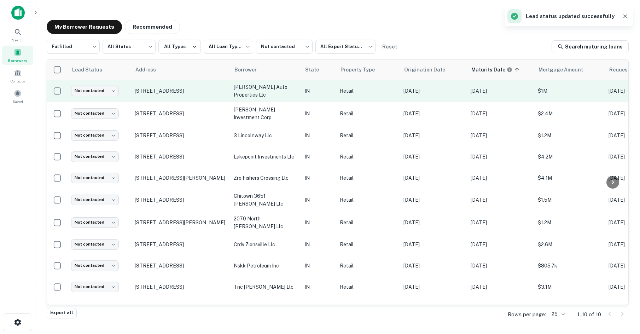
click at [190, 95] on td "806 N 360 W Valparaiso, IN 46385" at bounding box center [180, 91] width 99 height 23
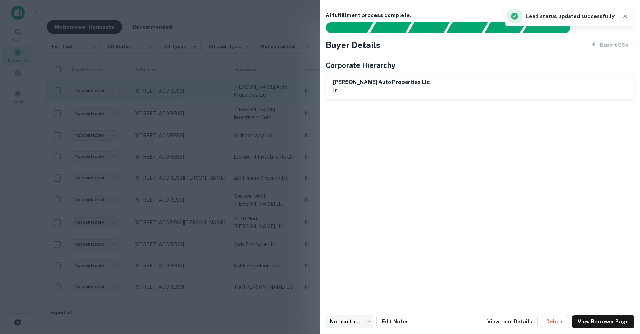
click at [190, 95] on div at bounding box center [320, 167] width 640 height 334
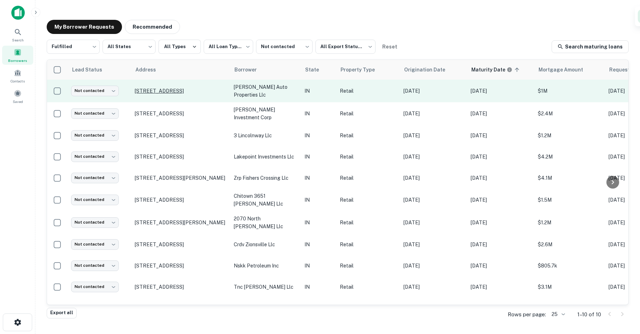
click at [192, 92] on p "806 N 360 W Valparaiso, IN 46385" at bounding box center [181, 91] width 92 height 6
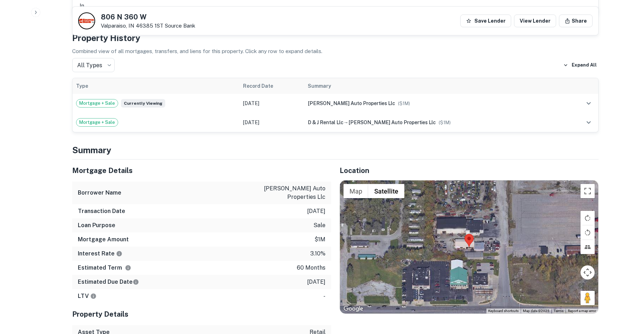
scroll to position [460, 0]
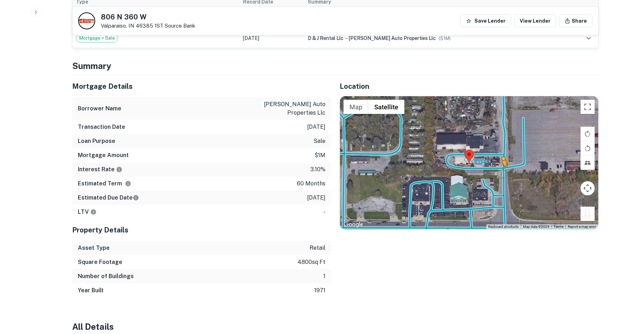
drag, startPoint x: 593, startPoint y: 213, endPoint x: 500, endPoint y: 172, distance: 101.8
click at [500, 172] on div "To activate drag with keyboard, press Alt + Enter. Once in keyboard drag state,…" at bounding box center [469, 162] width 258 height 133
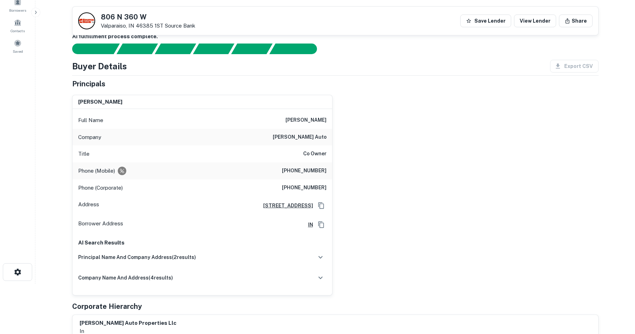
scroll to position [35, 0]
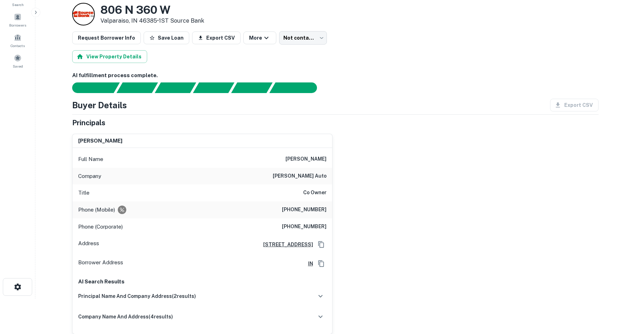
click at [319, 211] on h6 "(219) 363-6028" at bounding box center [304, 209] width 45 height 8
click at [319, 226] on h6 "(219) 362-1231" at bounding box center [304, 226] width 45 height 8
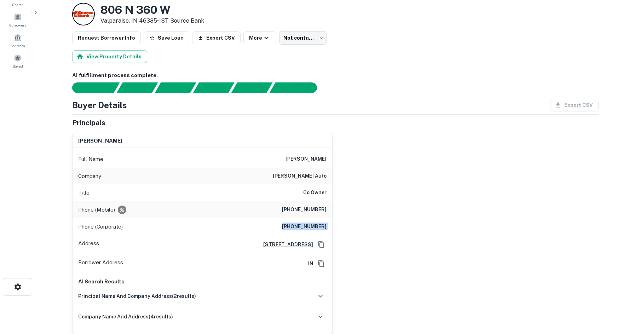
click at [319, 226] on h6 "(219) 362-1231" at bounding box center [304, 226] width 45 height 8
copy h6 "(219) 362-1231"
click at [317, 208] on h6 "(219) 363-6028" at bounding box center [304, 209] width 45 height 8
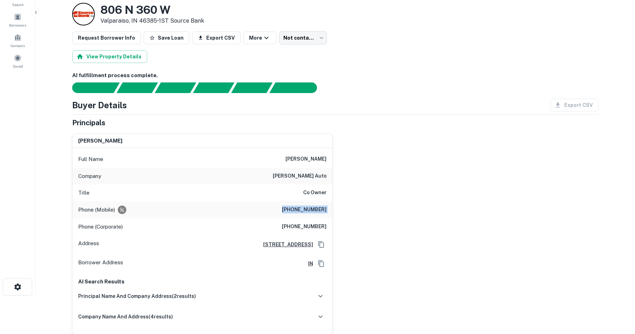
copy h6 "(219) 363-6028"
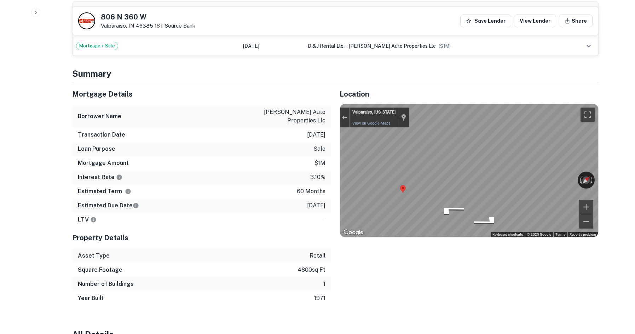
scroll to position [460, 0]
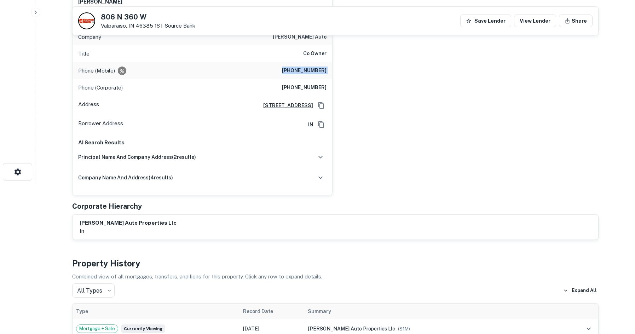
scroll to position [106, 0]
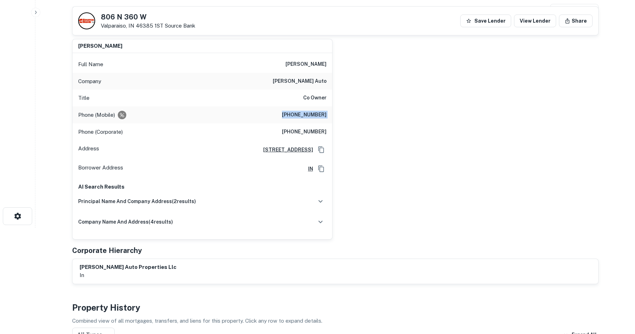
click at [402, 97] on div "kevin kaiser Full Name kevin kaiser Company kaiser auto Title Co Owner Phone (M…" at bounding box center [332, 136] width 532 height 206
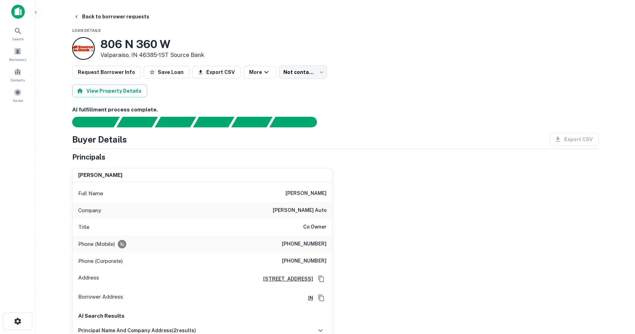
scroll to position [0, 0]
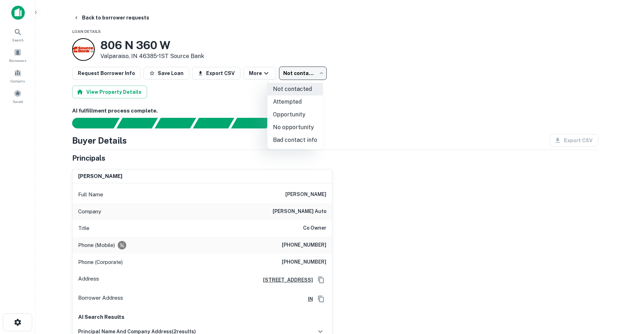
click at [308, 69] on body "Search Borrowers Contacts Saved Back to borrower requests Loan Details 806 N 36…" at bounding box center [320, 167] width 640 height 334
click at [302, 104] on li "Attempted" at bounding box center [295, 101] width 56 height 13
type input "*********"
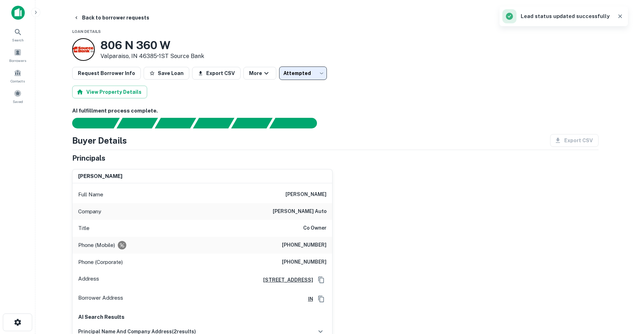
click at [446, 236] on div "kevin kaiser Full Name kevin kaiser Company kaiser auto Title Co Owner Phone (M…" at bounding box center [332, 266] width 532 height 206
click at [112, 14] on button "Back to borrower requests" at bounding box center [111, 17] width 81 height 13
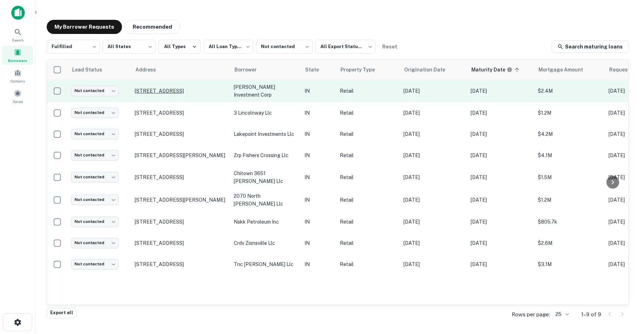
click at [174, 88] on p "7397 N 600 W Mccordsville, IN 46055" at bounding box center [181, 91] width 92 height 6
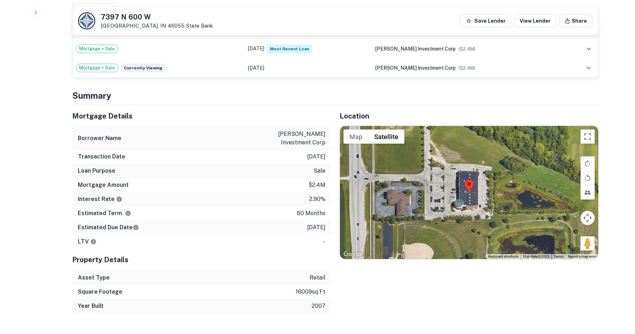
scroll to position [424, 0]
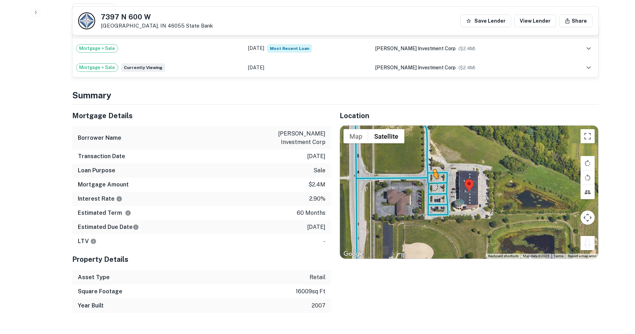
drag, startPoint x: 585, startPoint y: 237, endPoint x: 433, endPoint y: 179, distance: 162.4
click at [433, 179] on div "To activate drag with keyboard, press Alt + Enter. Once in keyboard drag state,…" at bounding box center [469, 192] width 258 height 133
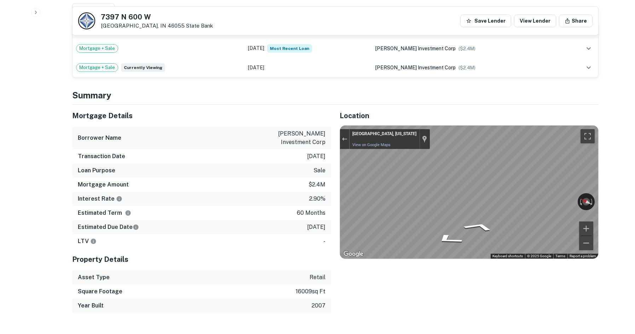
click at [307, 192] on div "Mortgage Details Borrower Name jaipreet investment corp Transaction Date 8/11/2…" at bounding box center [331, 209] width 535 height 208
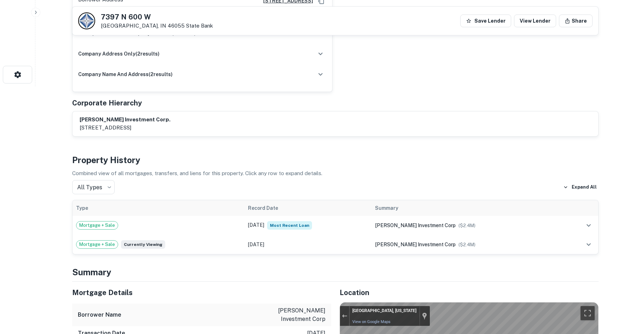
scroll to position [71, 0]
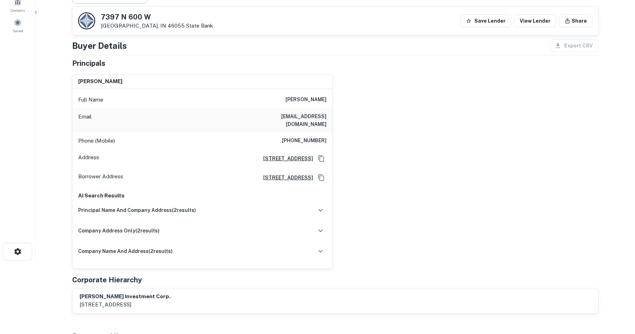
click at [308, 137] on h6 "(812) 344-4870" at bounding box center [304, 141] width 45 height 8
copy h6 "(812) 344-4870"
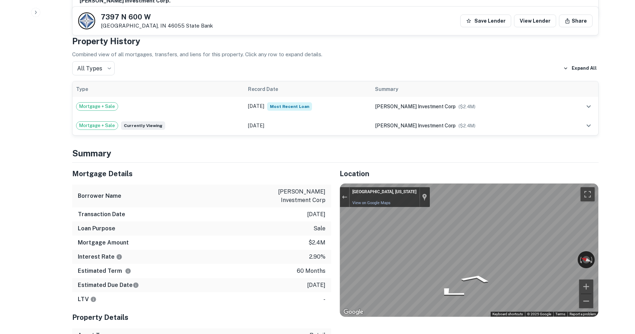
scroll to position [495, 0]
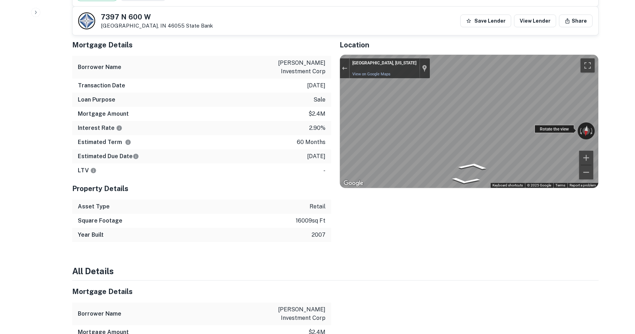
click at [547, 126] on div "← Move left → Move right ↑ Move up ↓ Move down + Zoom in - Zoom out McCordsvill…" at bounding box center [469, 121] width 258 height 133
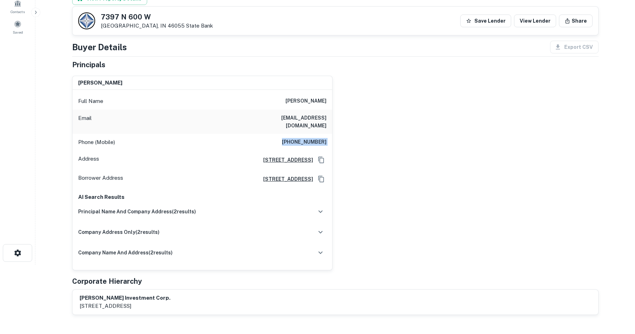
scroll to position [35, 0]
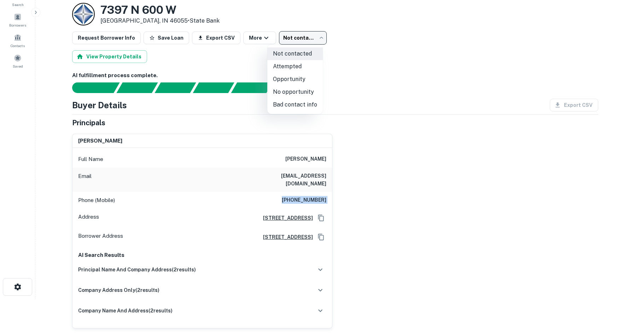
click at [298, 34] on body "Search Borrowers Contacts Saved Back to borrower requests Loan Details 7397 N 6…" at bounding box center [320, 132] width 640 height 334
click at [295, 107] on li "Bad contact info" at bounding box center [295, 104] width 56 height 13
type input "**********"
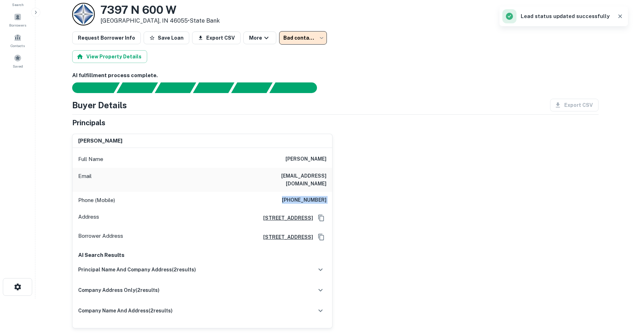
scroll to position [0, 0]
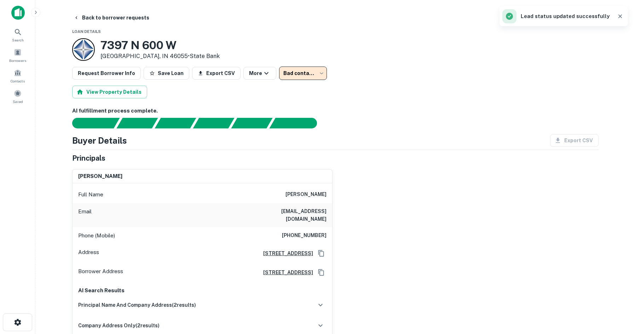
click at [109, 5] on main "**********" at bounding box center [334, 167] width 599 height 334
click at [116, 16] on button "Back to borrower requests" at bounding box center [111, 17] width 81 height 13
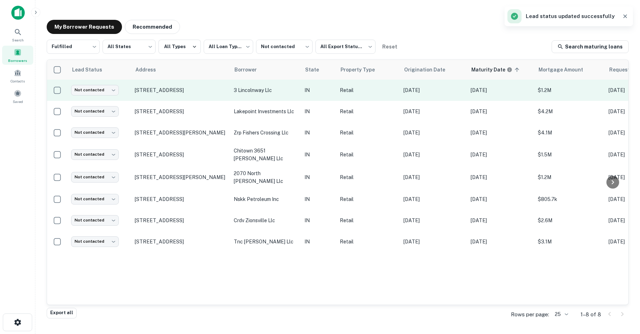
click at [170, 94] on td "3 Lincolnway Valparaiso, IN 46383" at bounding box center [180, 90] width 99 height 21
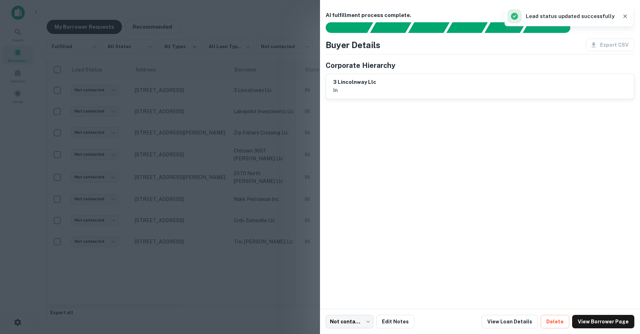
click at [170, 94] on div at bounding box center [320, 167] width 640 height 334
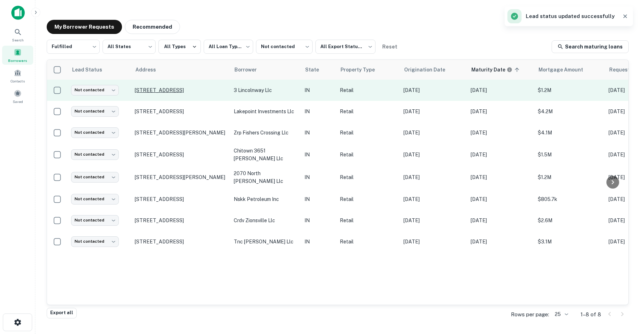
click at [172, 91] on p "3 Lincolnway Valparaiso, IN 46383" at bounding box center [181, 90] width 92 height 6
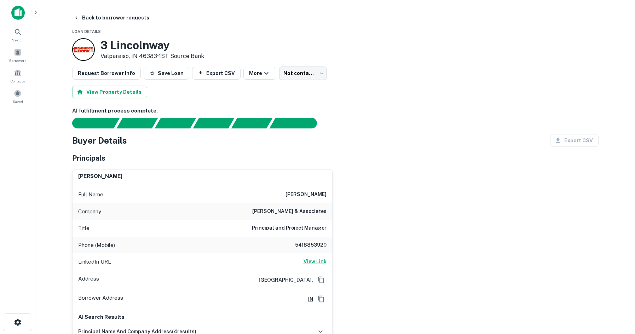
click at [321, 261] on h6 "View Link" at bounding box center [314, 261] width 23 height 8
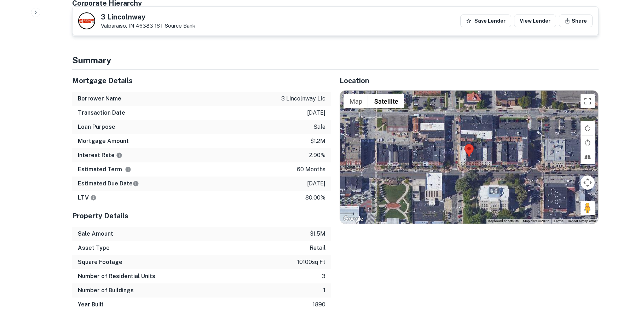
scroll to position [354, 0]
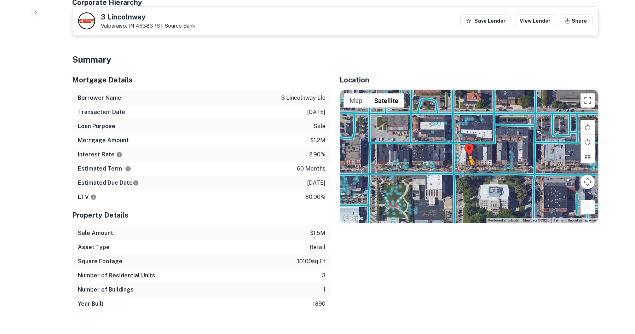
drag, startPoint x: 585, startPoint y: 207, endPoint x: 469, endPoint y: 172, distance: 121.4
click at [469, 172] on div "To activate drag with keyboard, press Alt + Enter. Once in keyboard drag state,…" at bounding box center [469, 156] width 258 height 133
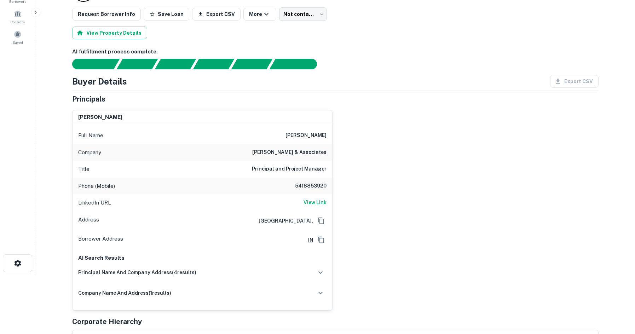
scroll to position [0, 0]
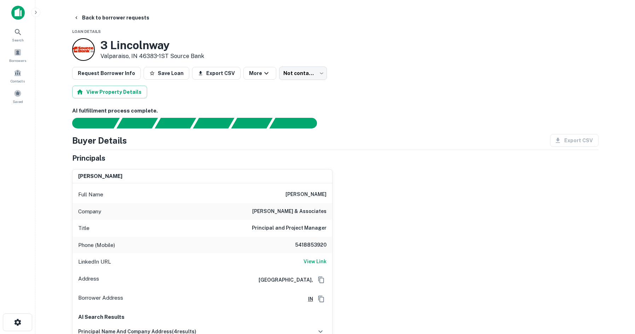
click at [317, 247] on h6 "5418853920" at bounding box center [305, 245] width 42 height 8
copy h6 "5418853920"
click at [291, 72] on body "Search Borrowers Contacts Saved Back to borrower requests Loan Details 3 Lincol…" at bounding box center [317, 167] width 635 height 334
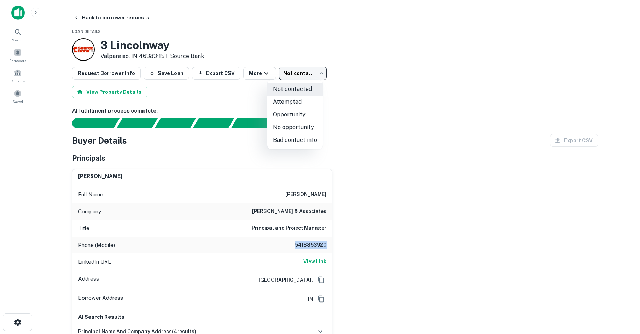
click at [309, 139] on li "Bad contact info" at bounding box center [295, 140] width 56 height 13
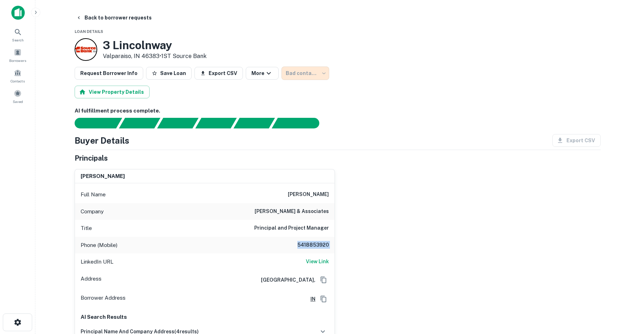
type input "**********"
click at [127, 19] on button "Back to borrower requests" at bounding box center [111, 17] width 81 height 13
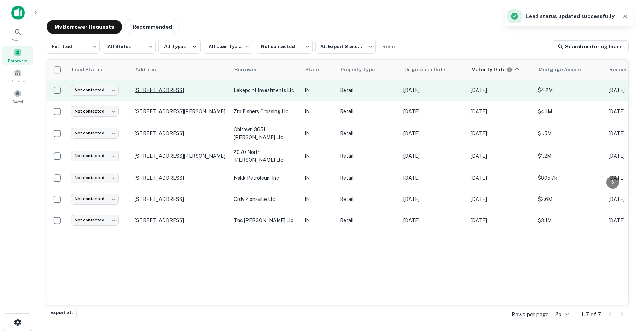
click at [185, 92] on p "3002 Calumet Ave Valparaiso, IN 46383" at bounding box center [181, 90] width 92 height 6
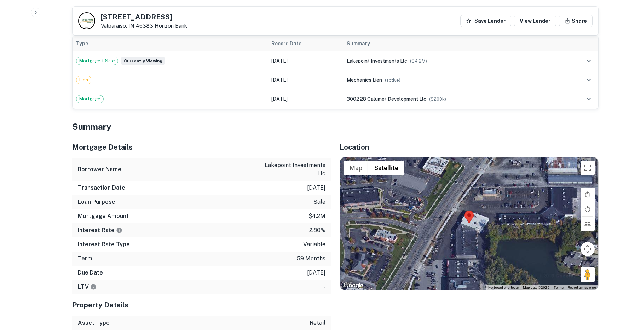
scroll to position [424, 0]
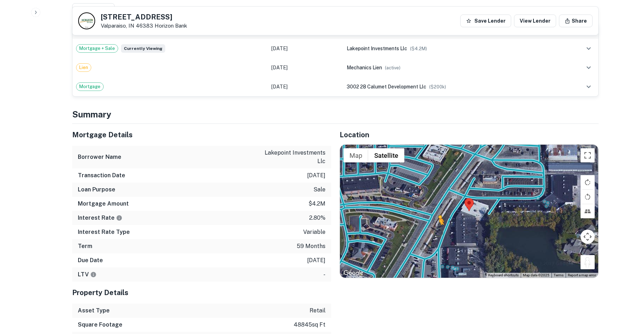
drag, startPoint x: 588, startPoint y: 256, endPoint x: 438, endPoint y: 225, distance: 152.9
click at [438, 225] on div "To activate drag with keyboard, press Alt + Enter. Once in keyboard drag state,…" at bounding box center [469, 211] width 258 height 133
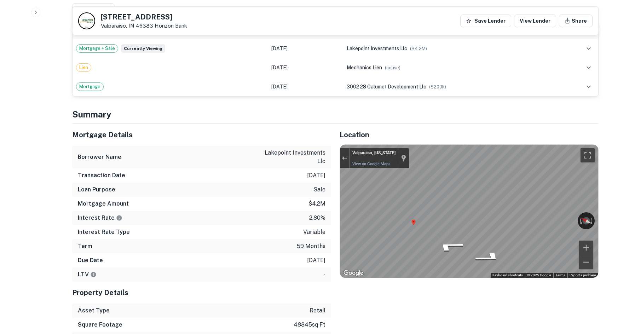
click at [259, 219] on div "Mortgage Details Borrower Name lakepoint investments llc Transaction Date 9/1/2…" at bounding box center [331, 242] width 535 height 236
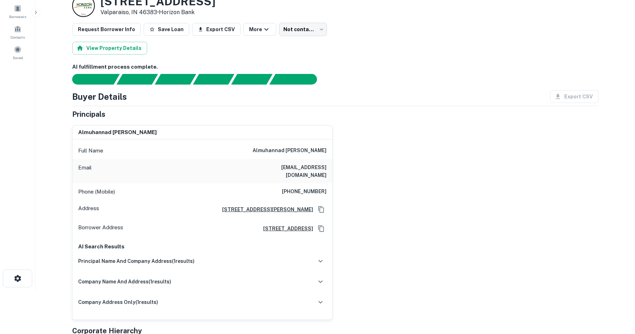
scroll to position [0, 0]
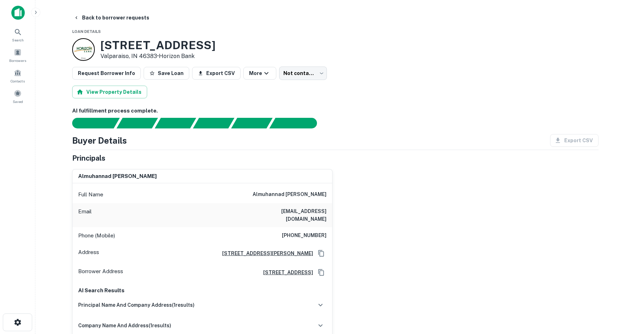
click at [319, 231] on h6 "(219) 306-5136" at bounding box center [304, 235] width 45 height 8
copy h6 "(219) 306-5136"
click at [402, 221] on div "almuhannad r alfrhan Full Name almuhannad r alfrhan Email alfrhan99@yahoo.com P…" at bounding box center [332, 263] width 532 height 200
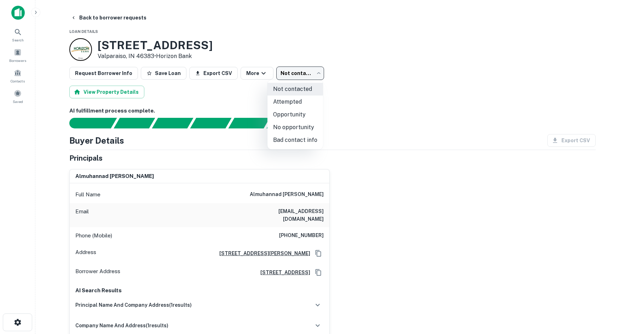
click at [308, 69] on body "Search Borrowers Contacts Saved Back to borrower requests Loan Details 3002 Cal…" at bounding box center [317, 167] width 635 height 334
click at [303, 143] on li "Bad contact info" at bounding box center [295, 140] width 56 height 13
type input "**********"
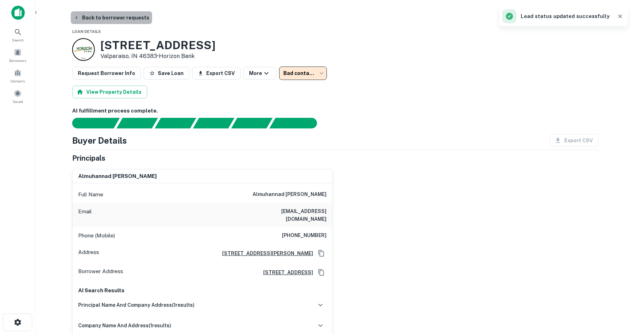
click at [122, 19] on button "Back to borrower requests" at bounding box center [111, 17] width 81 height 13
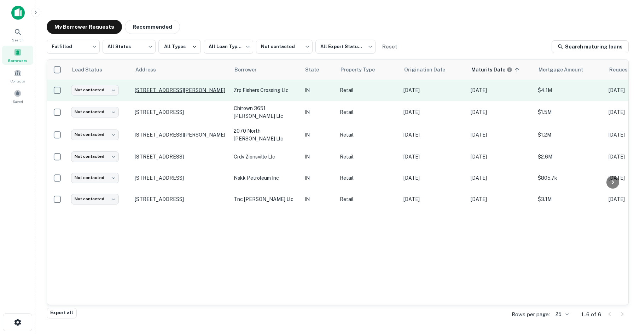
click at [212, 89] on p "[STREET_ADDRESS][PERSON_NAME]" at bounding box center [181, 90] width 92 height 6
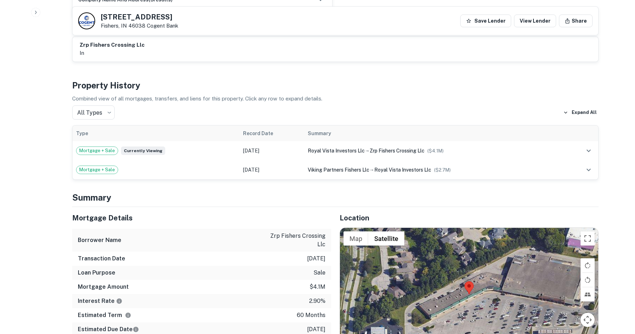
scroll to position [460, 0]
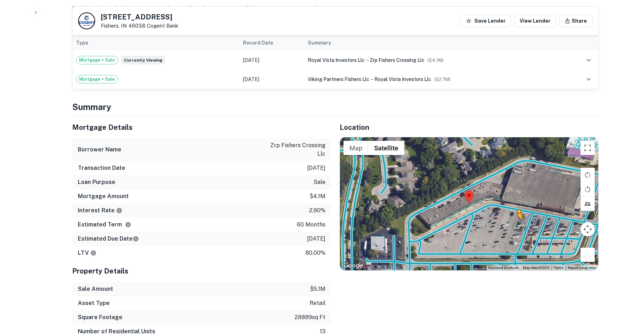
drag, startPoint x: 588, startPoint y: 248, endPoint x: 490, endPoint y: 220, distance: 102.1
click at [490, 220] on div "To activate drag with keyboard, press Alt + Enter. Once in keyboard drag state,…" at bounding box center [469, 203] width 258 height 133
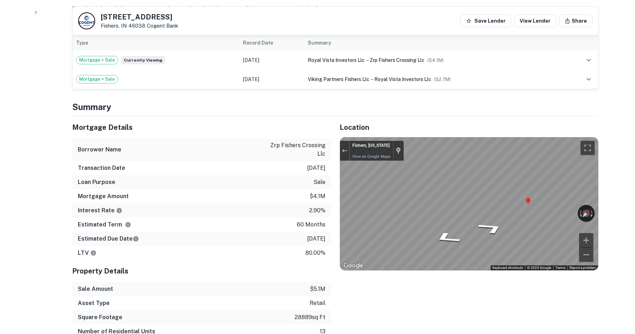
click at [317, 192] on div "Mortgage Details Borrower Name zrp fishers crossing llc Transaction Date 8/22/2…" at bounding box center [331, 241] width 535 height 250
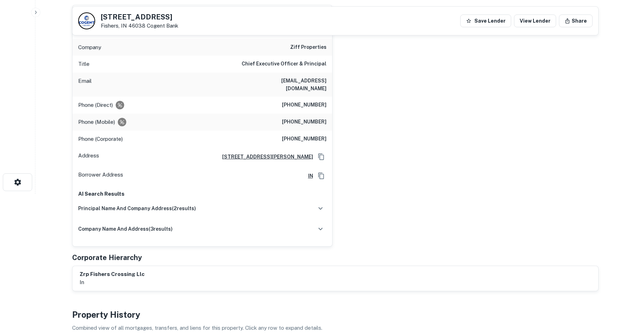
scroll to position [35, 0]
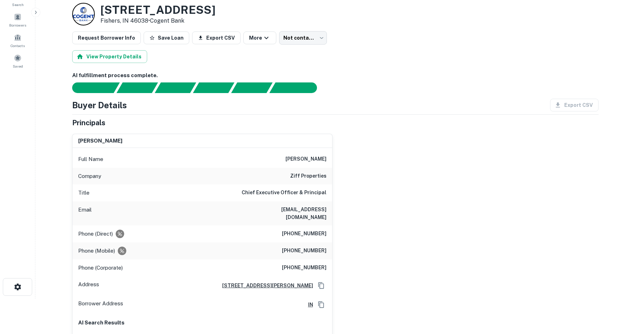
click at [290, 230] on h6 "(843) 724-3400" at bounding box center [304, 234] width 45 height 8
click at [292, 246] on h6 "(843) 724-3405" at bounding box center [304, 250] width 45 height 8
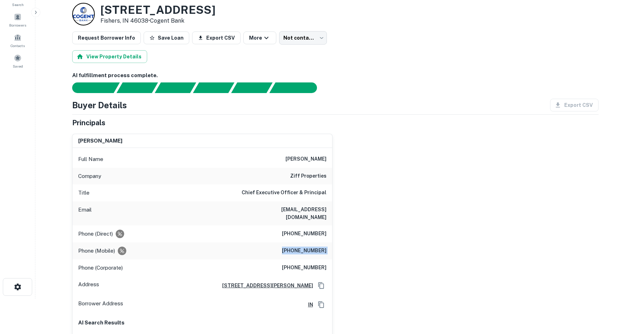
click at [292, 246] on h6 "(843) 724-3405" at bounding box center [304, 250] width 45 height 8
click at [307, 230] on h6 "(843) 724-3400" at bounding box center [304, 234] width 45 height 8
click at [314, 177] on h6 "ziff properties" at bounding box center [308, 176] width 36 height 8
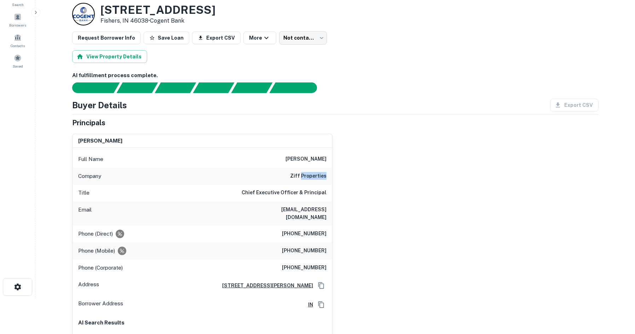
click at [314, 177] on h6 "ziff properties" at bounding box center [308, 176] width 36 height 8
click at [307, 37] on body "Search Borrowers Contacts Saved Back to borrower requests Loan Details 7264 Fis…" at bounding box center [320, 132] width 640 height 334
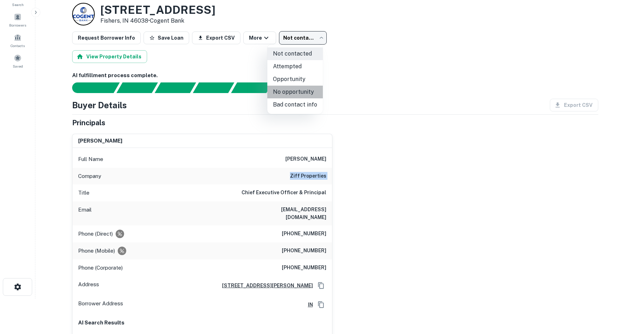
click at [305, 89] on li "No opportunity" at bounding box center [295, 92] width 56 height 13
type input "**********"
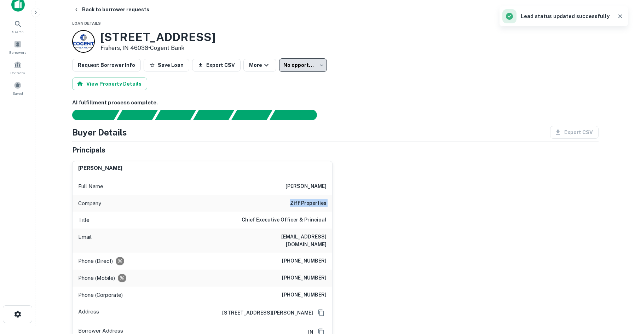
scroll to position [0, 0]
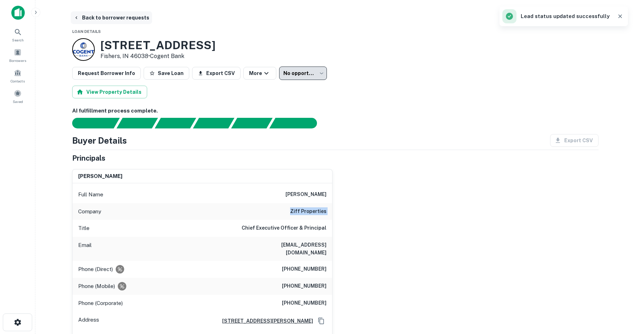
click at [114, 17] on button "Back to borrower requests" at bounding box center [111, 17] width 81 height 13
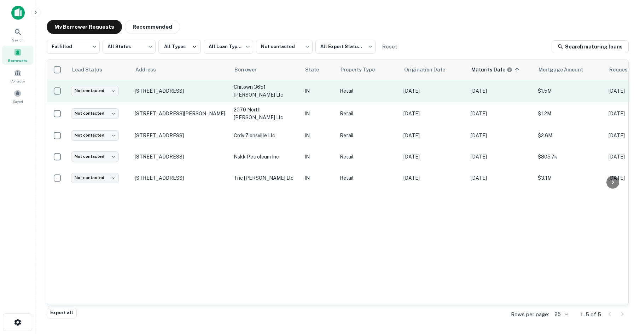
click at [180, 94] on td "[STREET_ADDRESS]" at bounding box center [180, 91] width 99 height 23
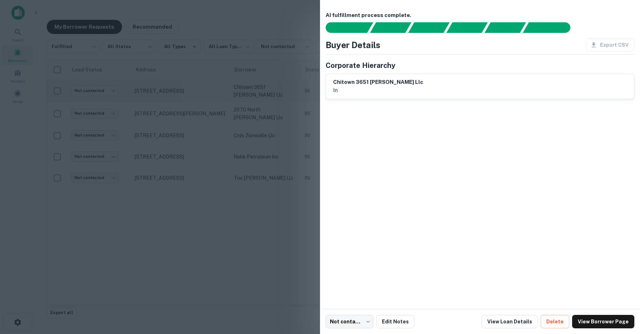
click at [180, 94] on div at bounding box center [320, 167] width 640 height 334
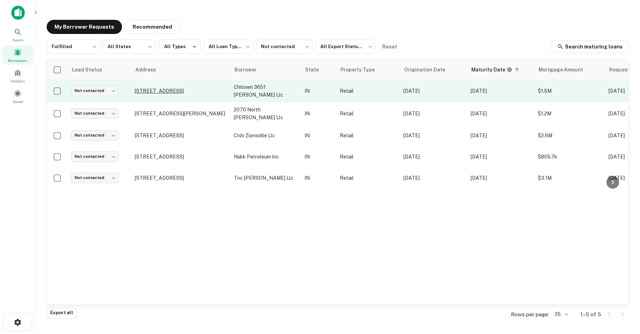
click at [191, 91] on p "[STREET_ADDRESS]" at bounding box center [181, 91] width 92 height 6
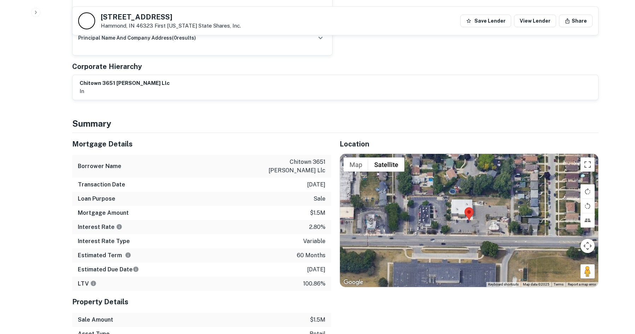
scroll to position [354, 0]
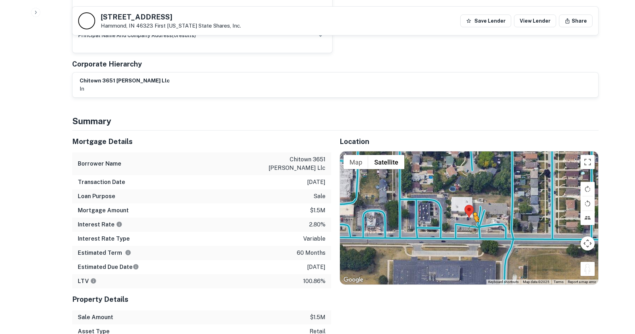
drag, startPoint x: 562, startPoint y: 255, endPoint x: 471, endPoint y: 222, distance: 96.4
click at [471, 222] on div "To activate drag with keyboard, press Alt + Enter. Once in keyboard drag state,…" at bounding box center [469, 217] width 258 height 133
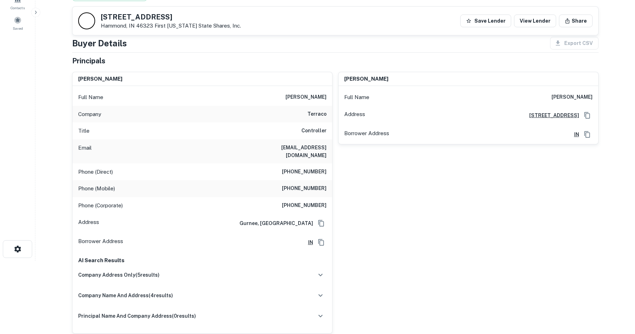
scroll to position [71, 0]
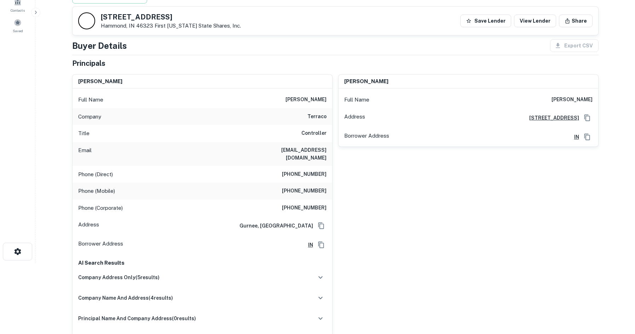
click at [313, 119] on h6 "terraco" at bounding box center [316, 116] width 19 height 8
click at [282, 169] on div "Phone (Direct) (847) 906-5017" at bounding box center [202, 174] width 260 height 17
click at [316, 187] on h6 "(224) 717-0326" at bounding box center [304, 191] width 45 height 8
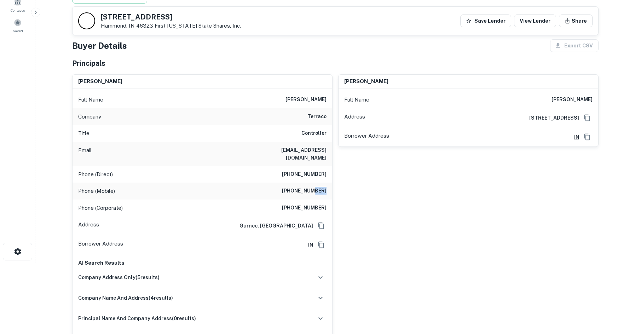
click at [318, 187] on h6 "(224) 717-0326" at bounding box center [304, 191] width 45 height 8
click at [234, 97] on div "Full Name yelena fedorova" at bounding box center [202, 99] width 260 height 17
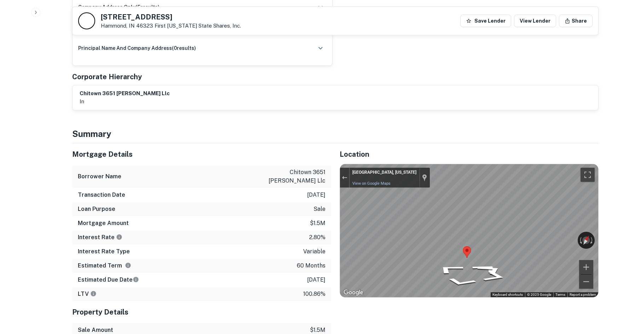
scroll to position [354, 0]
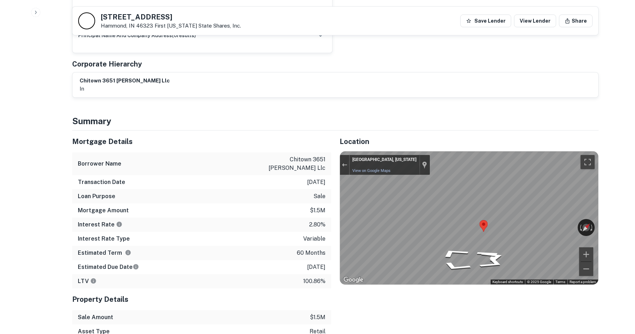
click at [171, 130] on div "Mortgage Details" at bounding box center [201, 141] width 259 height 22
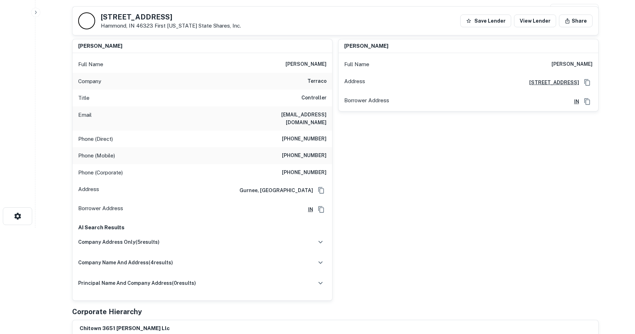
scroll to position [0, 0]
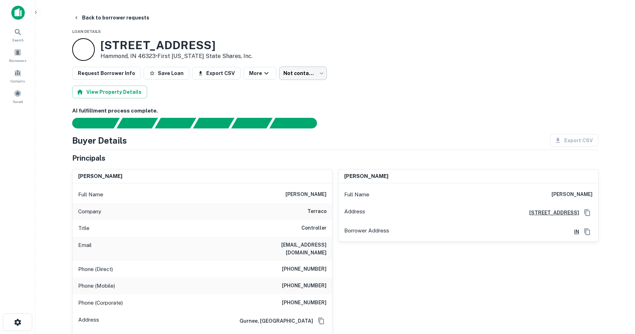
click at [299, 67] on body "Search Borrowers Contacts Saved Back to borrower requests Loan Details 3651 169…" at bounding box center [317, 167] width 635 height 334
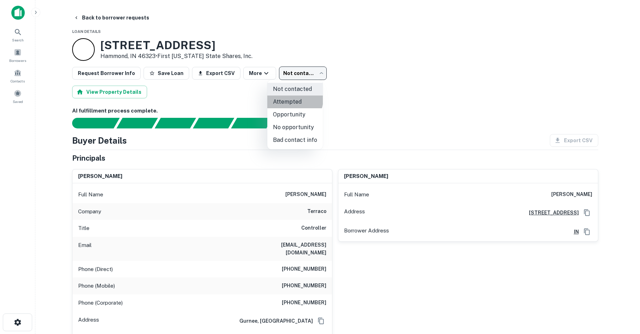
click at [292, 99] on li "Attempted" at bounding box center [295, 101] width 56 height 13
type input "*********"
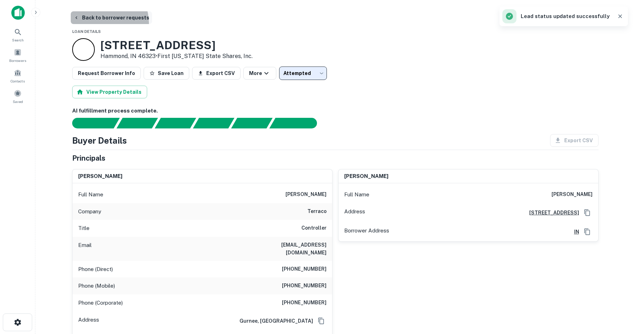
click at [100, 23] on button "Back to borrower requests" at bounding box center [111, 17] width 81 height 13
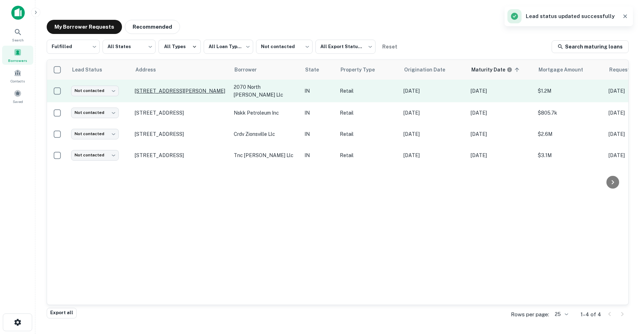
click at [180, 88] on p "[STREET_ADDRESS][PERSON_NAME]" at bounding box center [181, 91] width 92 height 6
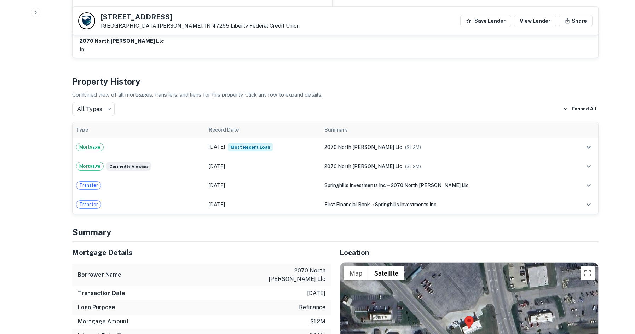
scroll to position [424, 0]
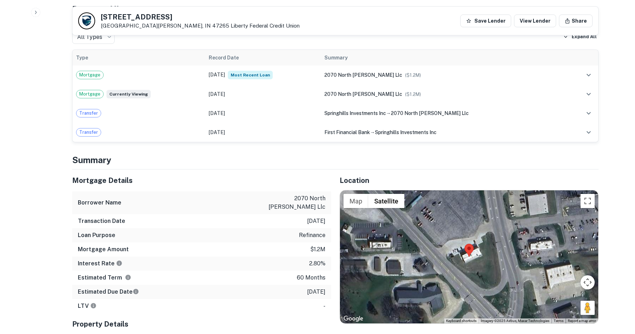
drag, startPoint x: 589, startPoint y: 303, endPoint x: 473, endPoint y: 245, distance: 129.5
click at [473, 245] on div "Map Terrain Satellite Labels Keyboard shortcuts Map Data Imagery ©2025 Airbus, …" at bounding box center [469, 256] width 258 height 133
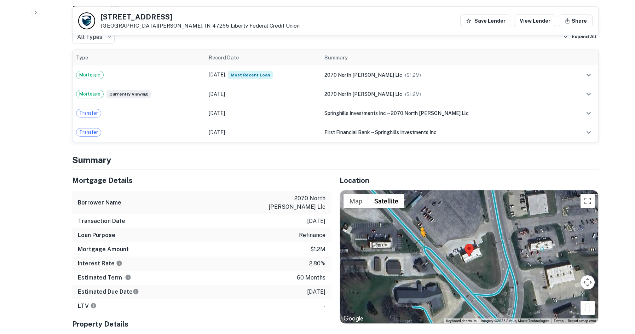
drag, startPoint x: 587, startPoint y: 304, endPoint x: 419, endPoint y: 236, distance: 181.1
click at [419, 236] on div "To activate drag with keyboard, press Alt + Enter. Once in keyboard drag state,…" at bounding box center [469, 256] width 258 height 133
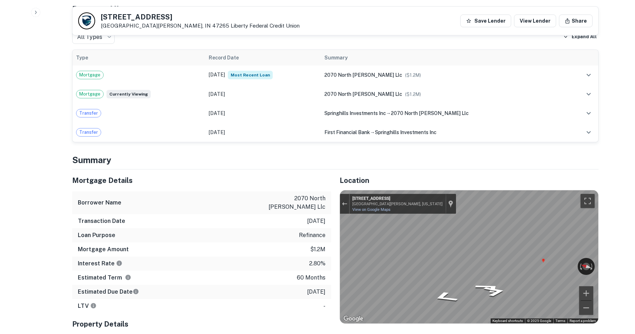
click at [277, 239] on div "Mortgage Details Borrower Name 2070 north vernon llc Transaction Date 8/29/2021…" at bounding box center [331, 273] width 535 height 208
click at [561, 260] on div "Rotate the view" at bounding box center [554, 264] width 40 height 8
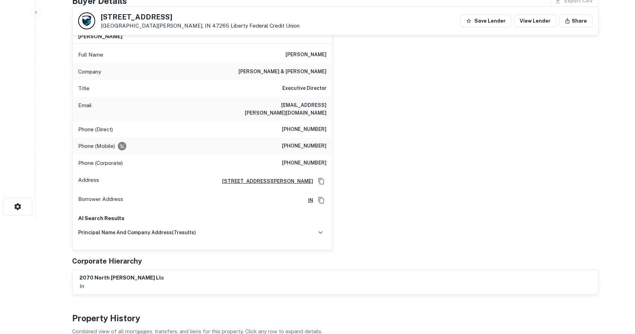
scroll to position [71, 0]
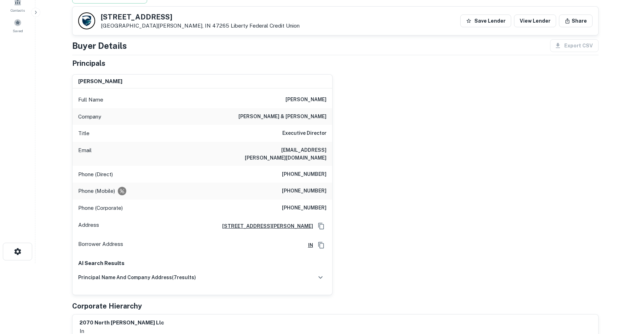
click at [318, 99] on h6 "evan l. halkias" at bounding box center [305, 99] width 41 height 8
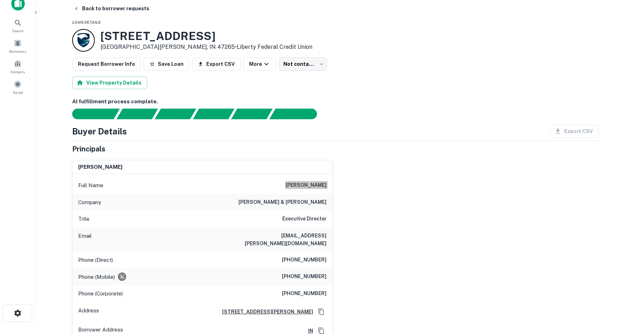
scroll to position [0, 0]
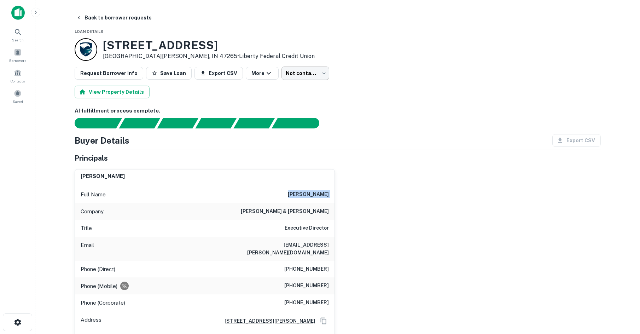
click at [285, 76] on body "Search Borrowers Contacts Saved Back to borrower requests Loan Details 2070 N S…" at bounding box center [320, 167] width 640 height 334
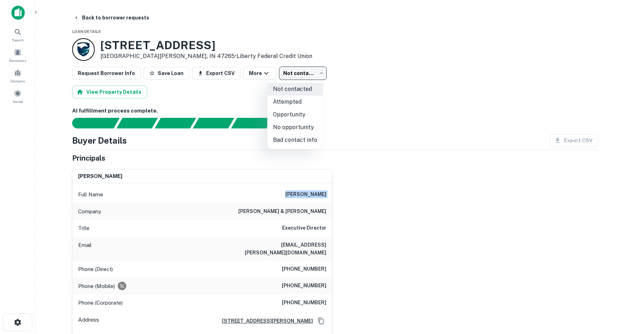
click at [288, 128] on li "No opportunity" at bounding box center [295, 127] width 56 height 13
type input "**********"
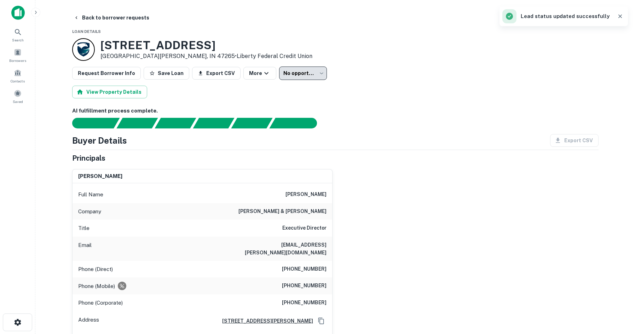
click at [119, 15] on button "Back to borrower requests" at bounding box center [111, 17] width 81 height 13
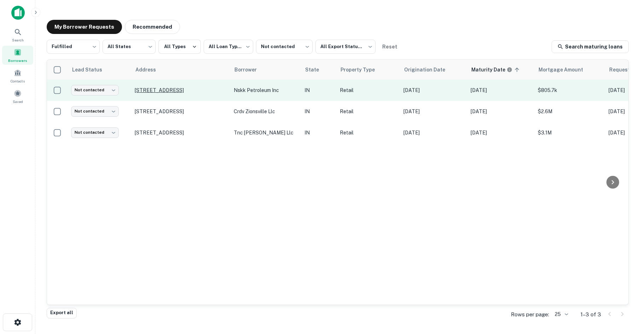
click at [164, 91] on p "[STREET_ADDRESS]" at bounding box center [181, 90] width 92 height 6
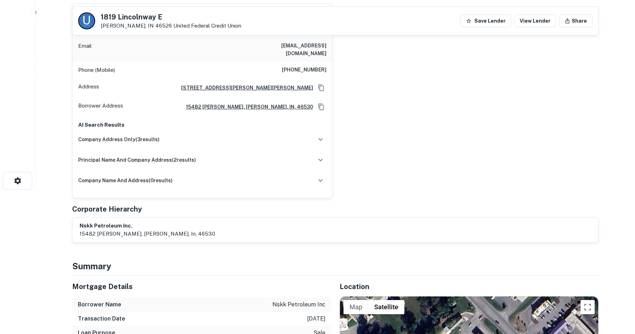
scroll to position [318, 0]
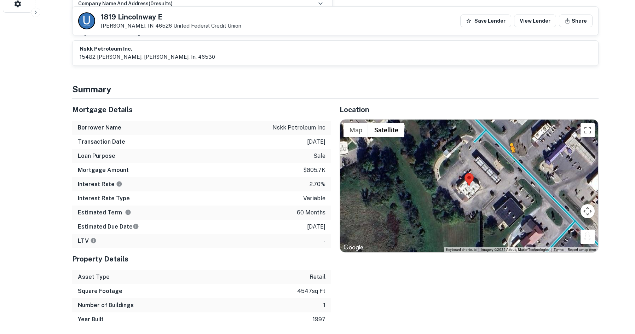
drag, startPoint x: 592, startPoint y: 230, endPoint x: 508, endPoint y: 151, distance: 114.8
click at [508, 151] on div "To activate drag with keyboard, press Alt + Enter. Once in keyboard drag state,…" at bounding box center [469, 186] width 258 height 133
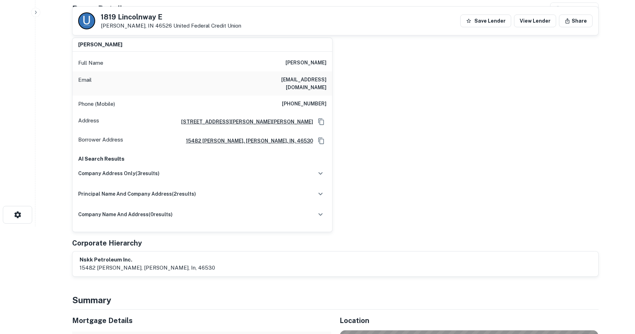
scroll to position [106, 0]
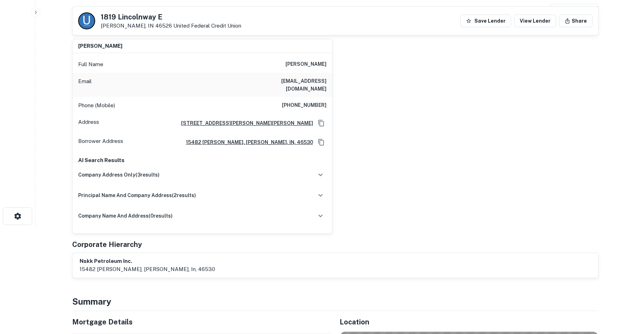
click at [323, 101] on h6 "(574) 532-7858" at bounding box center [304, 105] width 45 height 8
click at [322, 101] on h6 "(574) 532-7858" at bounding box center [304, 105] width 45 height 8
click at [435, 161] on div "sarwan chanice singh Full Name sarwan chanice singh Email ixlzacharialxi@aol.co…" at bounding box center [332, 133] width 532 height 200
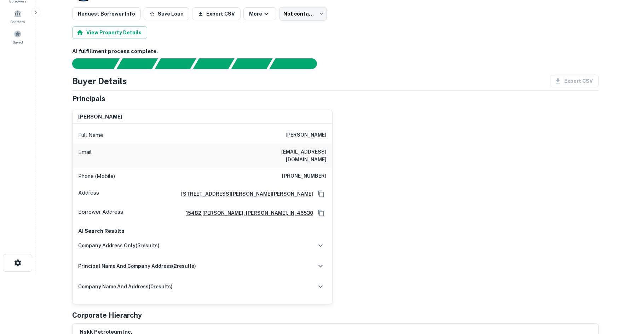
scroll to position [0, 0]
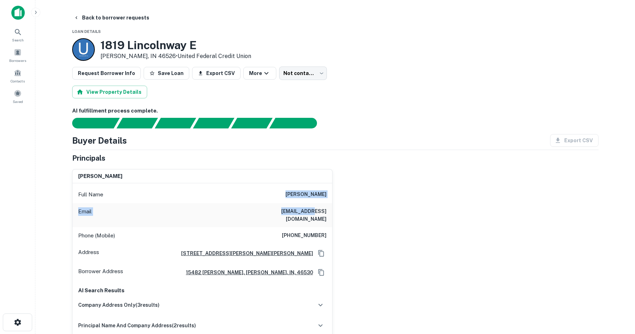
drag, startPoint x: 272, startPoint y: 194, endPoint x: 299, endPoint y: 204, distance: 28.2
click at [299, 204] on div "Full Name sarwan chanice singh Email ixlzacharialxi@aol.com Phone (Mobile) (574…" at bounding box center [202, 273] width 260 height 180
click at [296, 193] on h6 "sarwan chanice singh" at bounding box center [305, 194] width 41 height 8
click at [302, 59] on div "1819 Lincolnway E Goshen, IN 46526 • United Federal Credit Union" at bounding box center [335, 49] width 526 height 23
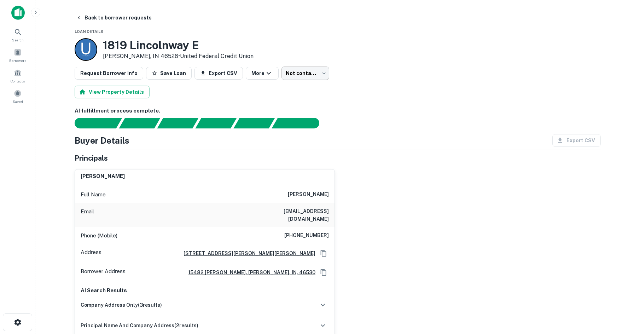
click at [309, 80] on body "Search Borrowers Contacts Saved Back to borrower requests Loan Details 1819 Lin…" at bounding box center [320, 167] width 640 height 334
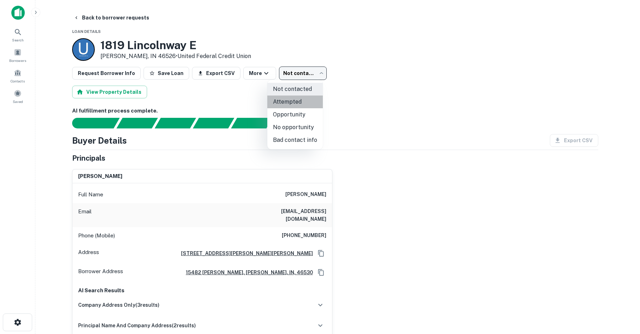
click at [302, 105] on li "Attempted" at bounding box center [295, 101] width 56 height 13
type input "*********"
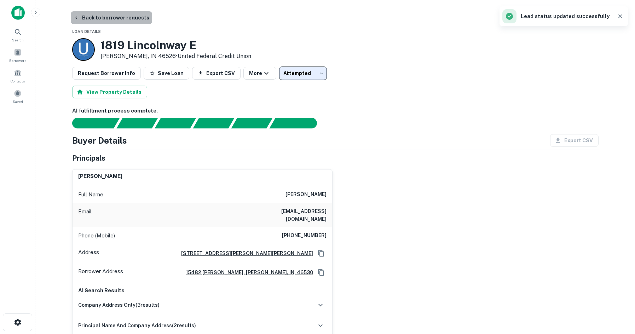
click at [126, 20] on button "Back to borrower requests" at bounding box center [111, 17] width 81 height 13
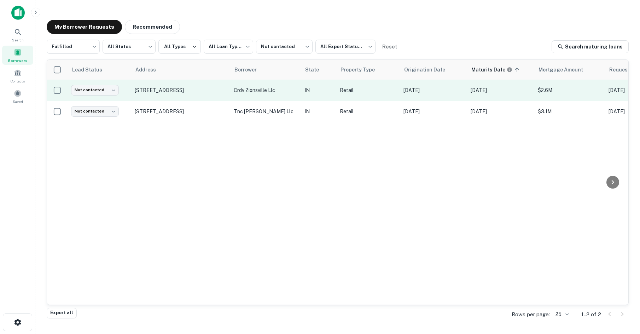
click at [191, 94] on td "[STREET_ADDRESS]" at bounding box center [180, 90] width 99 height 21
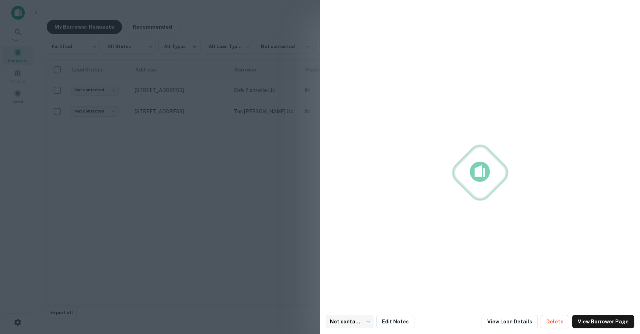
click at [191, 92] on div at bounding box center [320, 167] width 640 height 334
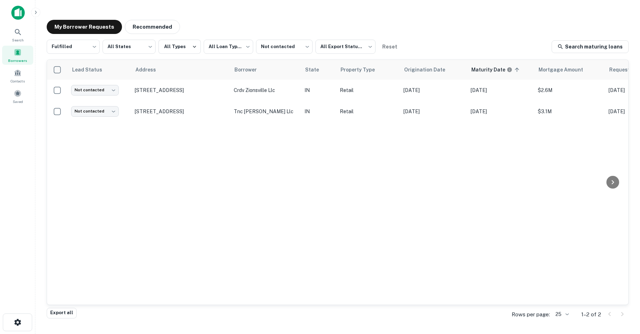
click at [191, 92] on p "[STREET_ADDRESS]" at bounding box center [181, 90] width 92 height 6
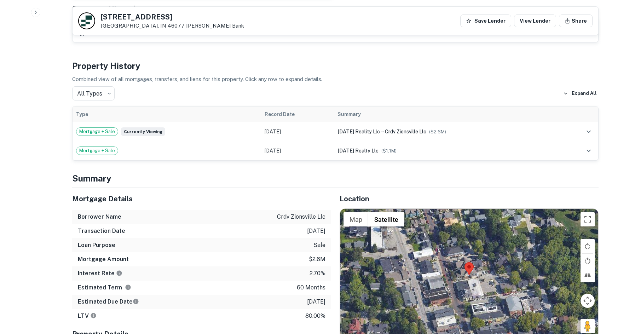
scroll to position [389, 0]
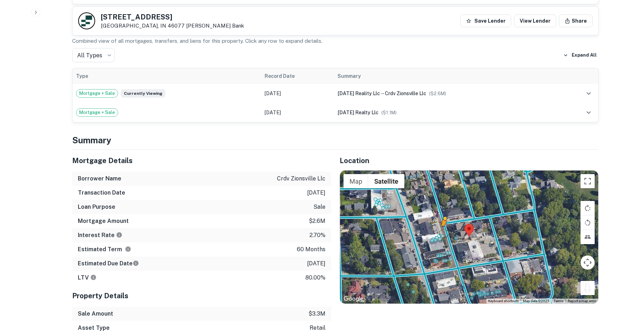
drag, startPoint x: 585, startPoint y: 283, endPoint x: 442, endPoint y: 223, distance: 155.1
click at [442, 223] on div "To activate drag with keyboard, press Alt + Enter. Once in keyboard drag state,…" at bounding box center [469, 236] width 258 height 133
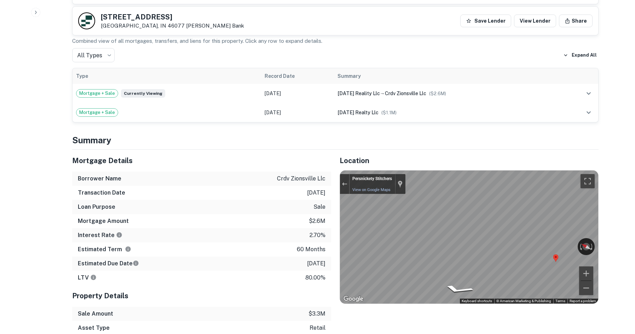
scroll to position [141, 0]
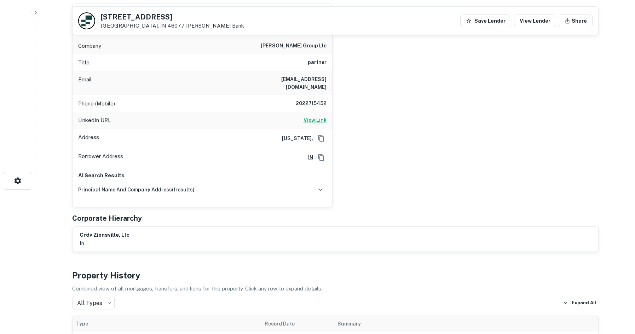
click at [322, 116] on h6 "View Link" at bounding box center [314, 120] width 23 height 8
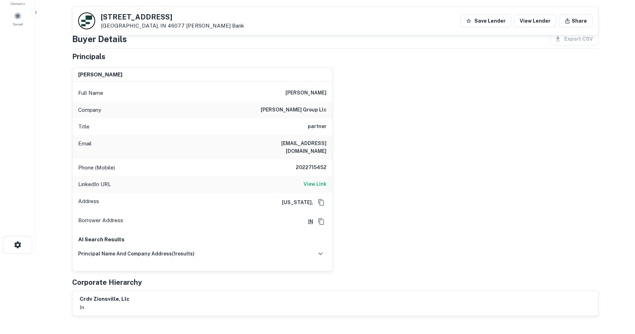
scroll to position [71, 0]
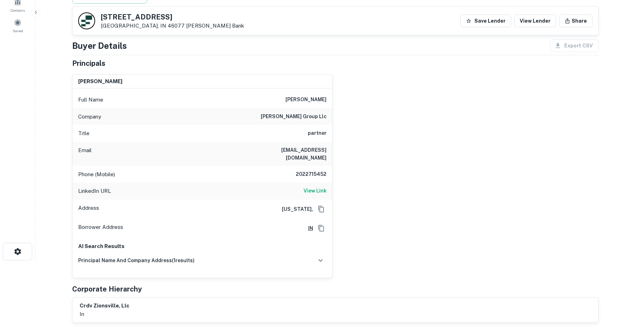
drag, startPoint x: 300, startPoint y: 171, endPoint x: 304, endPoint y: 164, distance: 8.2
click at [300, 170] on h6 "2022715452" at bounding box center [305, 174] width 42 height 8
click at [304, 170] on h6 "2022715452" at bounding box center [305, 174] width 42 height 8
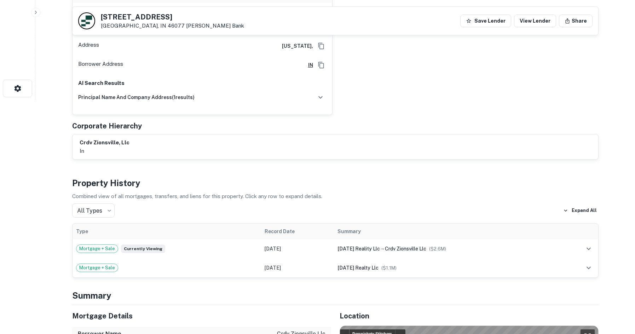
scroll to position [212, 0]
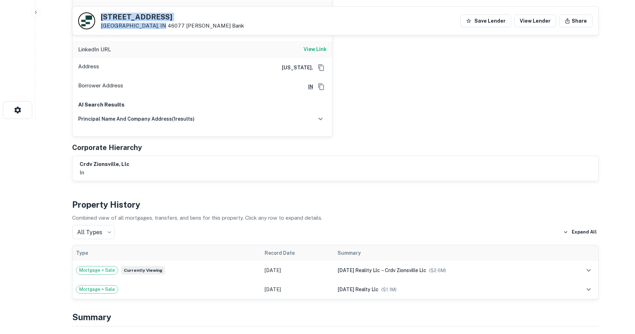
drag, startPoint x: 101, startPoint y: 15, endPoint x: 150, endPoint y: 28, distance: 51.0
click at [150, 28] on div "75 N MAIN ST Zionsville, IN 46077 Fahey Bank" at bounding box center [172, 21] width 143 height 16
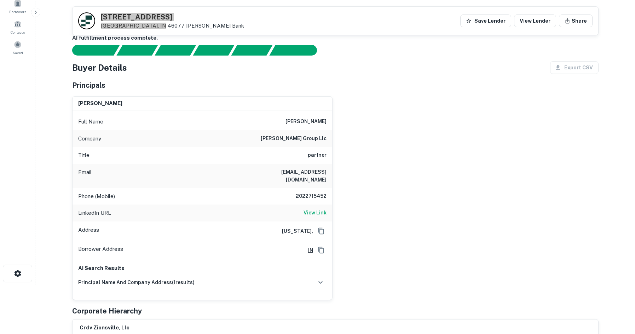
scroll to position [35, 0]
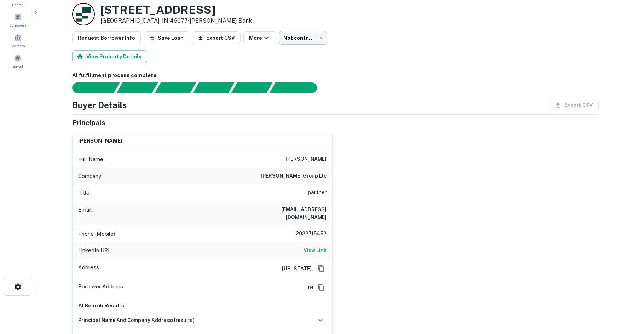
click at [300, 36] on body "Search Borrowers Contacts Saved Back to borrower requests Loan Details 75 N MAI…" at bounding box center [317, 132] width 635 height 334
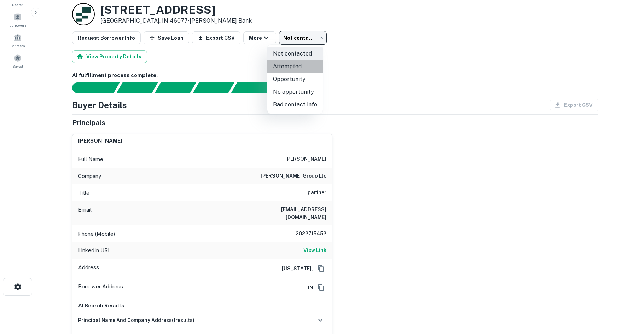
click at [301, 67] on li "Attempted" at bounding box center [295, 66] width 56 height 13
type input "*********"
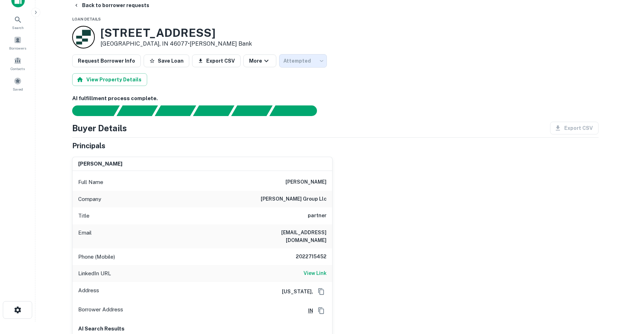
scroll to position [0, 0]
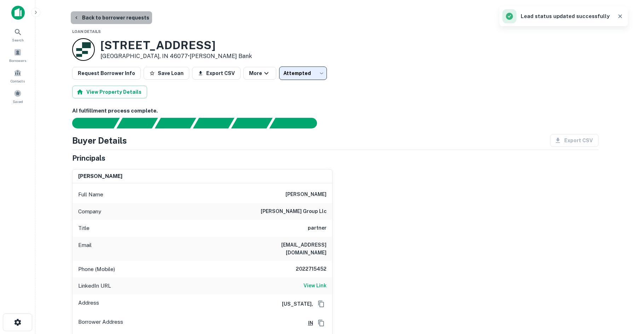
click at [124, 18] on button "Back to borrower requests" at bounding box center [111, 17] width 81 height 13
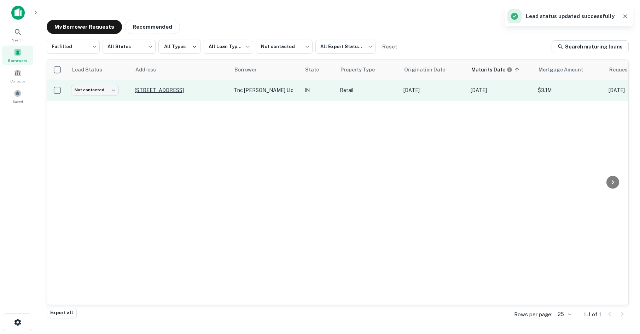
click at [151, 92] on p "[STREET_ADDRESS]" at bounding box center [181, 90] width 92 height 6
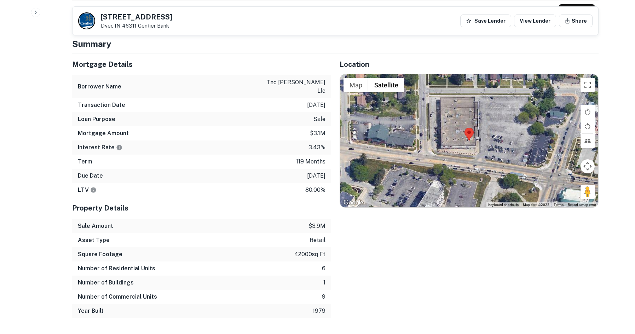
scroll to position [389, 0]
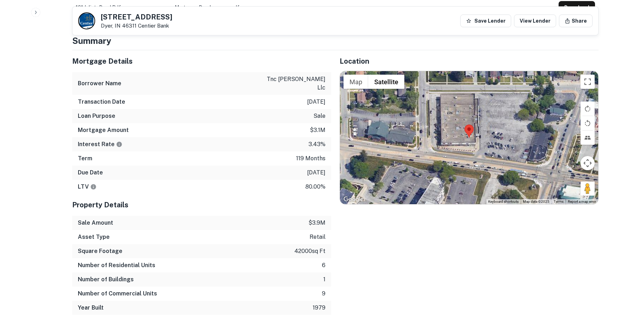
drag, startPoint x: 590, startPoint y: 180, endPoint x: 551, endPoint y: 163, distance: 42.7
click at [509, 130] on div "Map Terrain Satellite Labels Keyboard shortcuts Map Data Map data ©2025 Map dat…" at bounding box center [469, 137] width 258 height 133
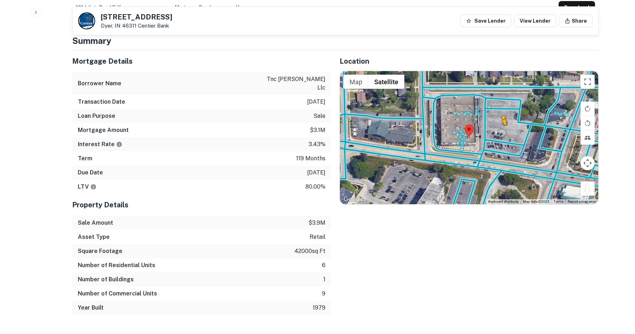
drag, startPoint x: 588, startPoint y: 182, endPoint x: 501, endPoint y: 126, distance: 104.0
click at [501, 126] on div "To activate drag with keyboard, press Alt + Enter. Once in keyboard drag state,…" at bounding box center [469, 137] width 258 height 133
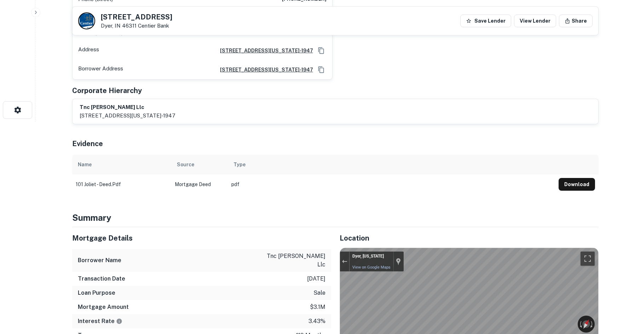
scroll to position [71, 0]
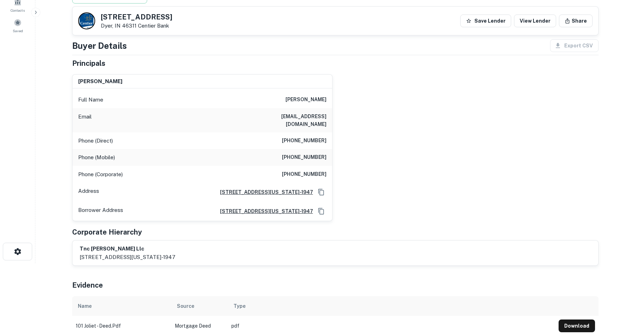
click at [314, 137] on h6 "(310) 457-2290" at bounding box center [304, 141] width 45 height 8
drag, startPoint x: 100, startPoint y: 15, endPoint x: 161, endPoint y: 28, distance: 62.2
click at [159, 28] on div "101 Joliet St Dyer, IN 46311 Centier Bank" at bounding box center [125, 20] width 94 height 17
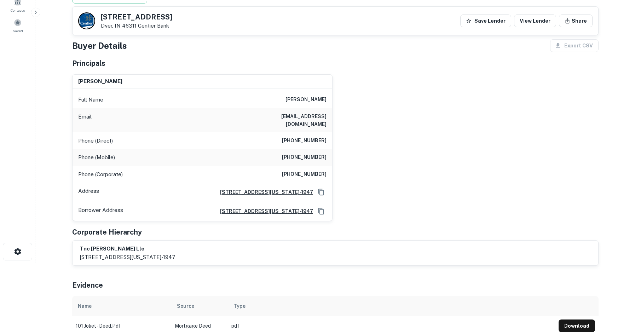
click at [443, 131] on div "george novogroder Full Name george novogroder Email gnovogroder@aol.com Phone (…" at bounding box center [332, 145] width 532 height 153
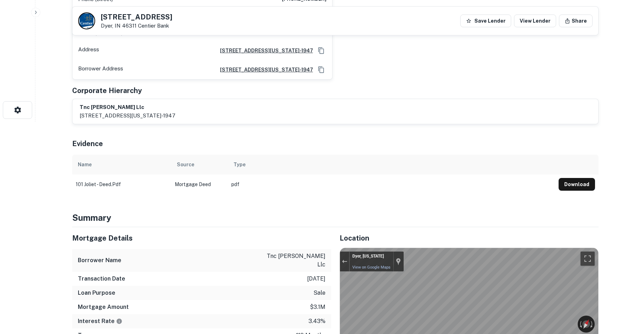
scroll to position [35, 0]
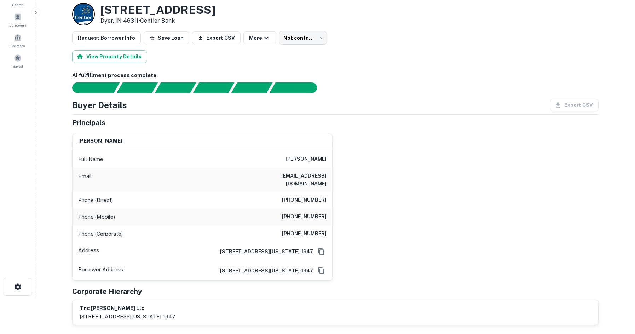
click at [323, 156] on h6 "george novogroder" at bounding box center [305, 159] width 41 height 8
click at [536, 167] on div "george novogroder Full Name george novogroder Email gnovogroder@aol.com Phone (…" at bounding box center [332, 204] width 532 height 153
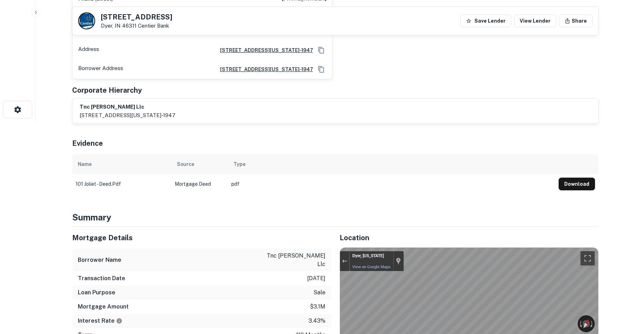
scroll to position [389, 0]
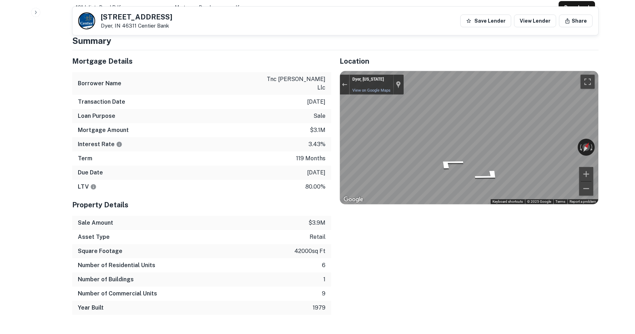
click at [585, 110] on div "Map" at bounding box center [469, 137] width 258 height 133
drag, startPoint x: 448, startPoint y: 153, endPoint x: 599, endPoint y: 128, distance: 153.4
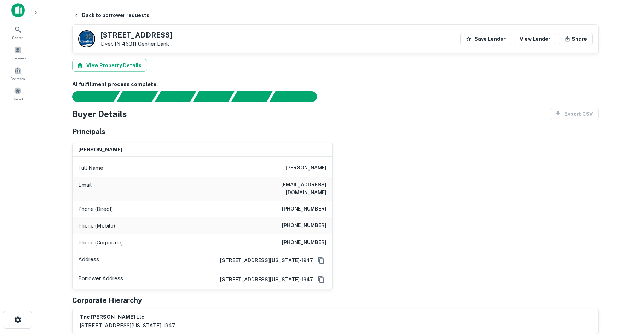
scroll to position [0, 0]
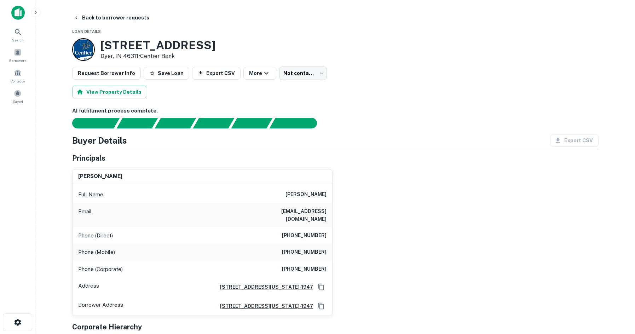
click at [297, 249] on div "Phone (Mobile) (312) 371-4862" at bounding box center [202, 252] width 260 height 17
click at [295, 249] on div "Phone (Mobile) (312) 371-4862" at bounding box center [202, 252] width 260 height 17
click at [294, 249] on div "Phone (Mobile) (312) 371-4862" at bounding box center [202, 252] width 260 height 17
click at [294, 248] on h6 "(312) 371-4862" at bounding box center [304, 252] width 45 height 8
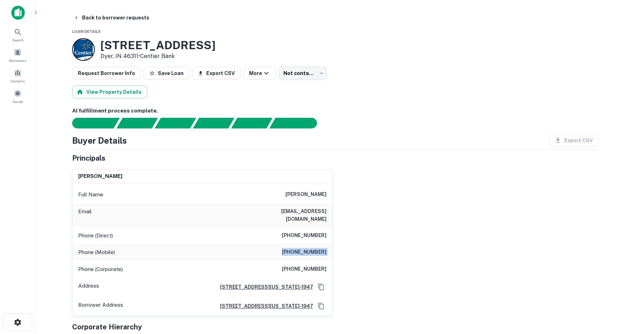
click at [294, 248] on h6 "(312) 371-4862" at bounding box center [304, 252] width 45 height 8
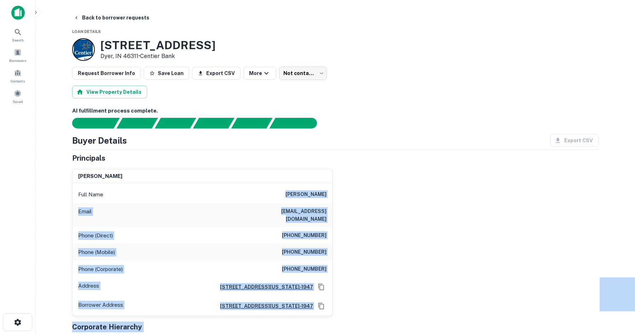
drag, startPoint x: 69, startPoint y: 119, endPoint x: 163, endPoint y: 185, distance: 115.0
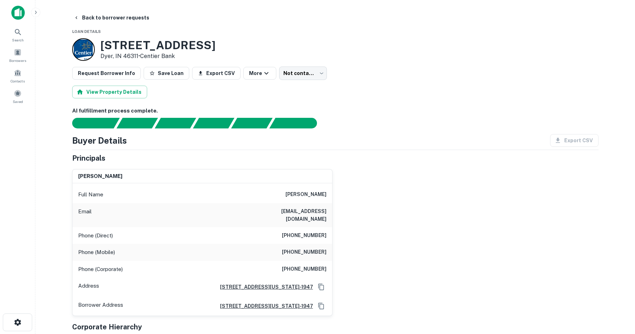
click at [186, 148] on div "Buyer Details Export CSV Principals george novogroder Full Name george novogrod…" at bounding box center [335, 247] width 526 height 227
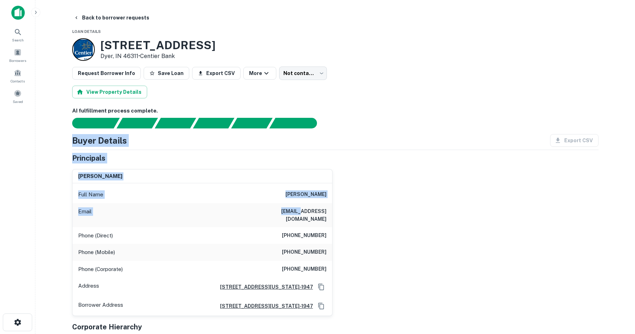
drag, startPoint x: 54, startPoint y: 140, endPoint x: 311, endPoint y: 180, distance: 259.8
click at [294, 206] on main "Back to borrower requests Loan Details 101 Joliet St Dyer, IN 46311 • Centier B…" at bounding box center [334, 167] width 599 height 334
click at [325, 172] on div "george novogroder" at bounding box center [202, 176] width 260 height 14
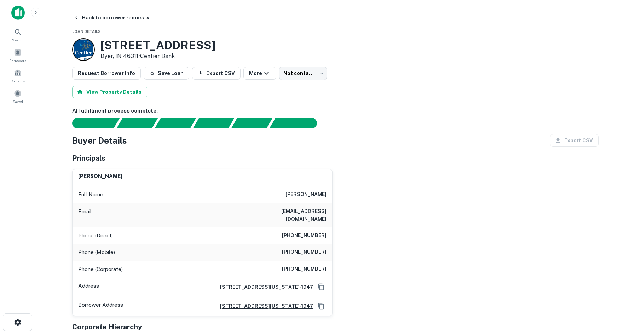
drag, startPoint x: 68, startPoint y: 141, endPoint x: 178, endPoint y: 170, distance: 113.4
click at [93, 142] on h4 "Buyer Details" at bounding box center [99, 140] width 55 height 13
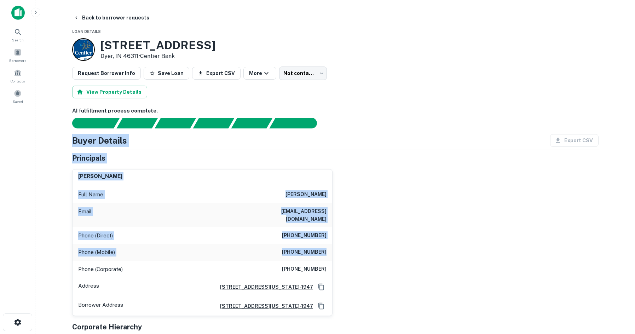
drag, startPoint x: 68, startPoint y: 140, endPoint x: 373, endPoint y: 269, distance: 331.6
click at [373, 267] on div "george novogroder Full Name george novogroder Email gnovogroder@aol.com Phone (…" at bounding box center [332, 239] width 532 height 153
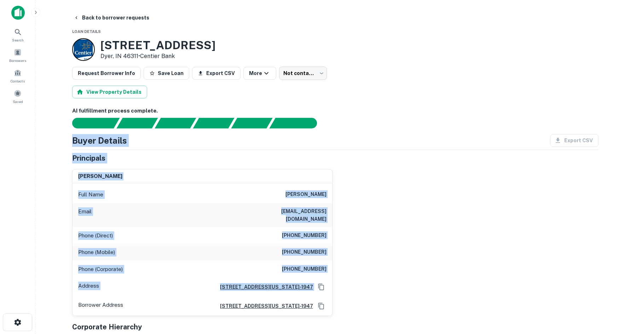
drag, startPoint x: 327, startPoint y: 245, endPoint x: 66, endPoint y: 139, distance: 281.1
drag, startPoint x: 70, startPoint y: 139, endPoint x: 349, endPoint y: 266, distance: 306.8
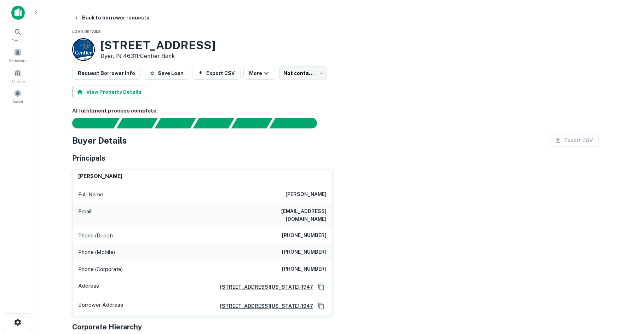
click at [393, 272] on div "george novogroder Full Name george novogroder Email gnovogroder@aol.com Phone (…" at bounding box center [332, 239] width 532 height 153
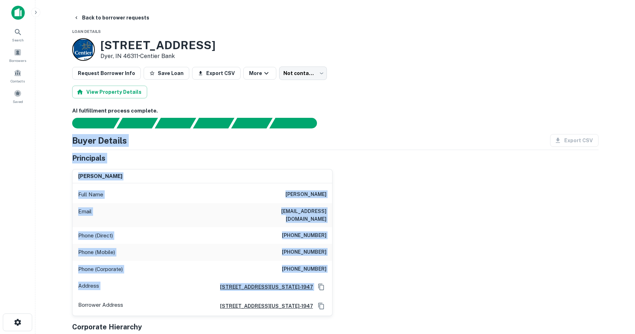
drag, startPoint x: 390, startPoint y: 272, endPoint x: 42, endPoint y: 139, distance: 372.9
click at [42, 139] on main "Back to borrower requests Loan Details 101 Joliet St Dyer, IN 46311 • Centier B…" at bounding box center [334, 167] width 599 height 334
drag, startPoint x: 73, startPoint y: 140, endPoint x: 374, endPoint y: 274, distance: 329.6
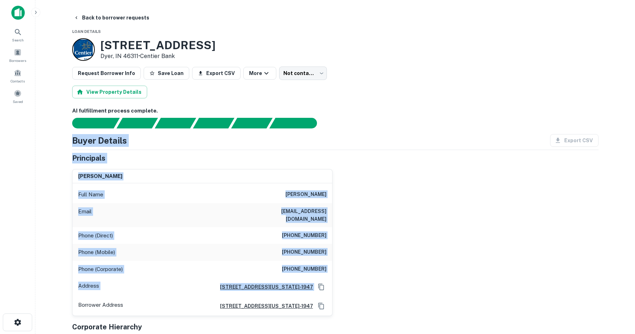
click at [390, 265] on div "george novogroder Full Name george novogroder Email gnovogroder@aol.com Phone (…" at bounding box center [332, 239] width 532 height 153
drag, startPoint x: 391, startPoint y: 278, endPoint x: 46, endPoint y: 122, distance: 378.6
click at [46, 122] on main "Back to borrower requests Loan Details 101 Joliet St Dyer, IN 46311 • Centier B…" at bounding box center [334, 167] width 599 height 334
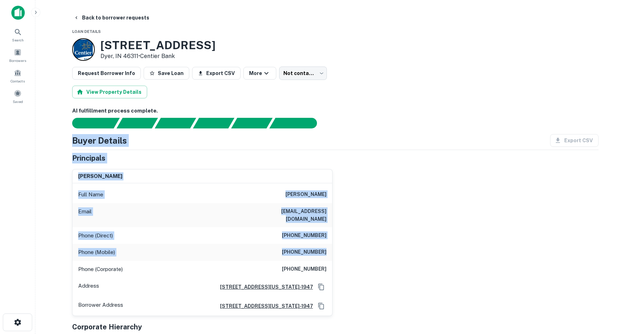
drag, startPoint x: 161, startPoint y: 167, endPoint x: 411, endPoint y: 248, distance: 262.6
click at [411, 248] on div "george novogroder Full Name george novogroder Email gnovogroder@aol.com Phone (…" at bounding box center [332, 239] width 532 height 153
drag, startPoint x: 393, startPoint y: 255, endPoint x: 167, endPoint y: 152, distance: 247.7
click at [168, 153] on div "Principals george novogroder Full Name george novogroder Email gnovogroder@aol.…" at bounding box center [335, 257] width 526 height 208
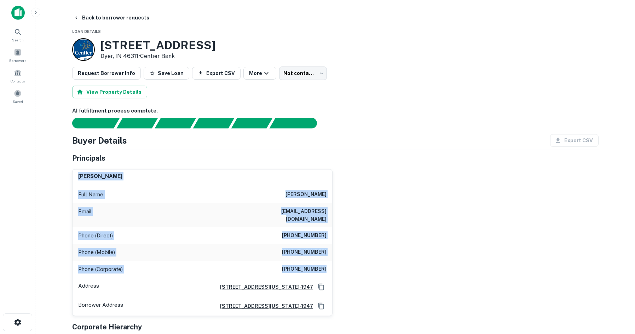
click at [185, 152] on div "Buyer Details Export CSV Principals george novogroder Full Name george novogrod…" at bounding box center [335, 247] width 526 height 227
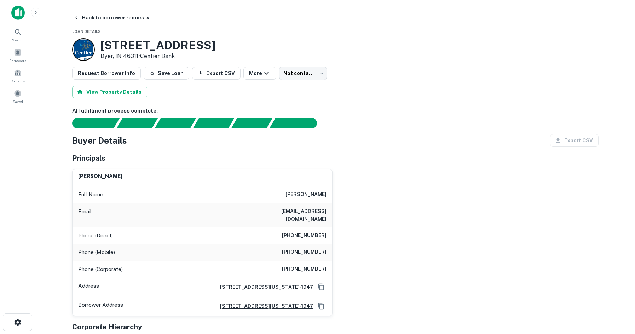
click at [317, 57] on div "101 Joliet St Dyer, IN 46311 • Centier Bank" at bounding box center [335, 49] width 526 height 23
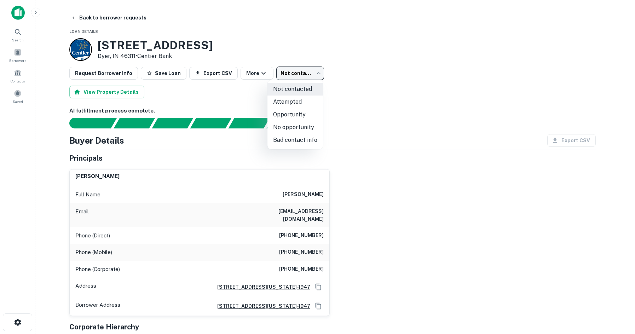
click at [301, 73] on body "Search Borrowers Contacts Saved Back to borrower requests Loan Details 101 Joli…" at bounding box center [317, 167] width 635 height 334
click at [309, 124] on li "No opportunity" at bounding box center [295, 127] width 56 height 13
type input "**********"
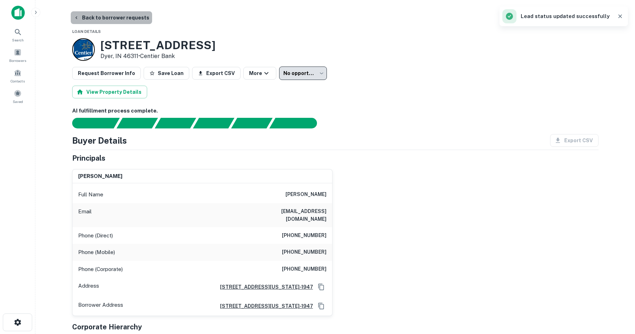
click at [114, 22] on button "Back to borrower requests" at bounding box center [111, 17] width 81 height 13
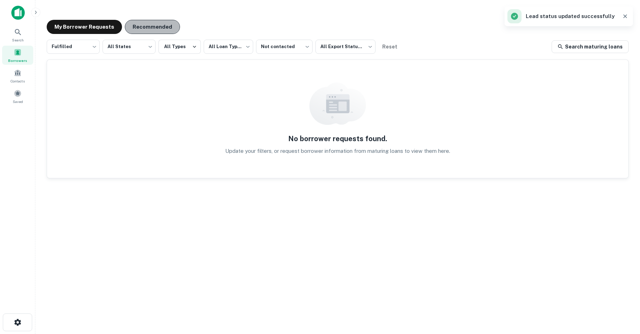
click at [166, 29] on button "Recommended" at bounding box center [152, 27] width 55 height 14
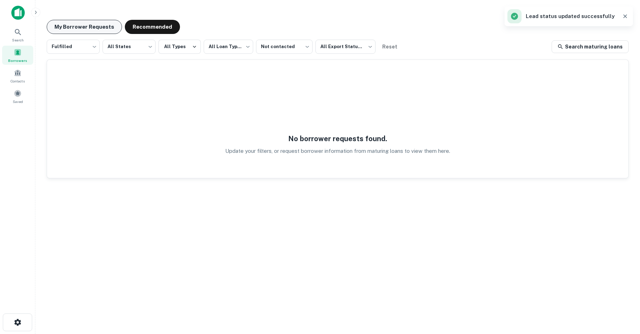
click at [89, 26] on button "My Borrower Requests" at bounding box center [84, 27] width 75 height 14
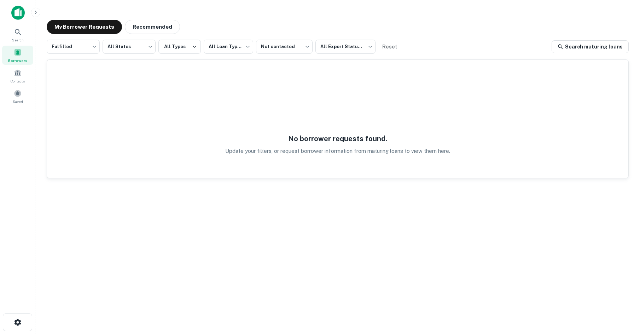
click at [176, 178] on div "**********" at bounding box center [338, 174] width 582 height 268
drag, startPoint x: 75, startPoint y: 137, endPoint x: 75, endPoint y: 120, distance: 16.6
click at [75, 137] on div "No borrower requests found. Update your filters, or request borrower informatio…" at bounding box center [337, 119] width 581 height 118
drag, startPoint x: 112, startPoint y: 217, endPoint x: 75, endPoint y: 178, distance: 54.6
click at [101, 210] on div "**********" at bounding box center [338, 174] width 582 height 268
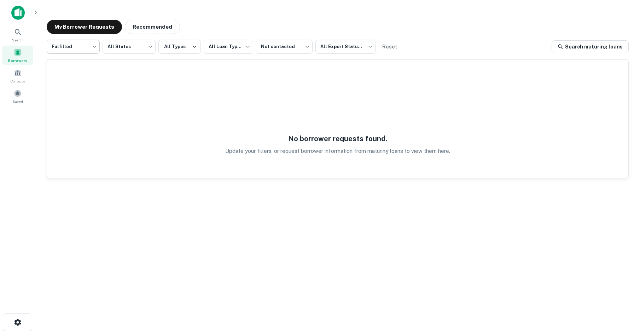
click at [94, 52] on body "**********" at bounding box center [320, 167] width 640 height 334
click at [95, 50] on div at bounding box center [320, 167] width 640 height 334
click at [293, 50] on body "**********" at bounding box center [320, 167] width 640 height 334
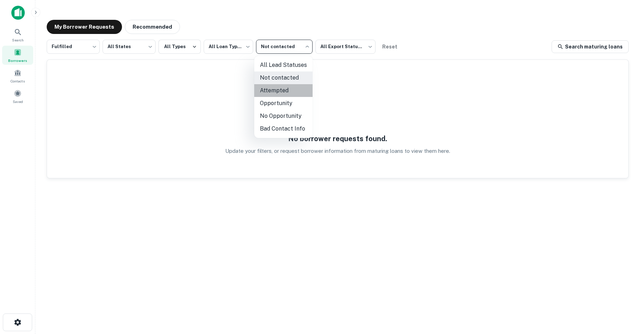
click at [275, 86] on li "Attempted" at bounding box center [283, 90] width 58 height 13
type input "*********"
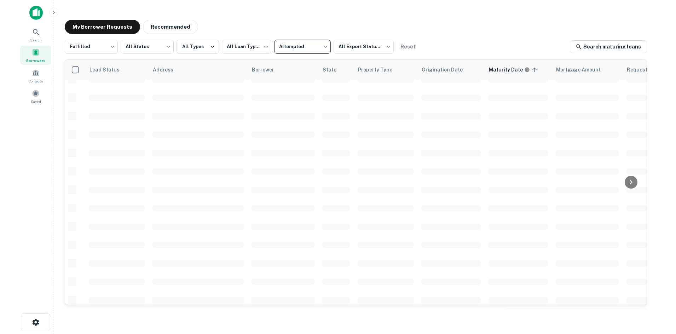
scroll to position [106, 0]
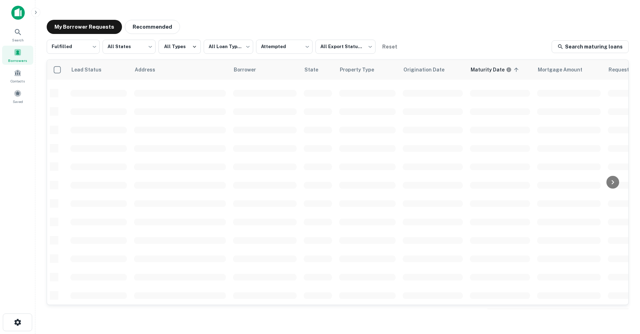
click at [493, 315] on main "**********" at bounding box center [337, 167] width 605 height 334
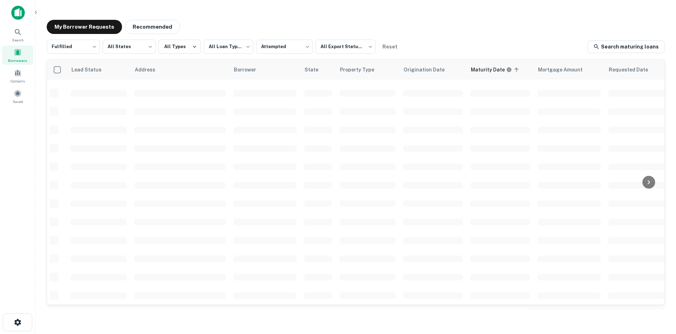
scroll to position [0, 0]
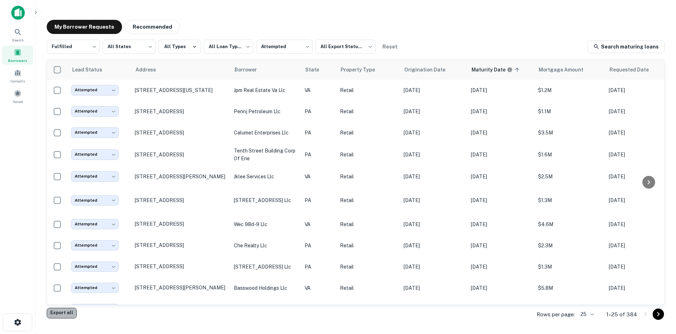
click at [68, 315] on button "Export all" at bounding box center [62, 313] width 30 height 11
drag, startPoint x: 25, startPoint y: 214, endPoint x: 27, endPoint y: 86, distance: 128.4
click at [25, 211] on div "Search Borrowers Contacts Saved" at bounding box center [17, 156] width 35 height 312
click at [25, 52] on div "Borrowers" at bounding box center [17, 55] width 31 height 19
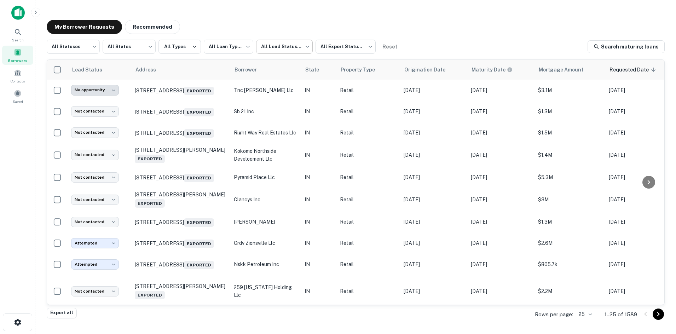
click at [273, 47] on body "**********" at bounding box center [338, 167] width 676 height 334
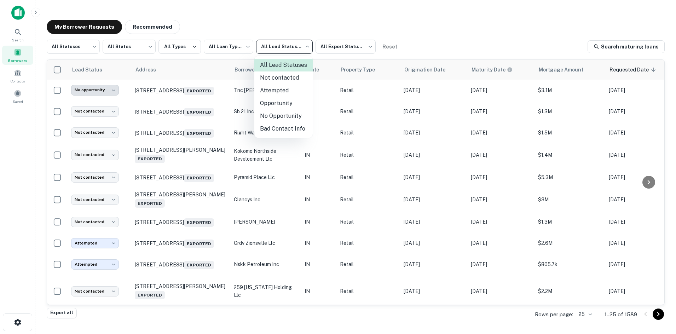
click at [358, 15] on div at bounding box center [338, 167] width 676 height 334
click at [295, 50] on body "**********" at bounding box center [338, 167] width 676 height 334
click at [282, 74] on li "Not contacted" at bounding box center [283, 77] width 58 height 13
type input "****"
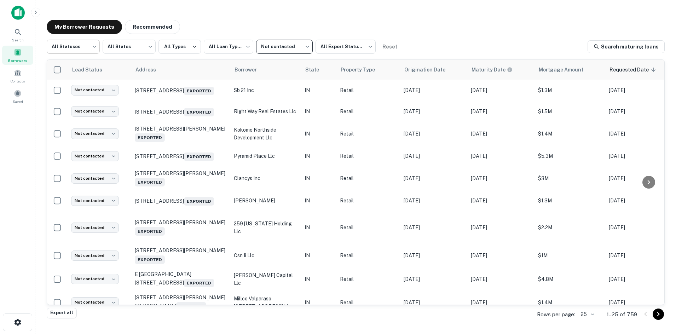
click at [82, 51] on body "**********" at bounding box center [338, 167] width 676 height 334
click at [87, 86] on li "Fulfilled" at bounding box center [73, 90] width 53 height 13
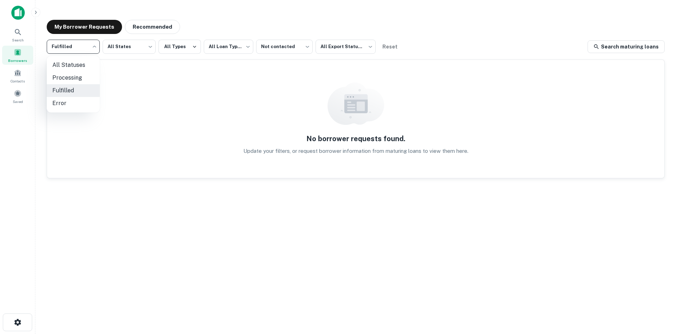
click at [87, 47] on body "**********" at bounding box center [338, 167] width 676 height 334
click at [86, 67] on li "All Statuses" at bounding box center [73, 65] width 53 height 13
type input "***"
